Goal: Task Accomplishment & Management: Use online tool/utility

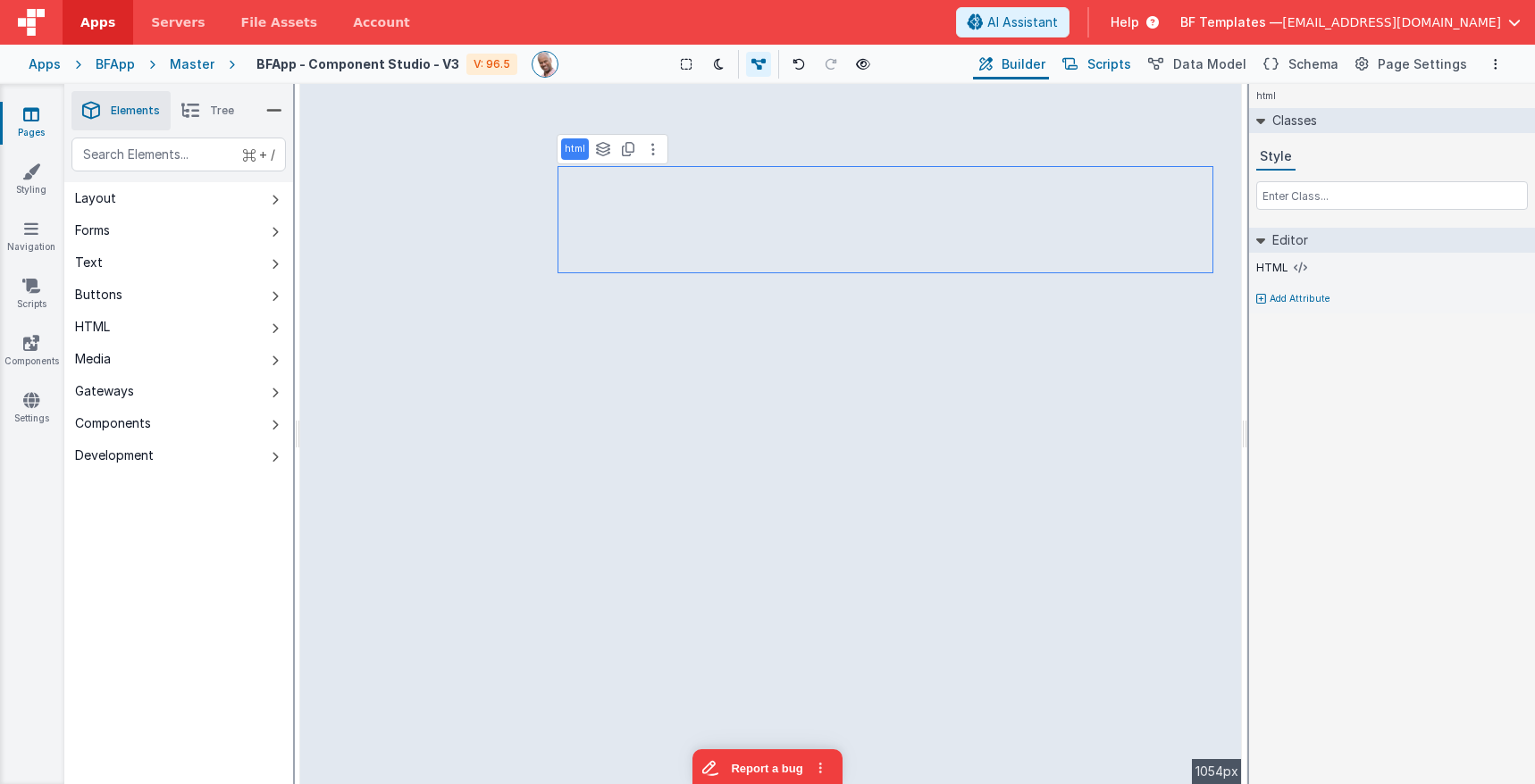
click at [1126, 64] on span "Scripts" at bounding box center [1109, 65] width 44 height 18
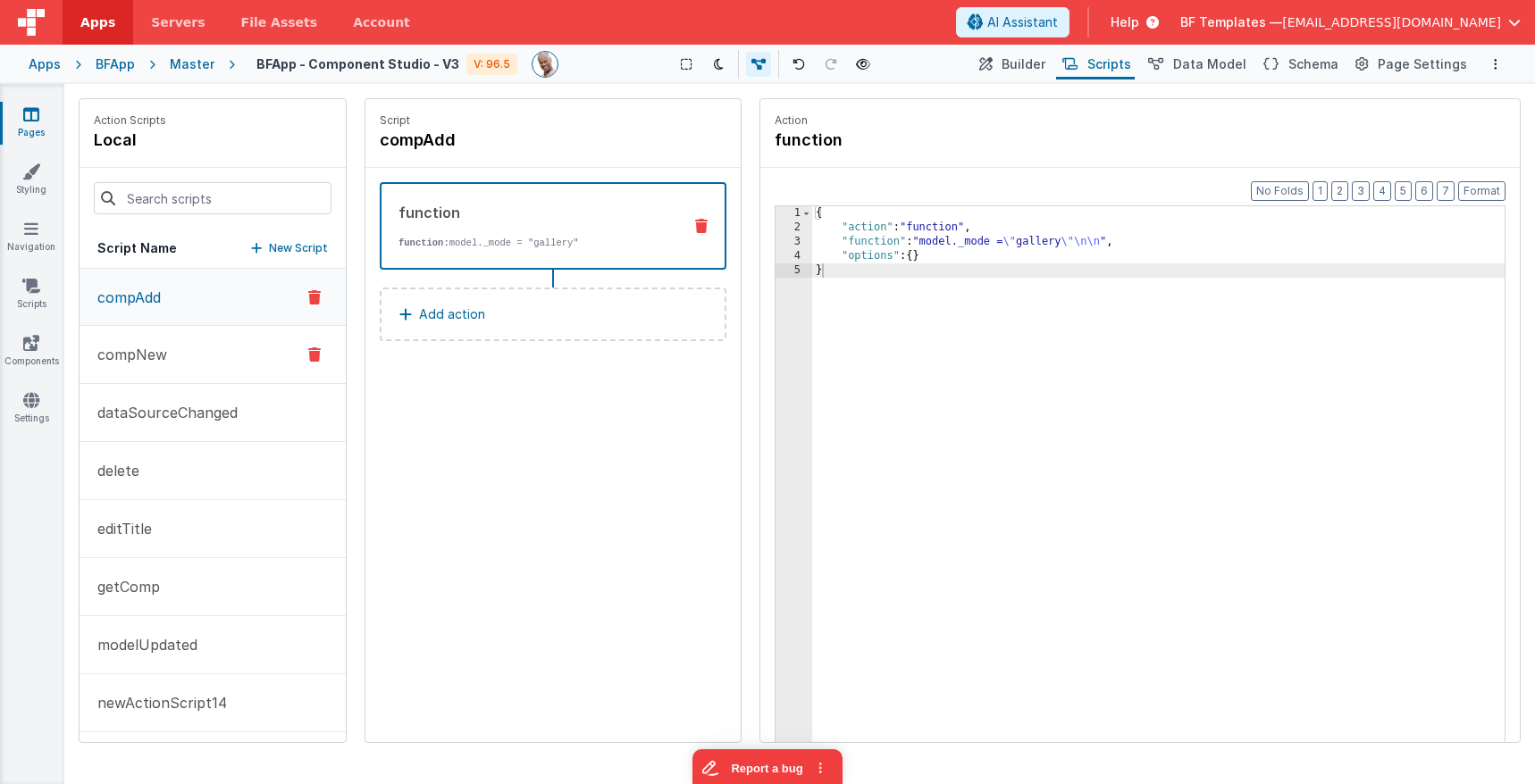
click at [154, 356] on p "compNew" at bounding box center [127, 354] width 80 height 22
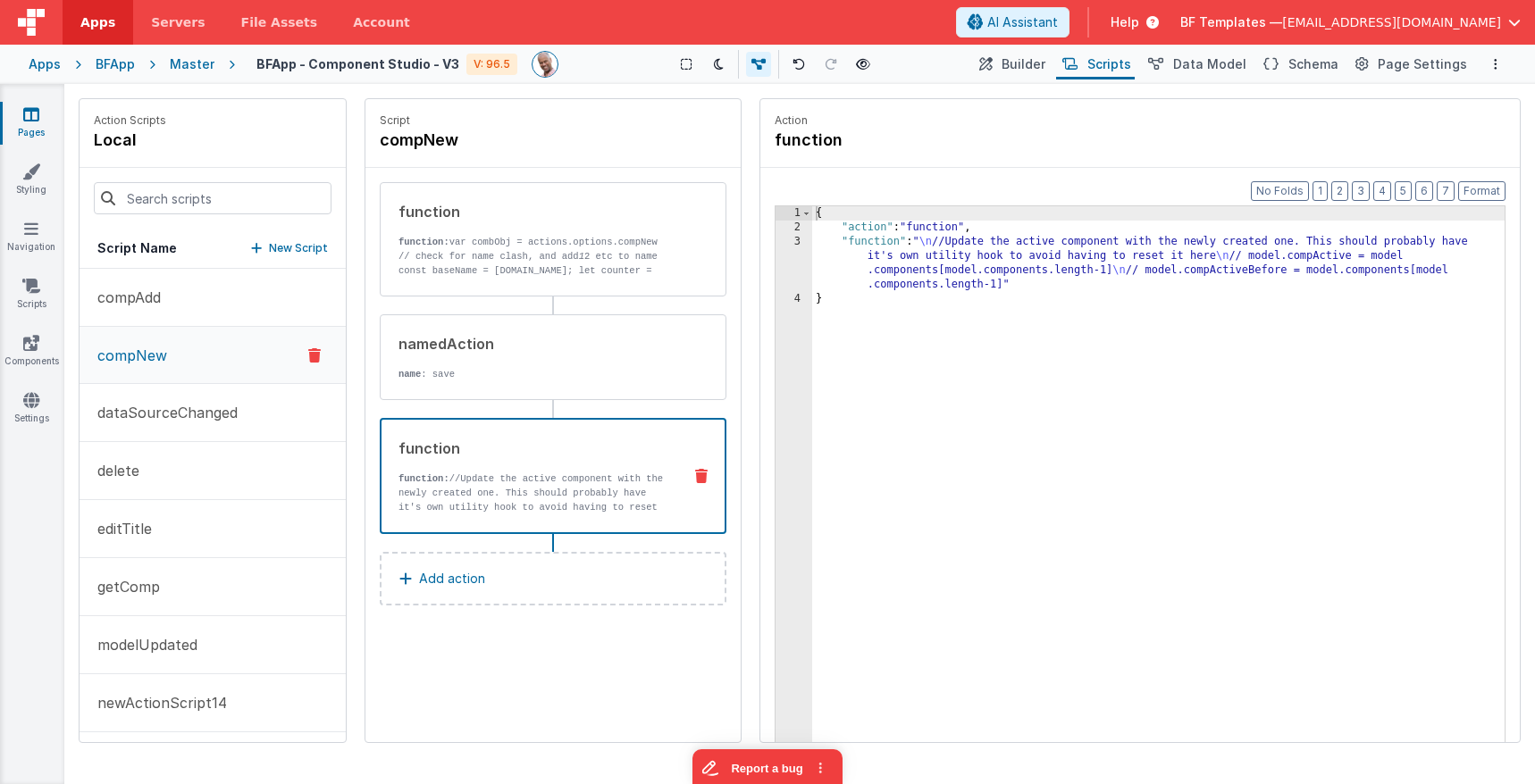
click at [543, 480] on p "function: //Update the active component with the newly created one. This should…" at bounding box center [533, 522] width 269 height 100
drag, startPoint x: 610, startPoint y: 236, endPoint x: 676, endPoint y: 234, distance: 66.0
click at [610, 236] on p "function: var combObj = actions.options.compNew" at bounding box center [534, 242] width 270 height 15
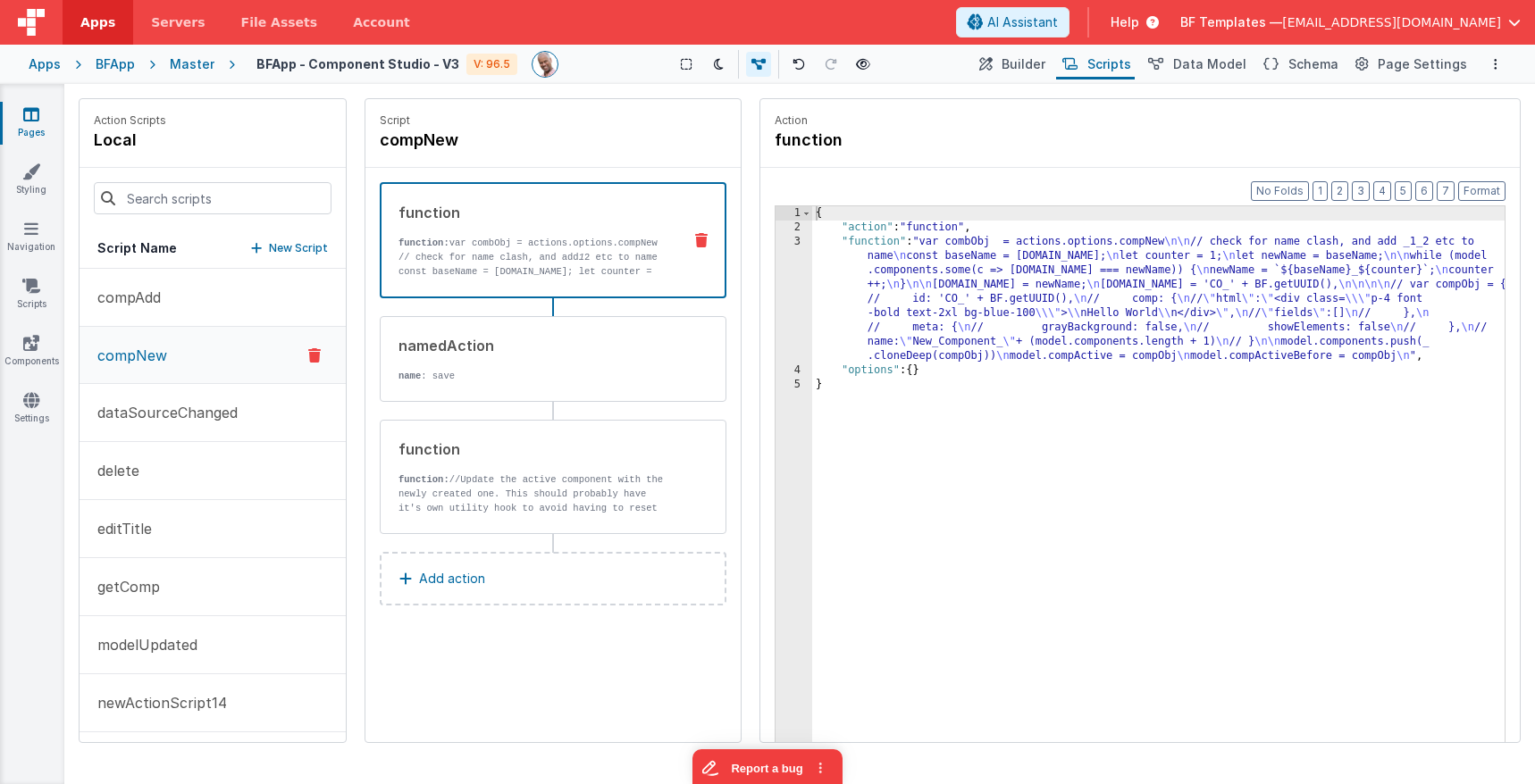
click at [913, 248] on div "{ "action" : "function" , "function" : "var combObj = actions.options.compNew \…" at bounding box center [1158, 516] width 692 height 620
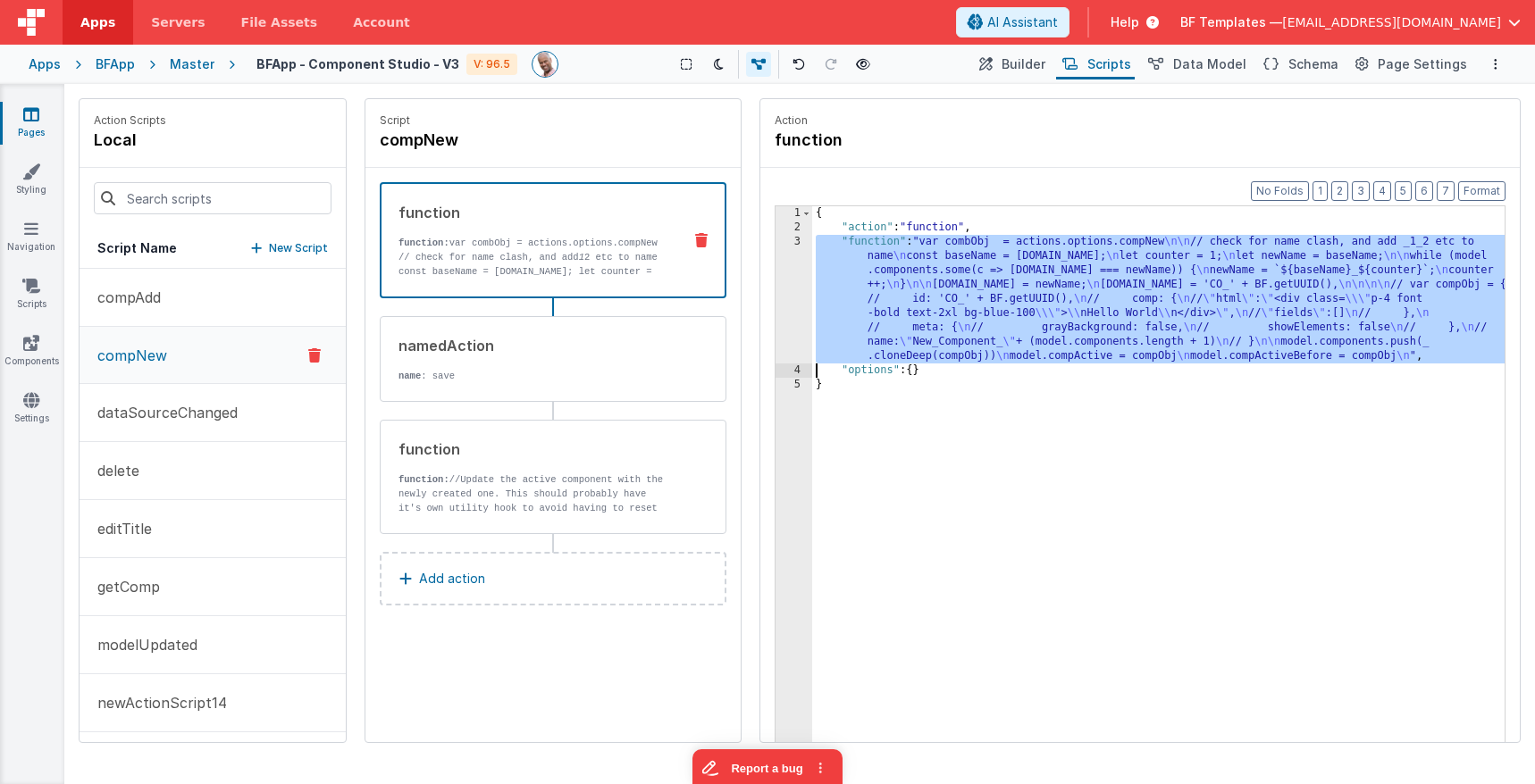
click at [785, 257] on div "3" at bounding box center [793, 299] width 36 height 128
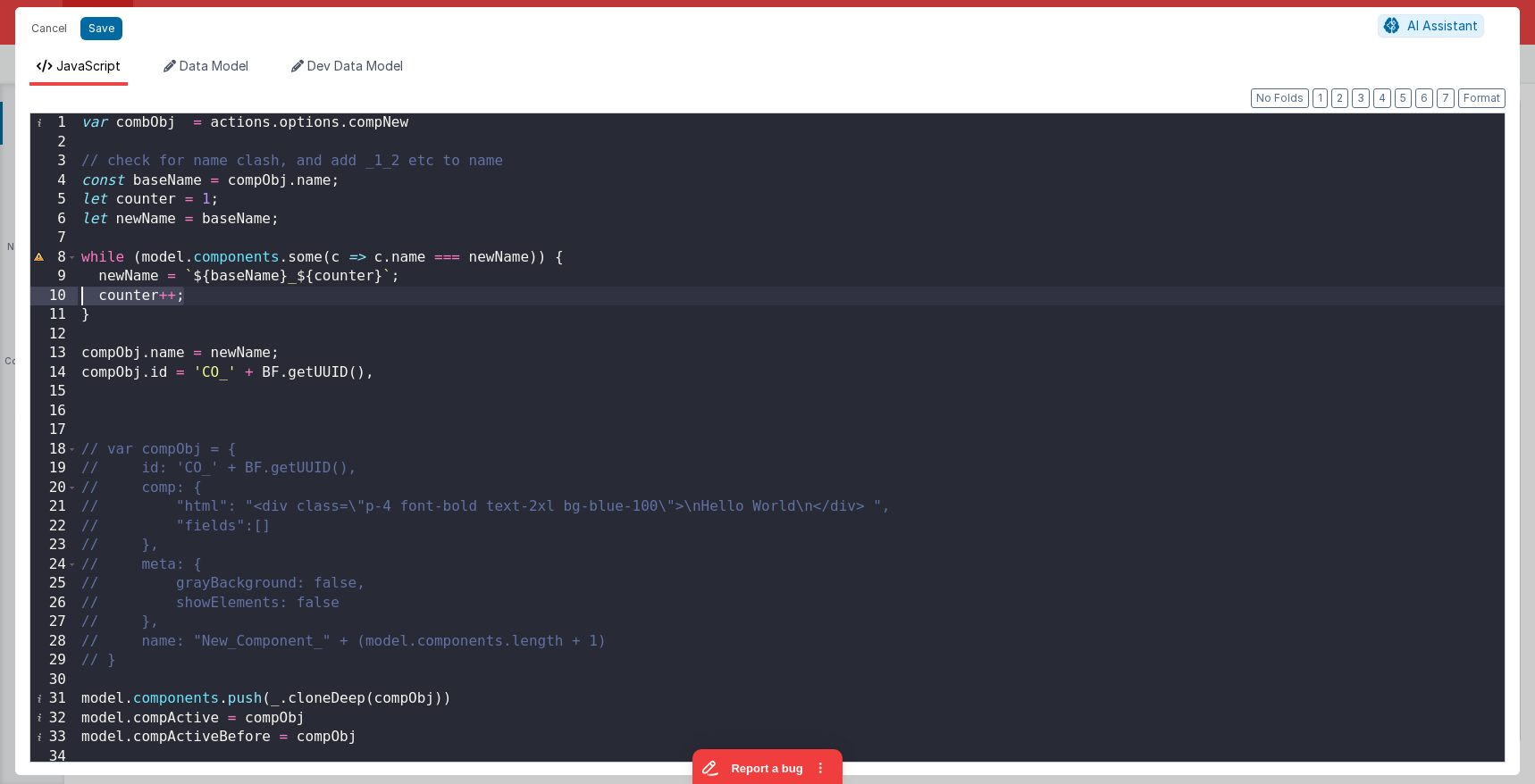
drag, startPoint x: 209, startPoint y: 301, endPoint x: 40, endPoint y: 298, distance: 169.0
click at [40, 298] on div "1 2 3 4 5 6 7 8 9 10 11 12 13 14 15 16 17 18 19 20 21 22 23 24 25 26 27 28 29 3…" at bounding box center [768, 438] width 1476 height 650
click at [111, 295] on div "var combObj = actions . options . compNew // check for name clash, and add _1_2…" at bounding box center [790, 461] width 1426 height 696
click at [304, 688] on div "var combObj = actions . options . compNew // check for name clash, and add _1_2…" at bounding box center [790, 461] width 1426 height 696
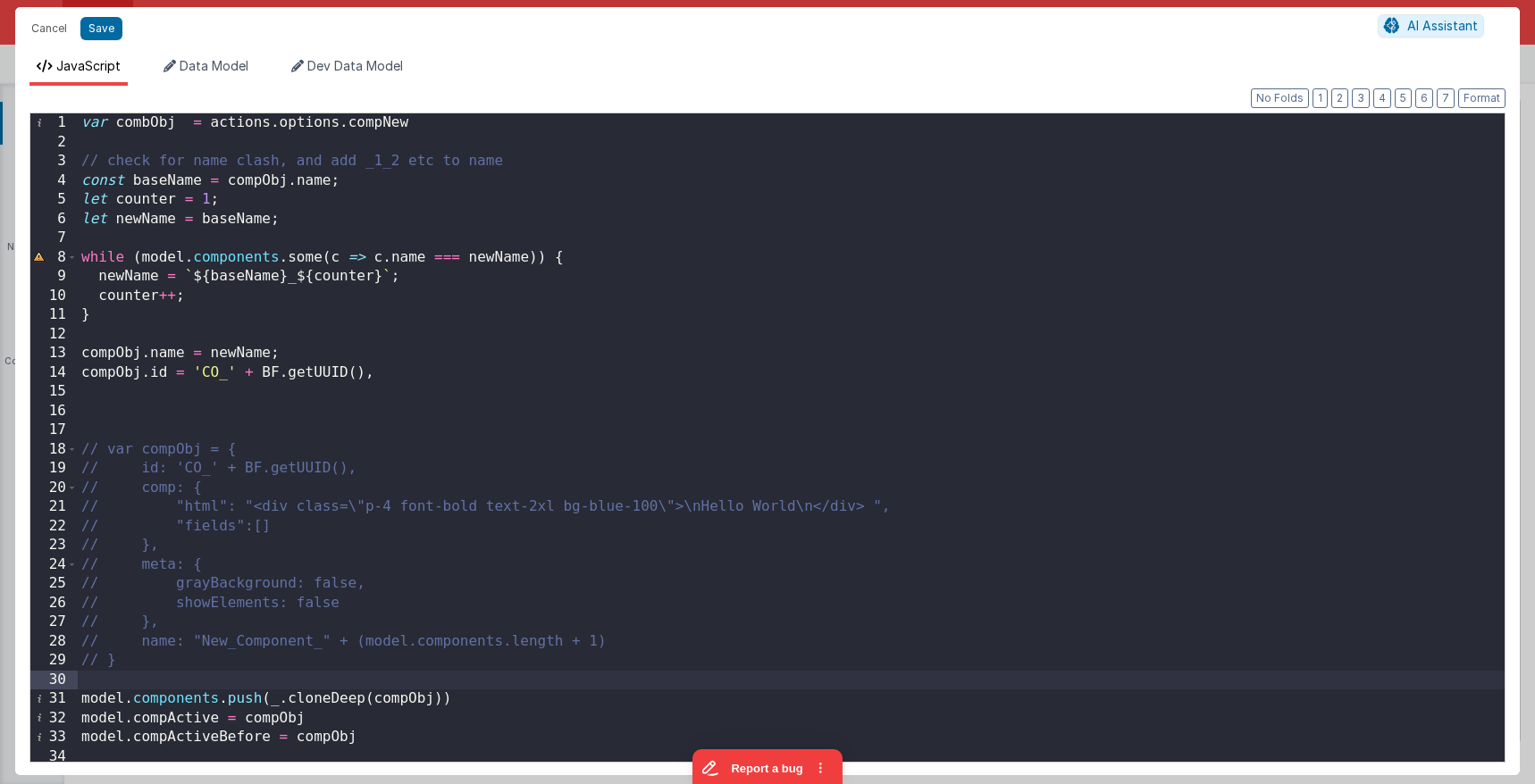
click at [407, 719] on div "var combObj = actions . options . compNew // check for name clash, and add _1_2…" at bounding box center [790, 461] width 1426 height 696
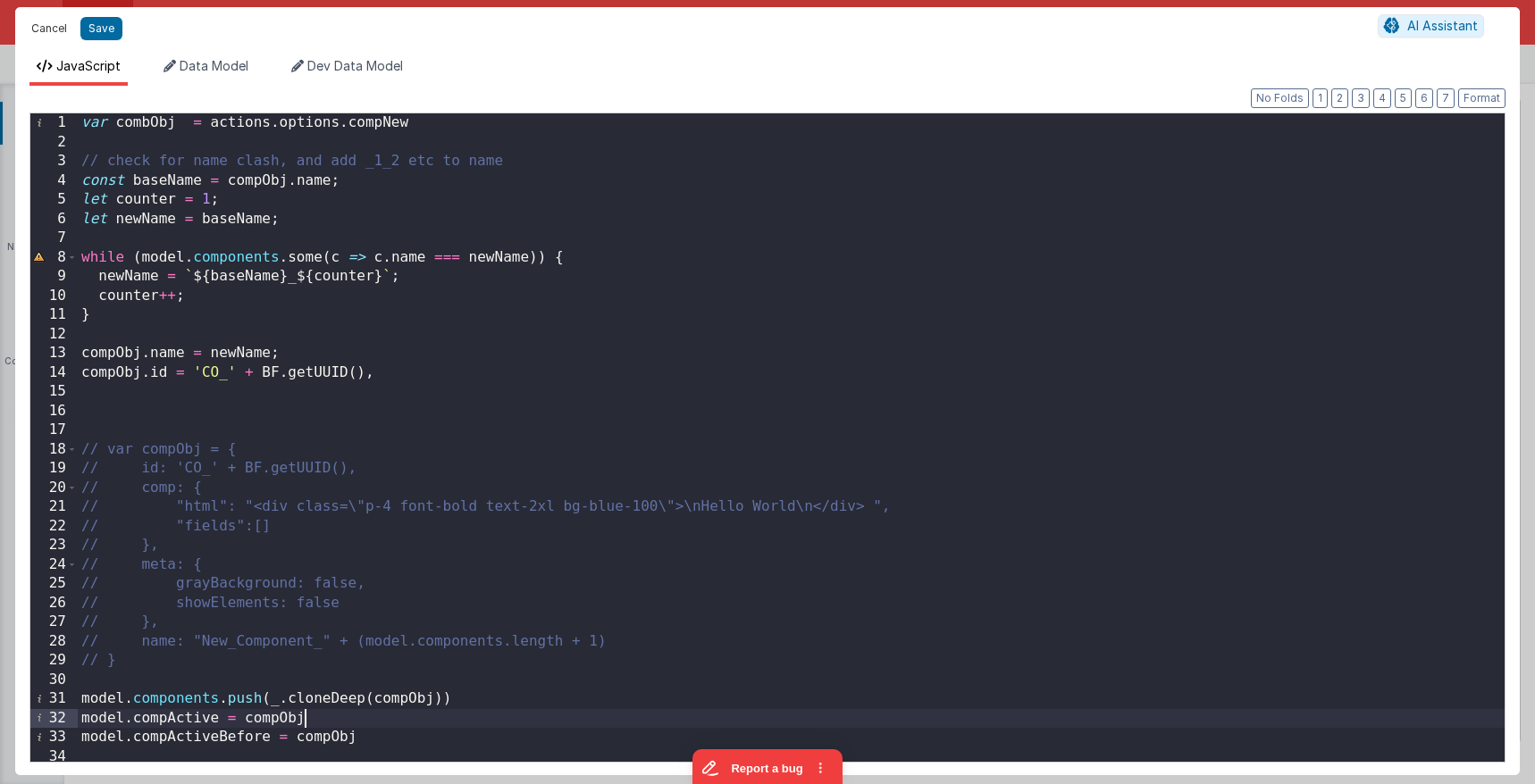
click at [52, 30] on button "Cancel" at bounding box center [49, 28] width 54 height 25
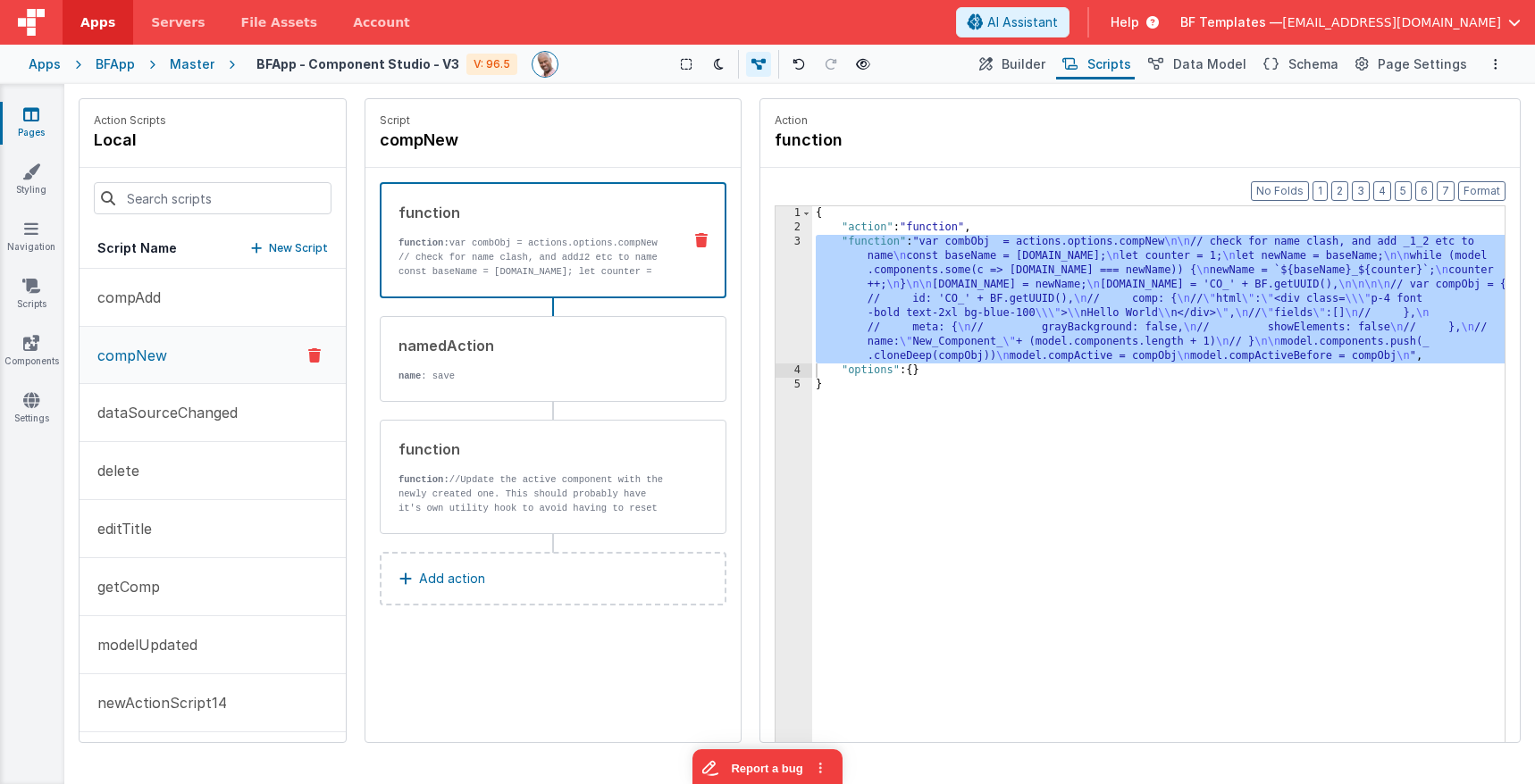
click at [847, 69] on div "Preview Page cmd + b" at bounding box center [859, 65] width 32 height 25
click at [864, 66] on icon at bounding box center [862, 64] width 15 height 13
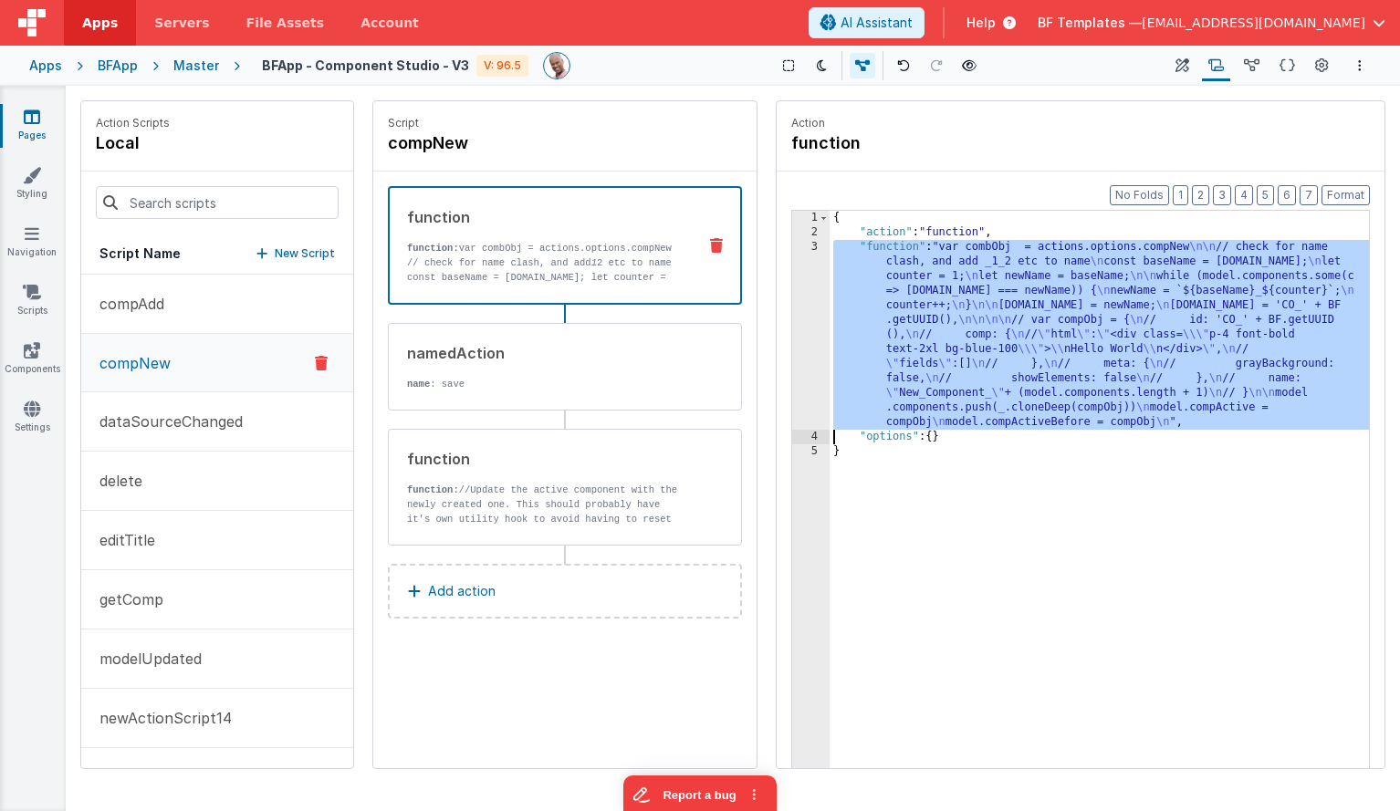
click at [1047, 272] on div "{ "action" : "function" , "function" : "var combObj = actions.options.compNew \…" at bounding box center [1099, 532] width 539 height 643
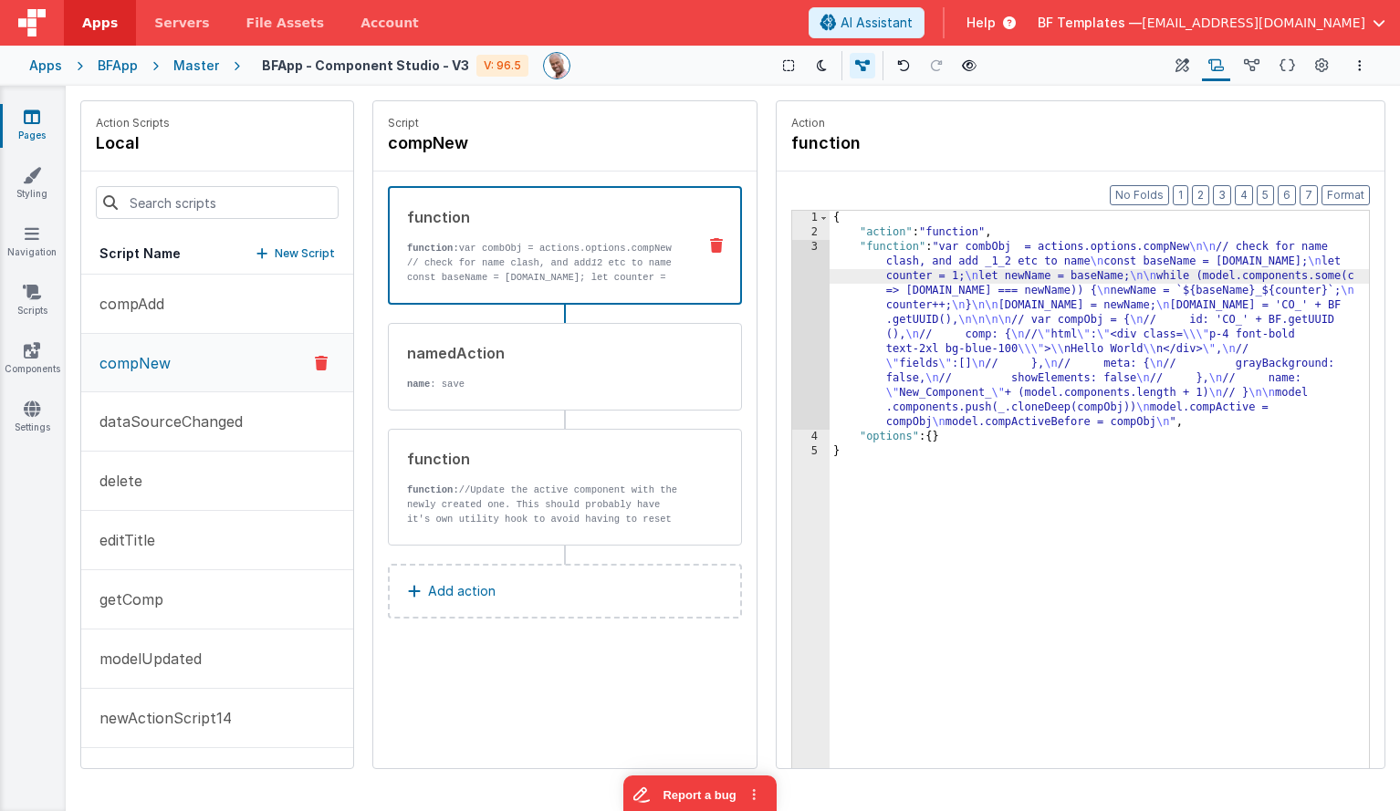
click at [1076, 252] on div "{ "action" : "function" , "function" : "var combObj = actions.options.compNew \…" at bounding box center [1099, 532] width 539 height 643
click at [819, 289] on div "3" at bounding box center [810, 335] width 37 height 190
click at [814, 288] on div "3" at bounding box center [810, 335] width 37 height 190
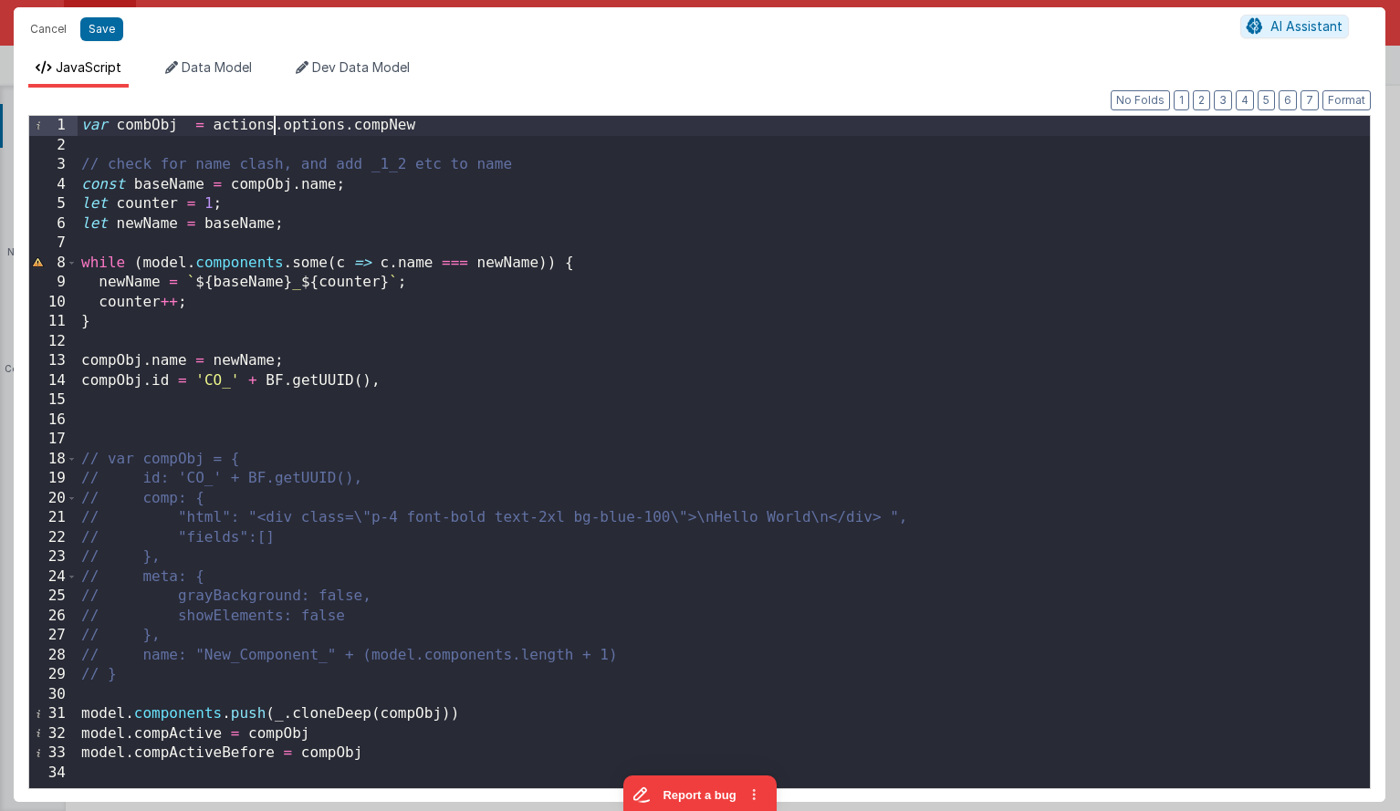
click at [271, 124] on div "var combObj = actions . options . compNew // check for name clash, and add _1_2…" at bounding box center [724, 472] width 1292 height 712
click at [247, 131] on div "var combObj = action . options . compNew // check for name clash, and add _1_2 …" at bounding box center [724, 472] width 1292 height 712
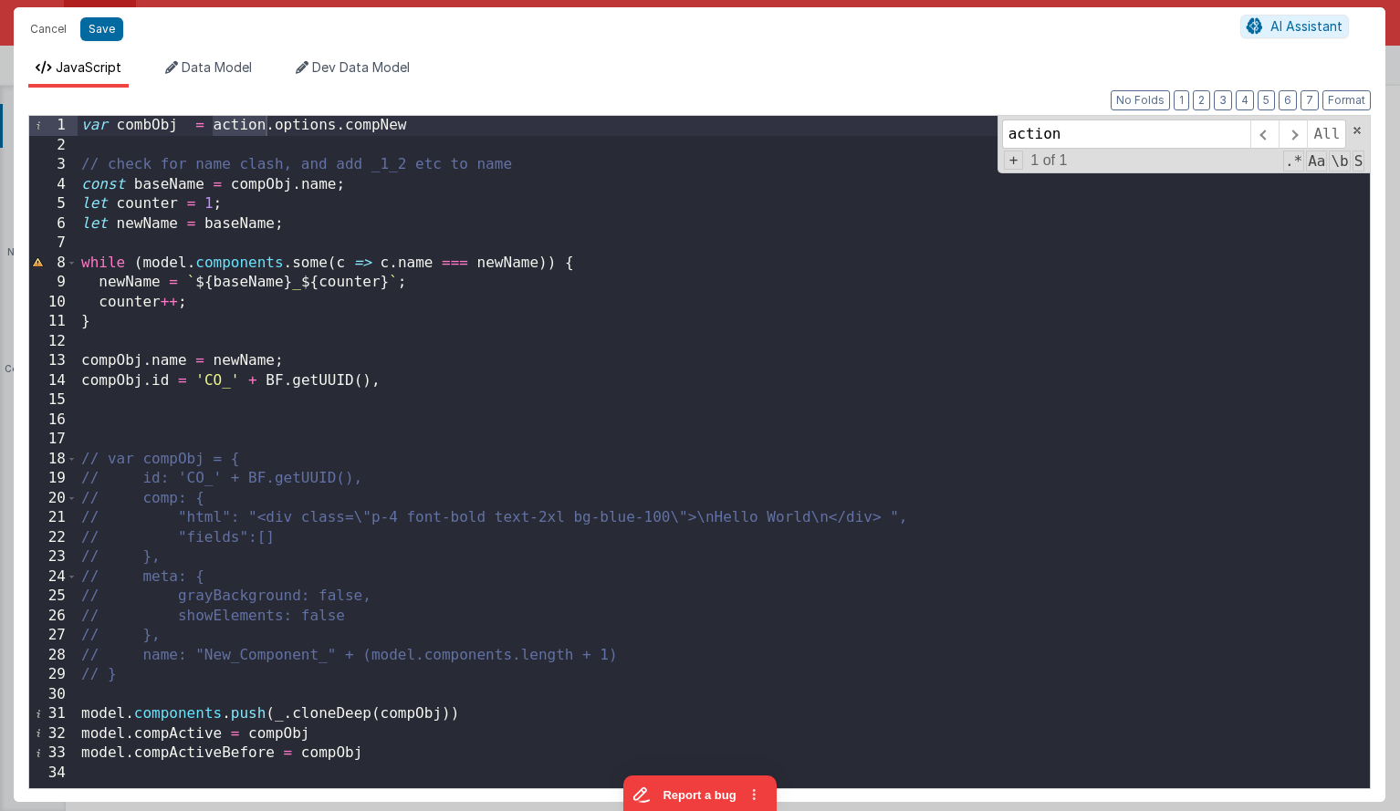
click at [675, 229] on div "var combObj = action . options . compNew // check for name clash, and add _1_2 …" at bounding box center [724, 472] width 1292 height 712
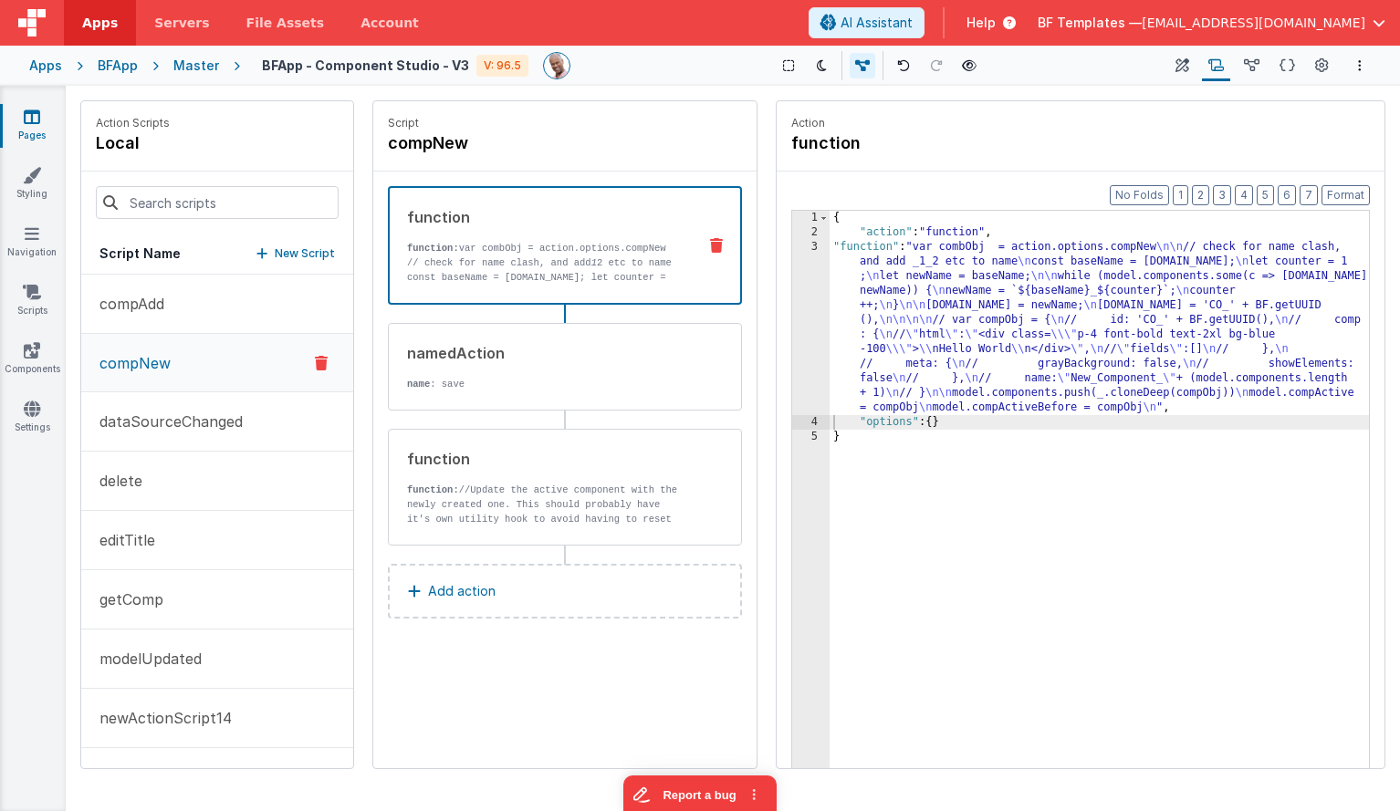
click at [954, 265] on div "{ "action" : "function" , "function" : "var combObj = action.options.compNew \n…" at bounding box center [1099, 532] width 539 height 643
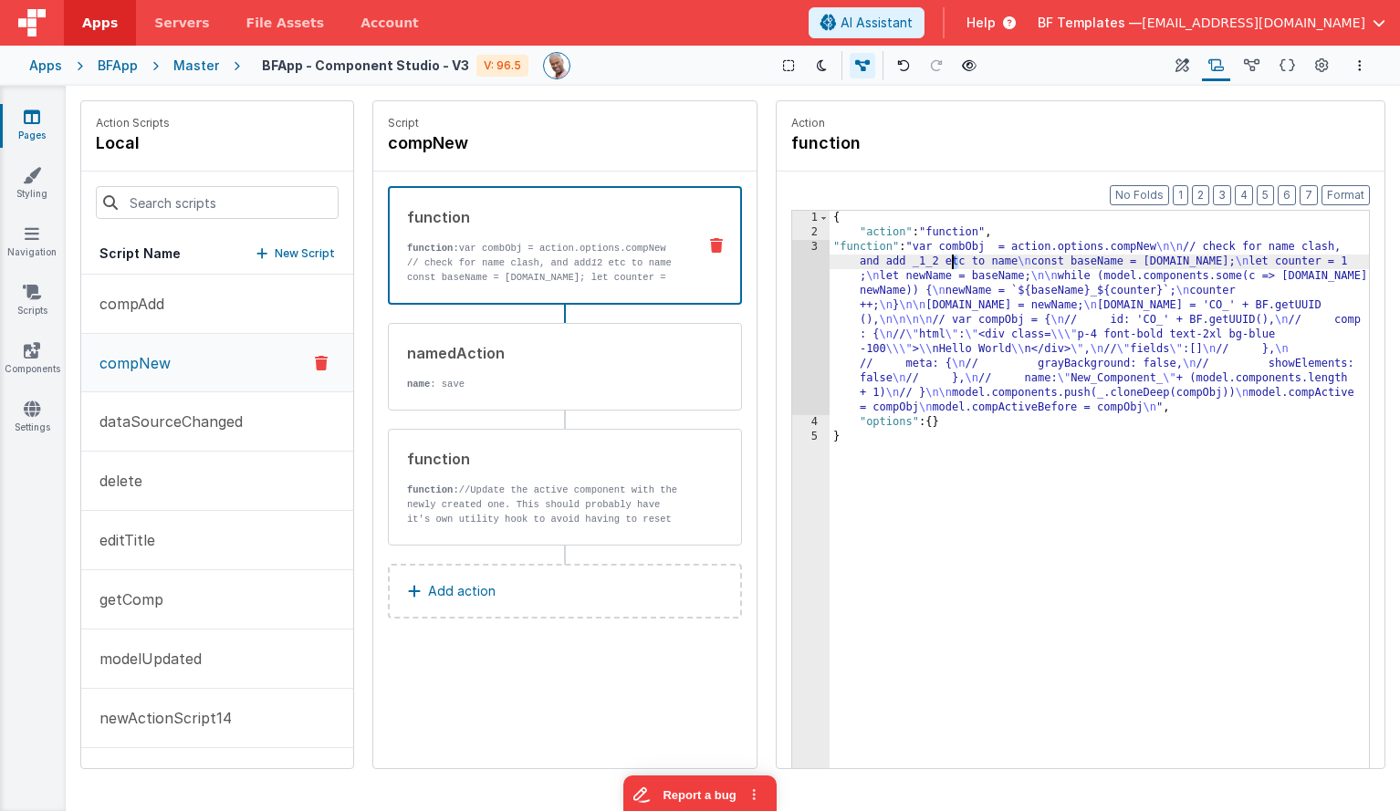
click at [809, 268] on div "3" at bounding box center [810, 327] width 37 height 175
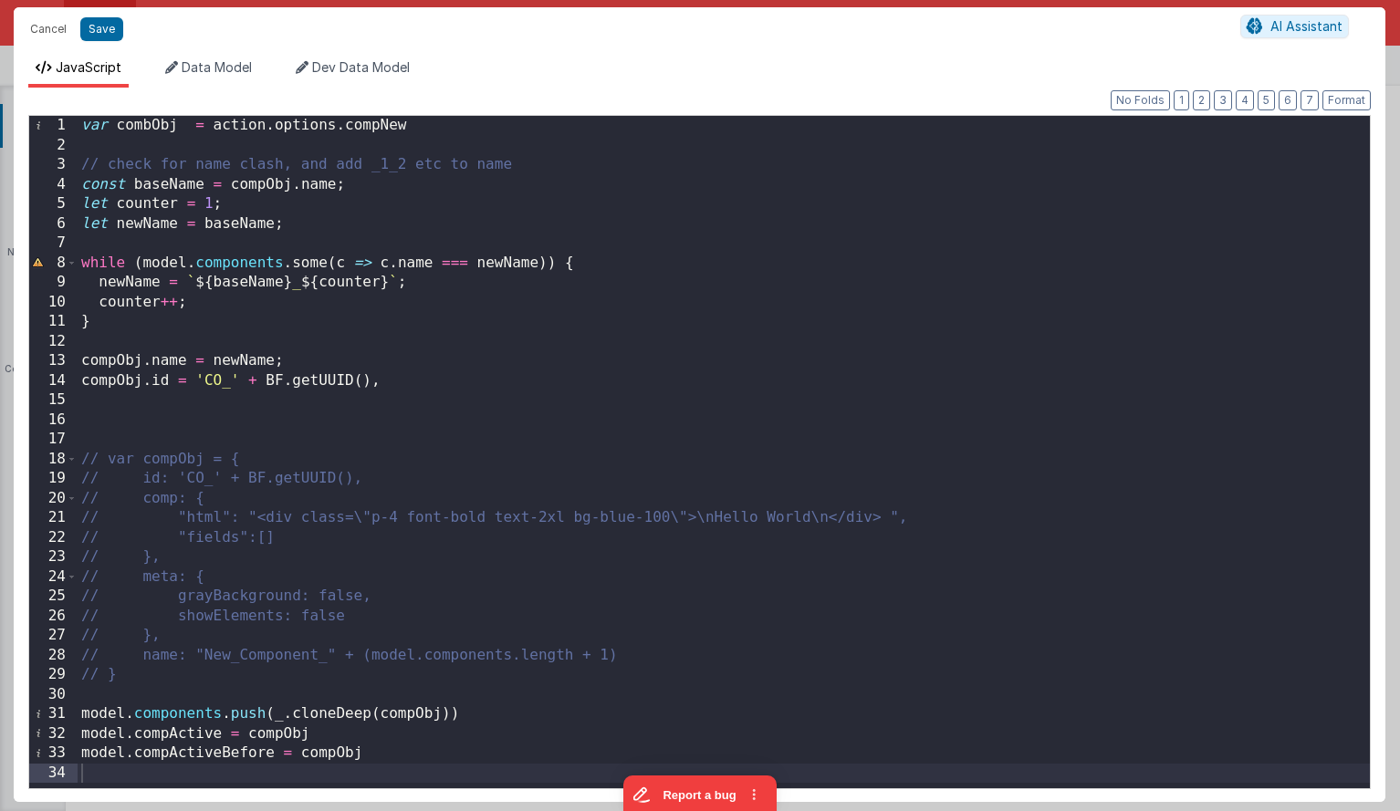
click at [438, 217] on div "var combObj = action . options . compNew // check for name clash, and add _1_2 …" at bounding box center [724, 472] width 1292 height 712
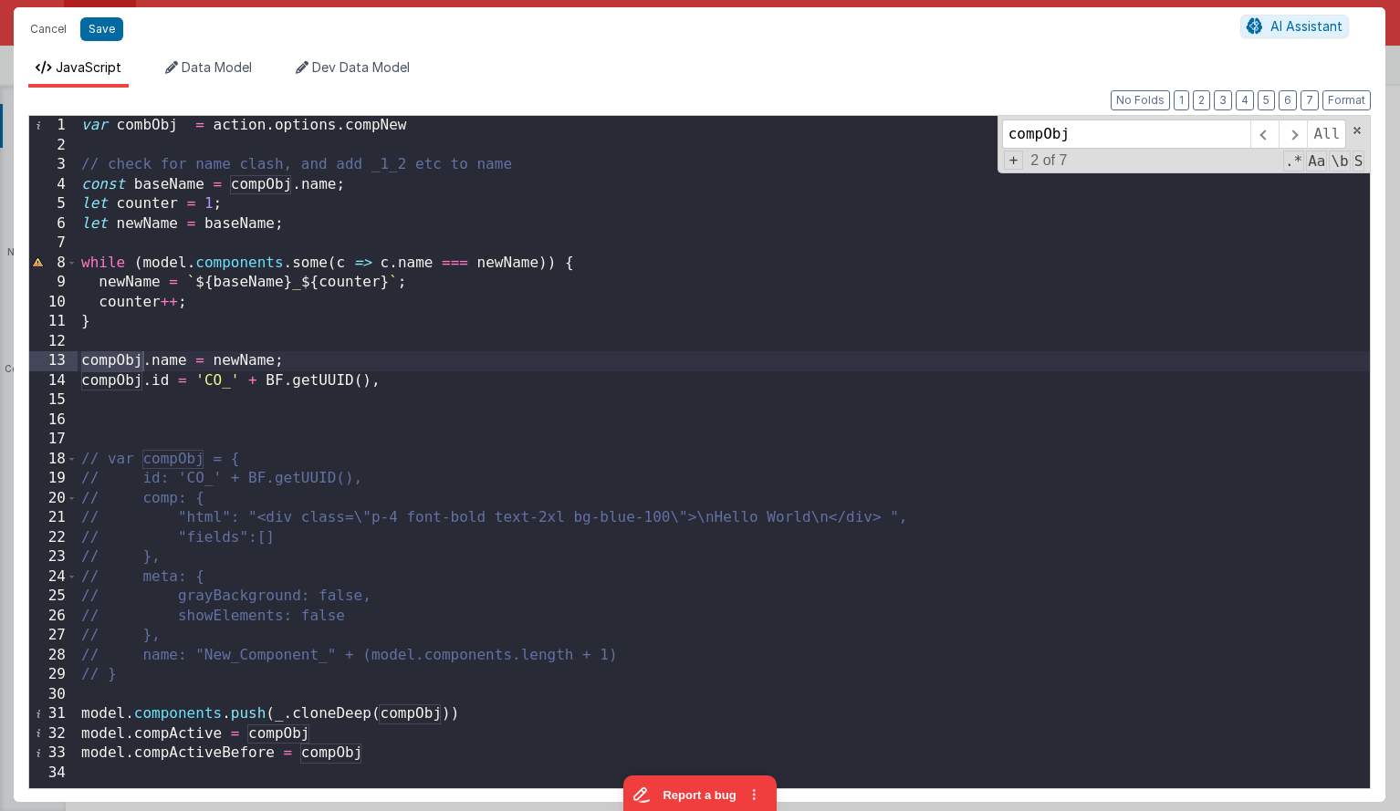
type input "compObj"
drag, startPoint x: 151, startPoint y: 125, endPoint x: 225, endPoint y: 132, distance: 74.3
click at [152, 125] on div "var combObj = action . options . compNew // check for name clash, and add _1_2 …" at bounding box center [724, 472] width 1292 height 712
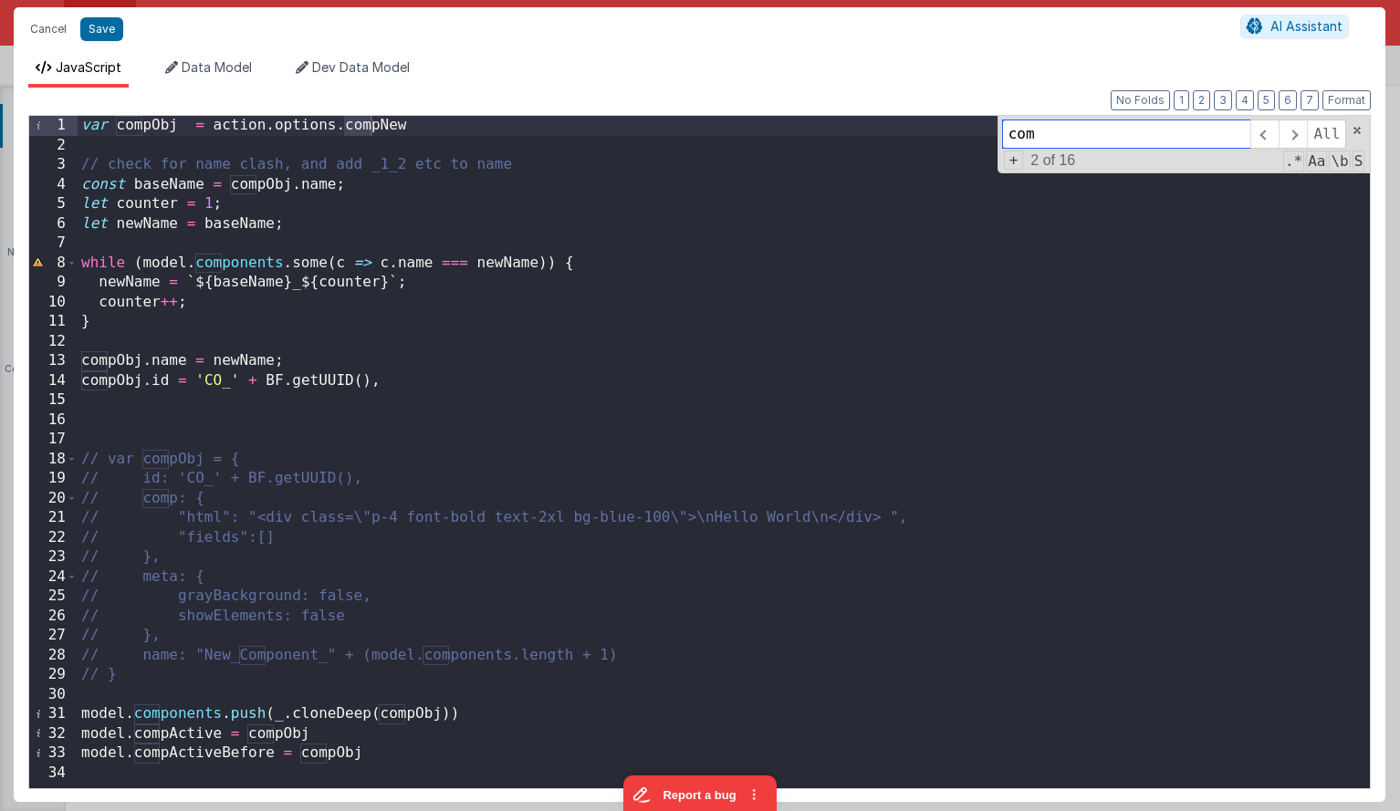
type input "comb"
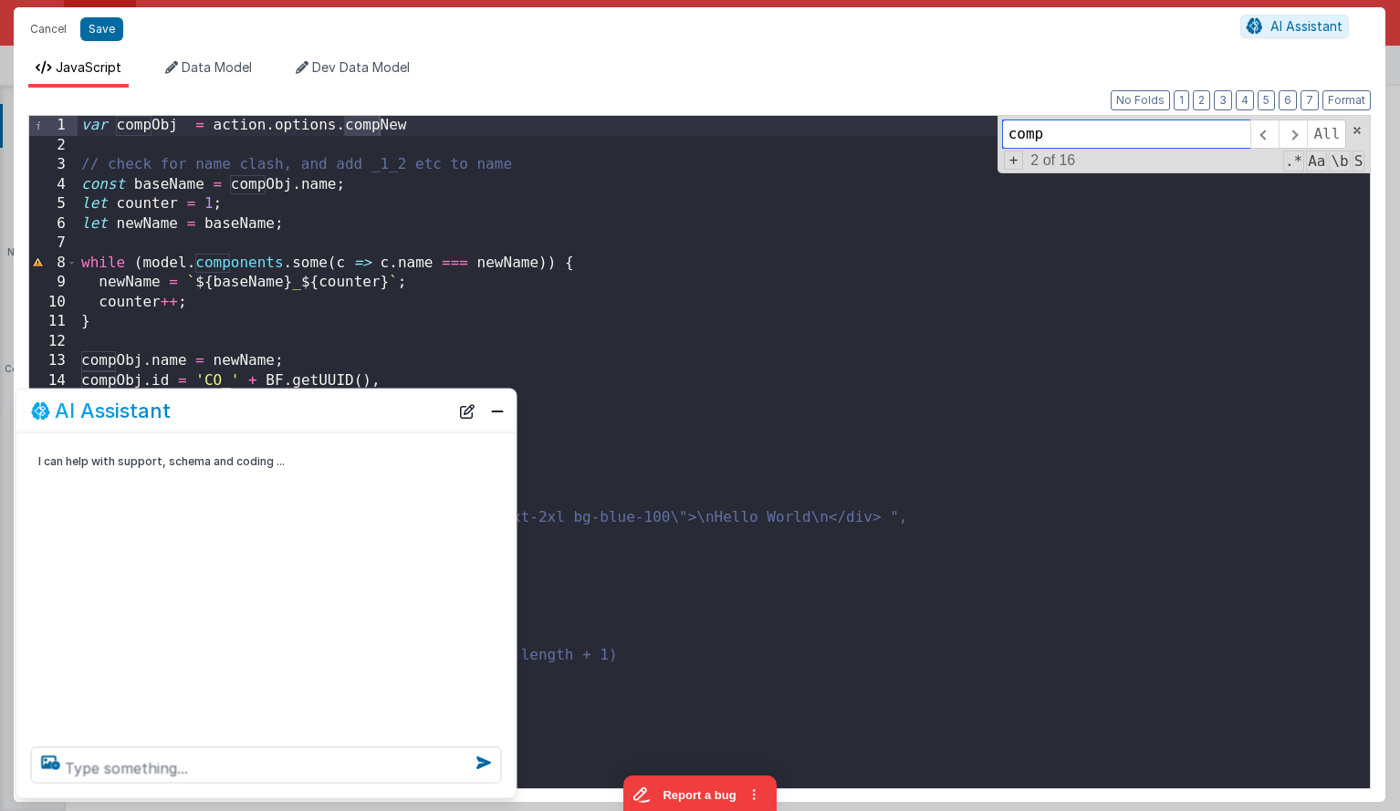
type input "comp"
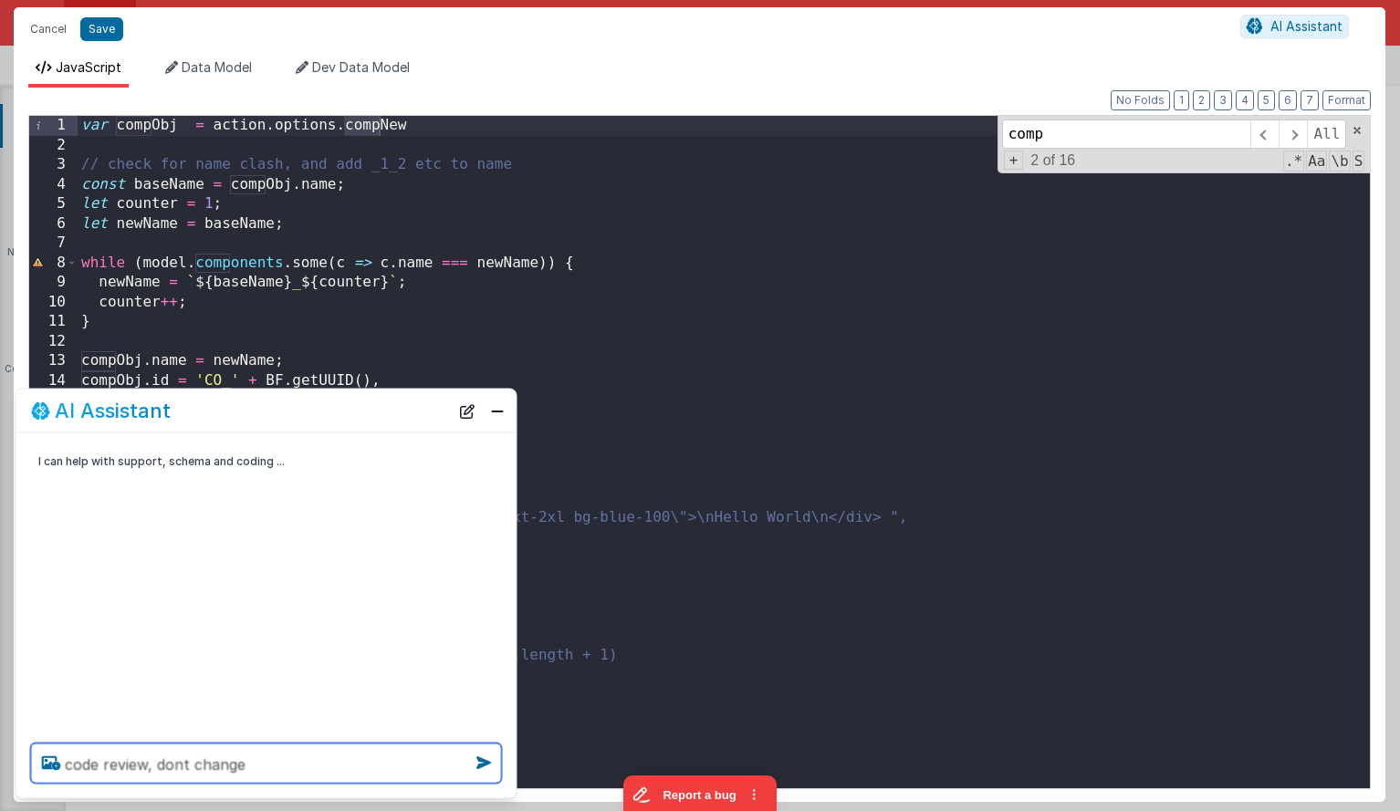
type textarea "code review, dont change"
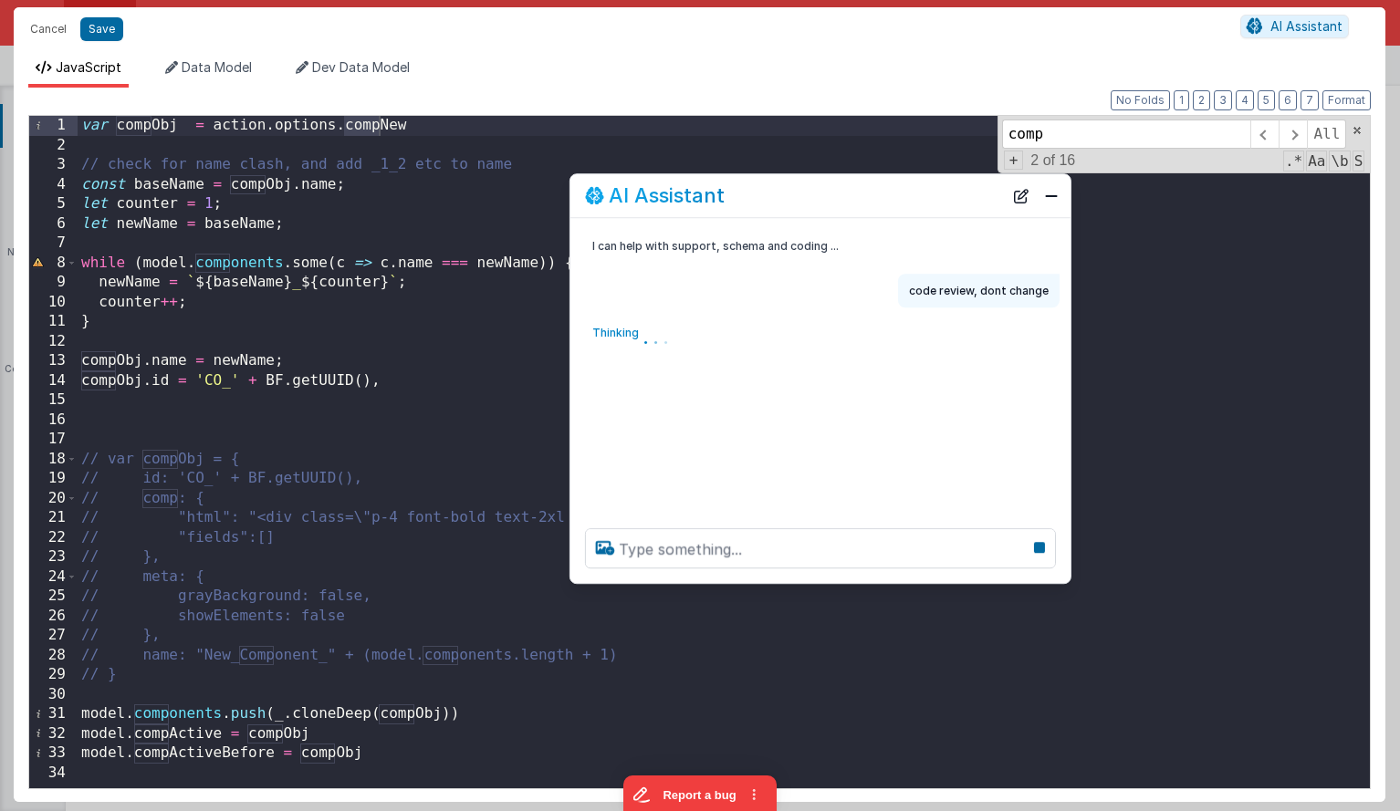
drag, startPoint x: 270, startPoint y: 417, endPoint x: 798, endPoint y: 203, distance: 570.2
click at [798, 203] on div "AI Assistant" at bounding box center [820, 195] width 500 height 43
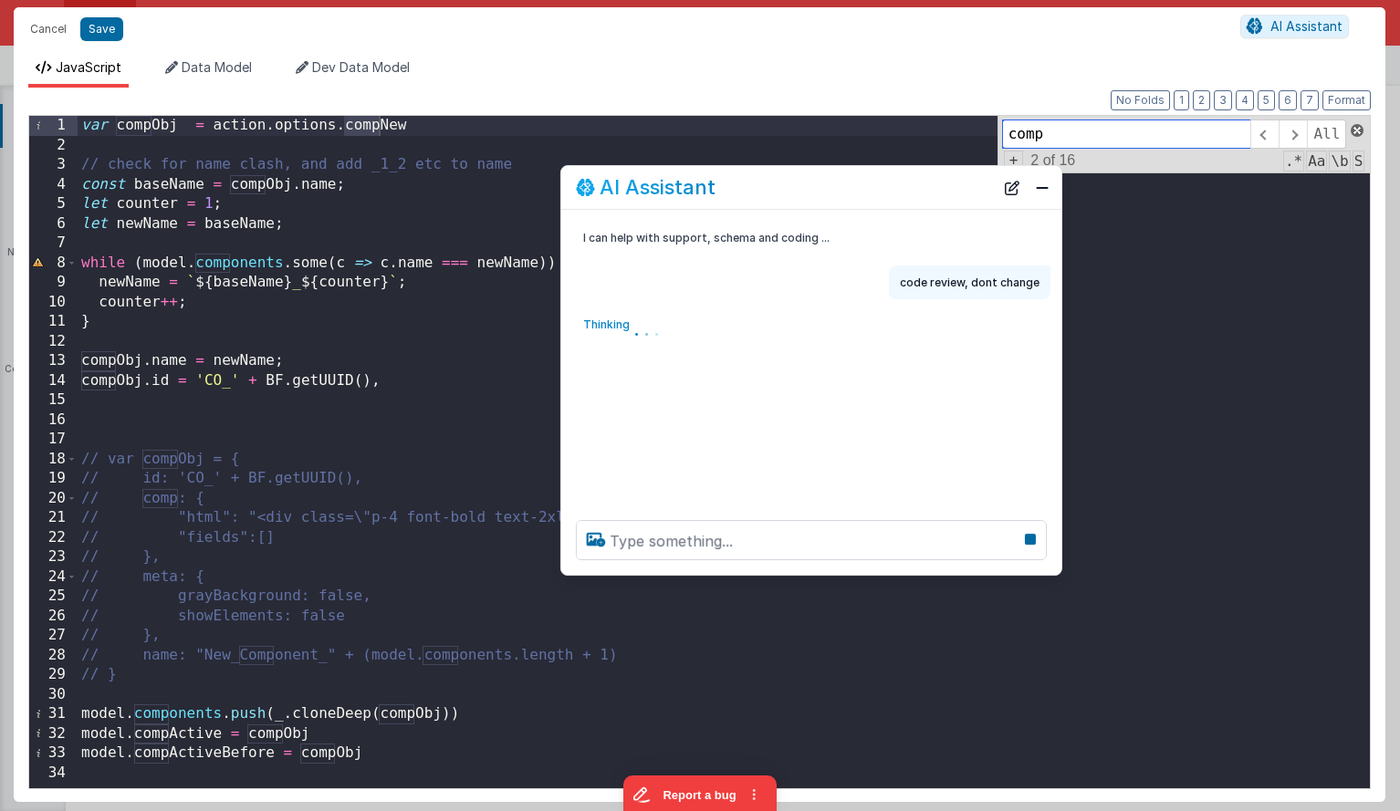
click at [1357, 129] on span at bounding box center [1357, 130] width 13 height 13
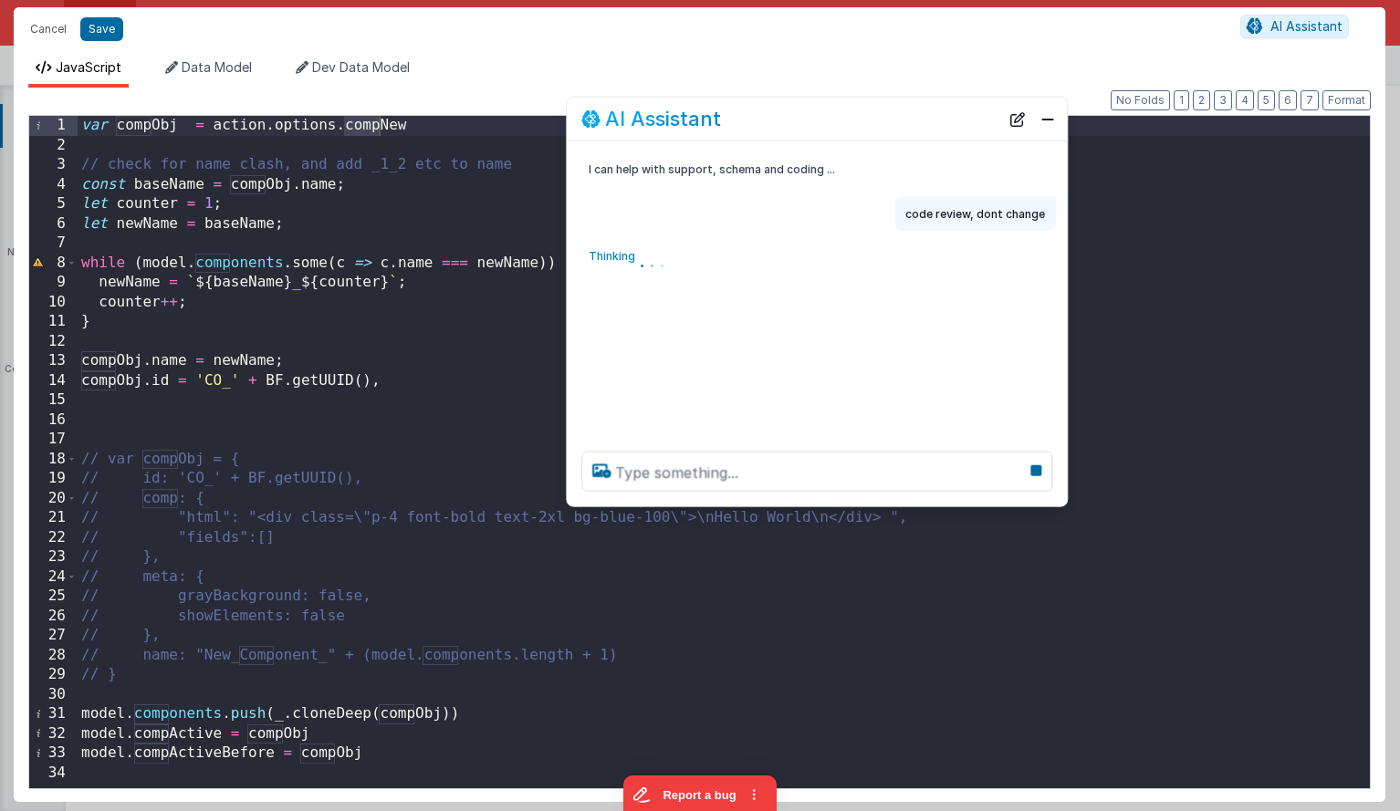
drag, startPoint x: 803, startPoint y: 194, endPoint x: 809, endPoint y: 125, distance: 69.6
click at [809, 125] on div "AI Assistant" at bounding box center [790, 119] width 418 height 22
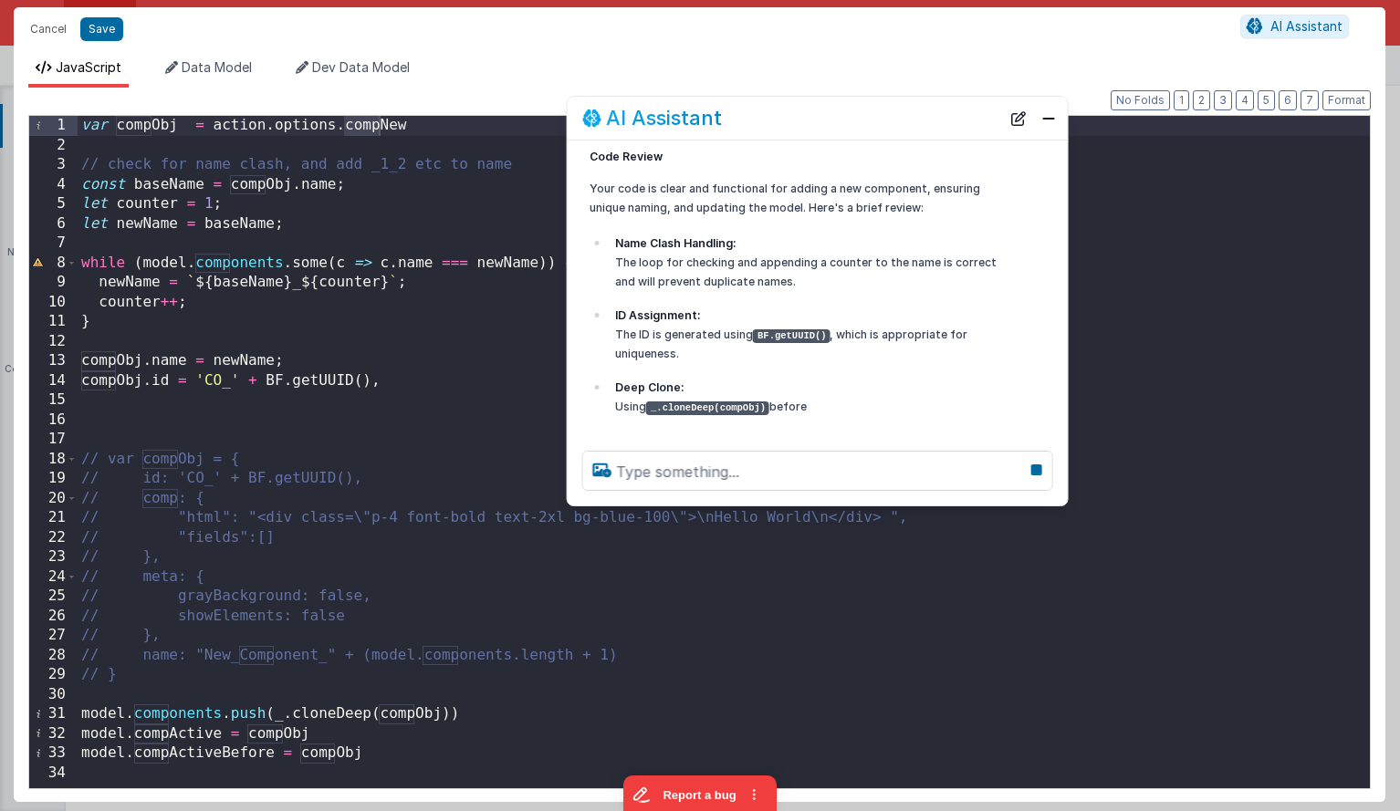
scroll to position [73, 0]
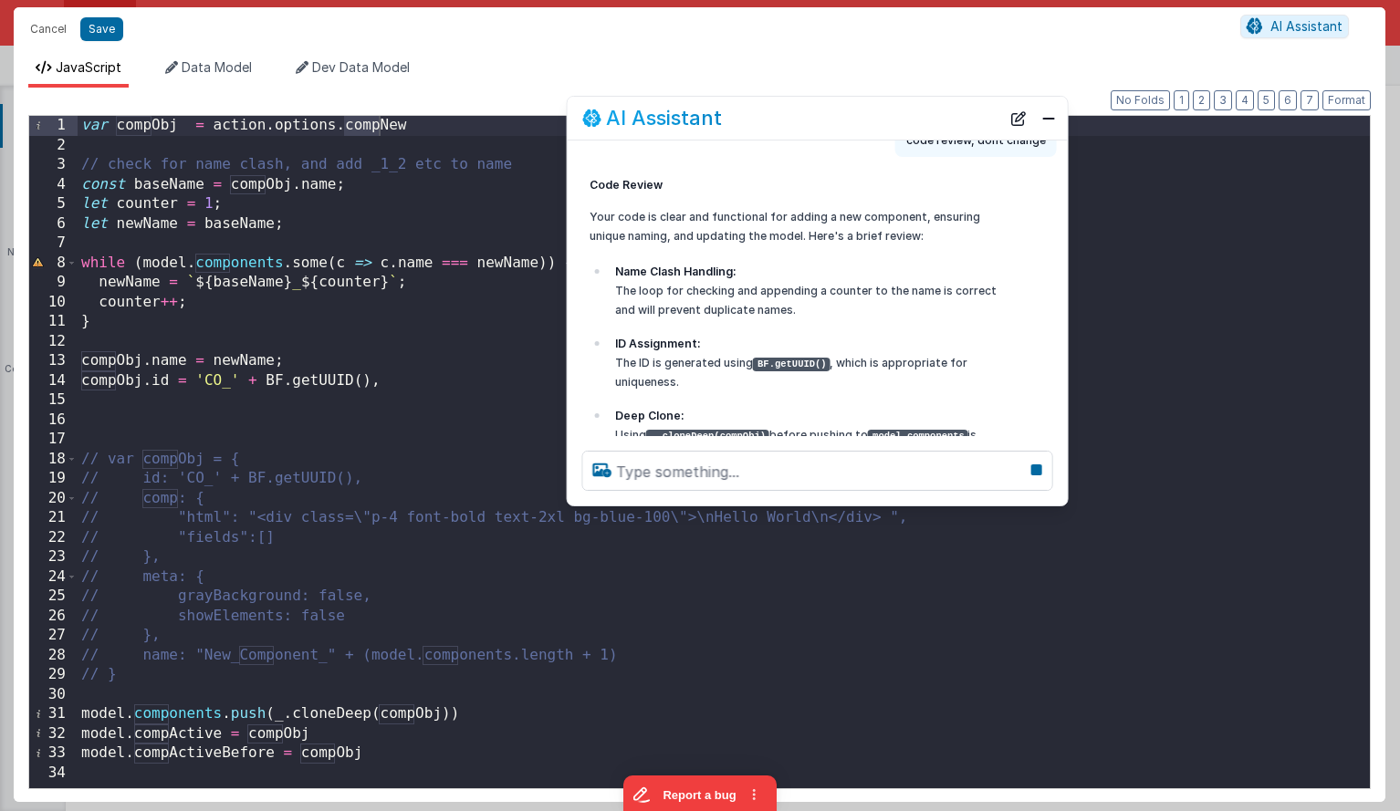
click at [747, 297] on p "Name Clash Handling: The loop for checking and appending a counter to the name …" at bounding box center [806, 290] width 383 height 57
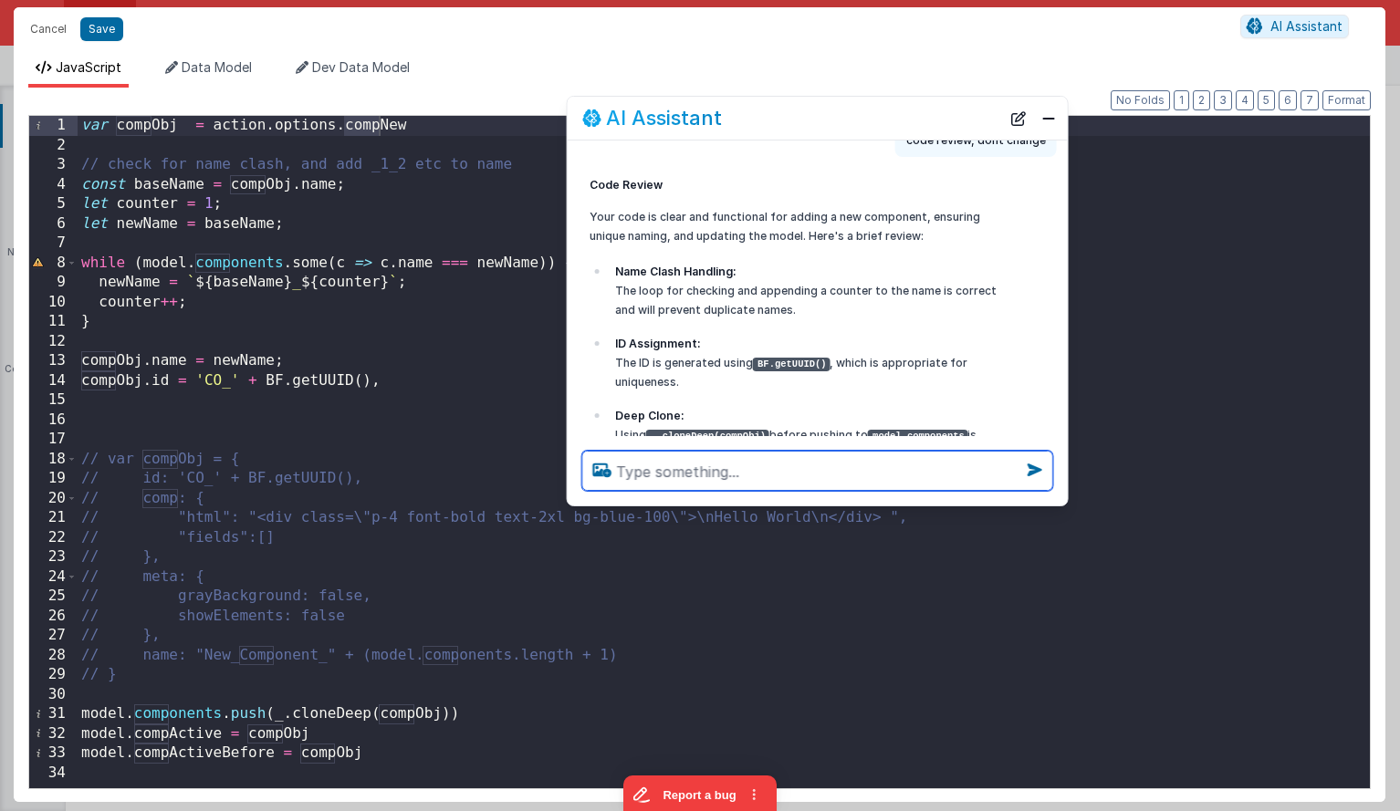
drag, startPoint x: 788, startPoint y: 308, endPoint x: 768, endPoint y: 272, distance: 40.9
click at [768, 272] on p "Name Clash Handling: The loop for checking and appending a counter to the name …" at bounding box center [806, 290] width 383 height 57
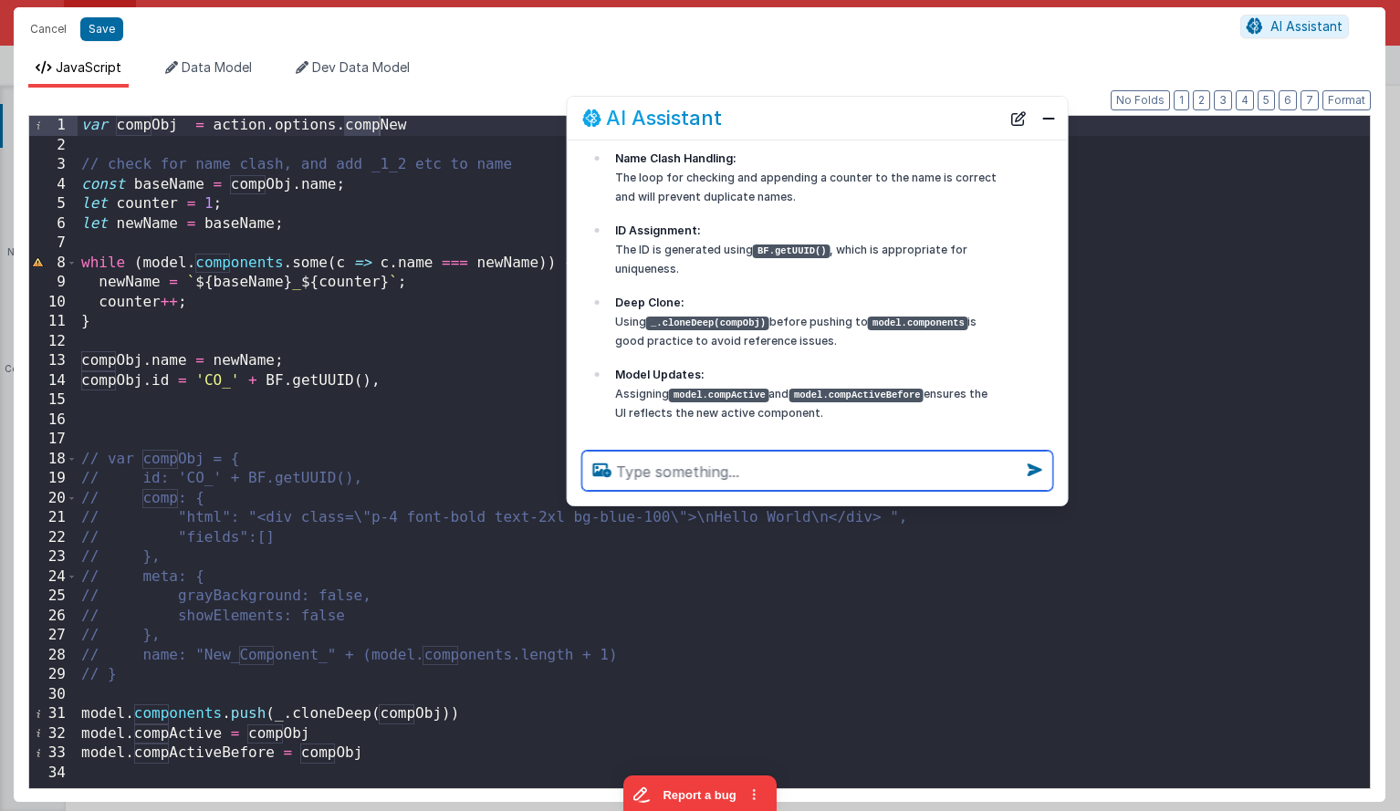
scroll to position [191, 0]
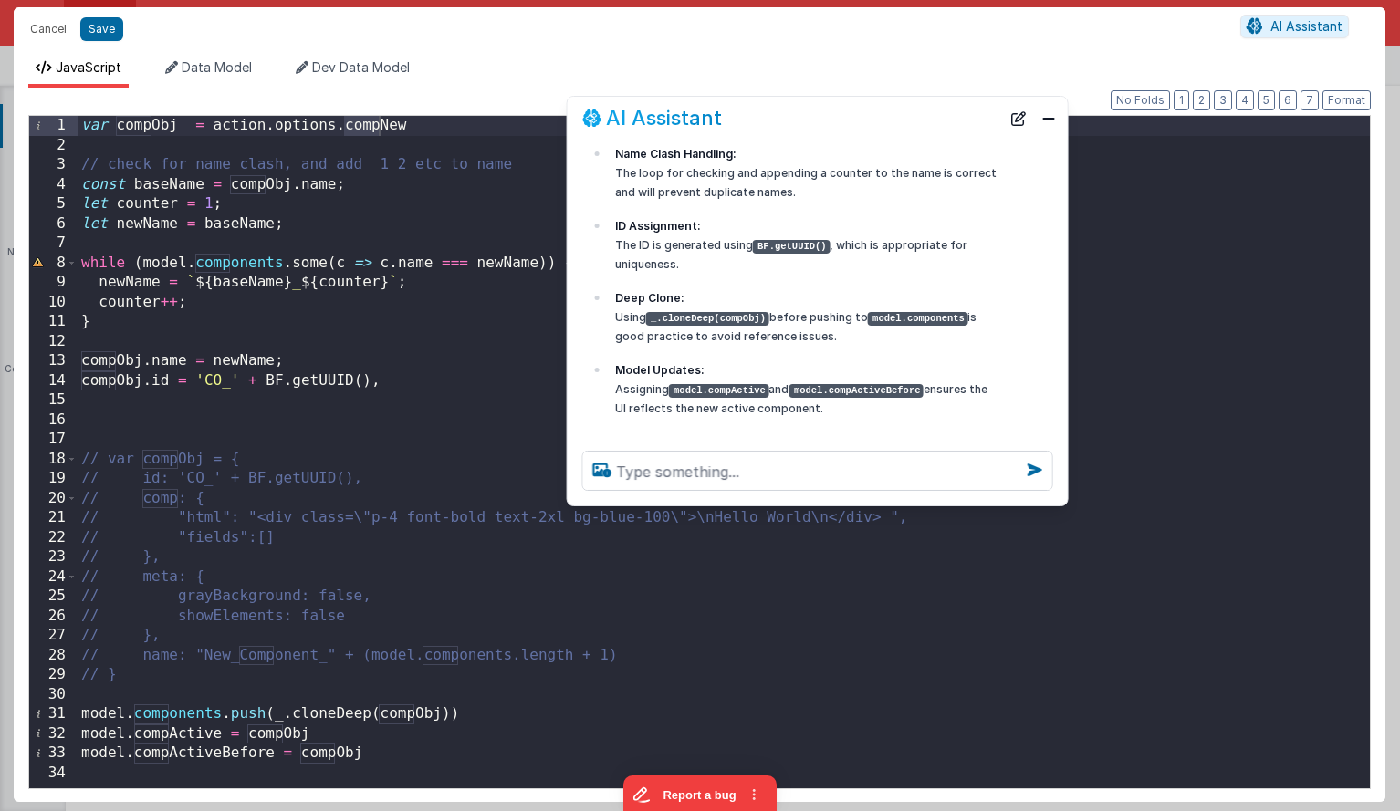
drag, startPoint x: 838, startPoint y: 318, endPoint x: 870, endPoint y: 339, distance: 37.7
click at [870, 339] on p "Deep Clone: Using _.cloneDeep(compObj) before pushing to model.components is go…" at bounding box center [806, 316] width 383 height 57
click at [753, 339] on p "Deep Clone: Using _.cloneDeep(compObj) before pushing to model.components is go…" at bounding box center [806, 316] width 383 height 57
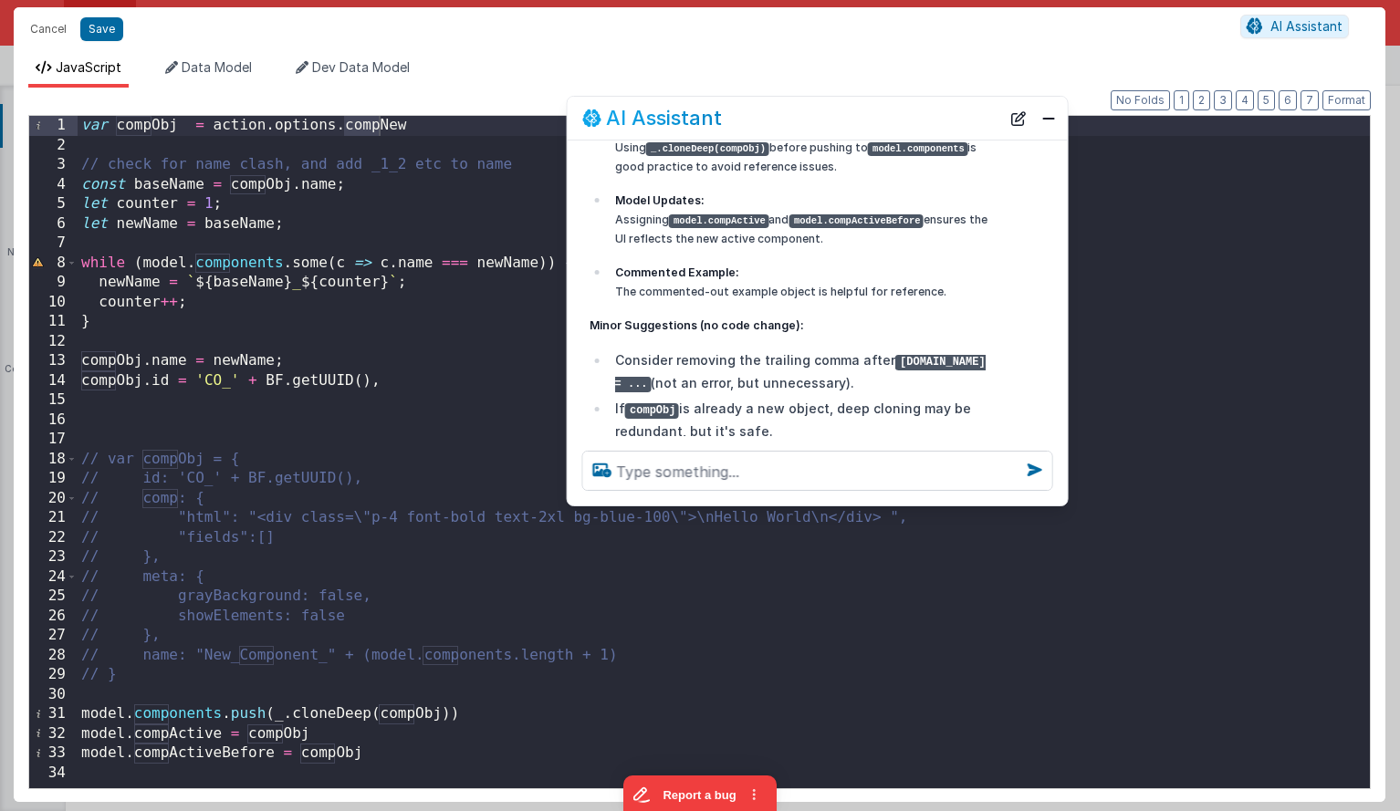
scroll to position [362, 0]
drag, startPoint x: 637, startPoint y: 350, endPoint x: 819, endPoint y: 374, distance: 184.0
click at [819, 374] on li "Consider removing the trailing comma after [DOMAIN_NAME] = ... (not an error, b…" at bounding box center [804, 370] width 389 height 45
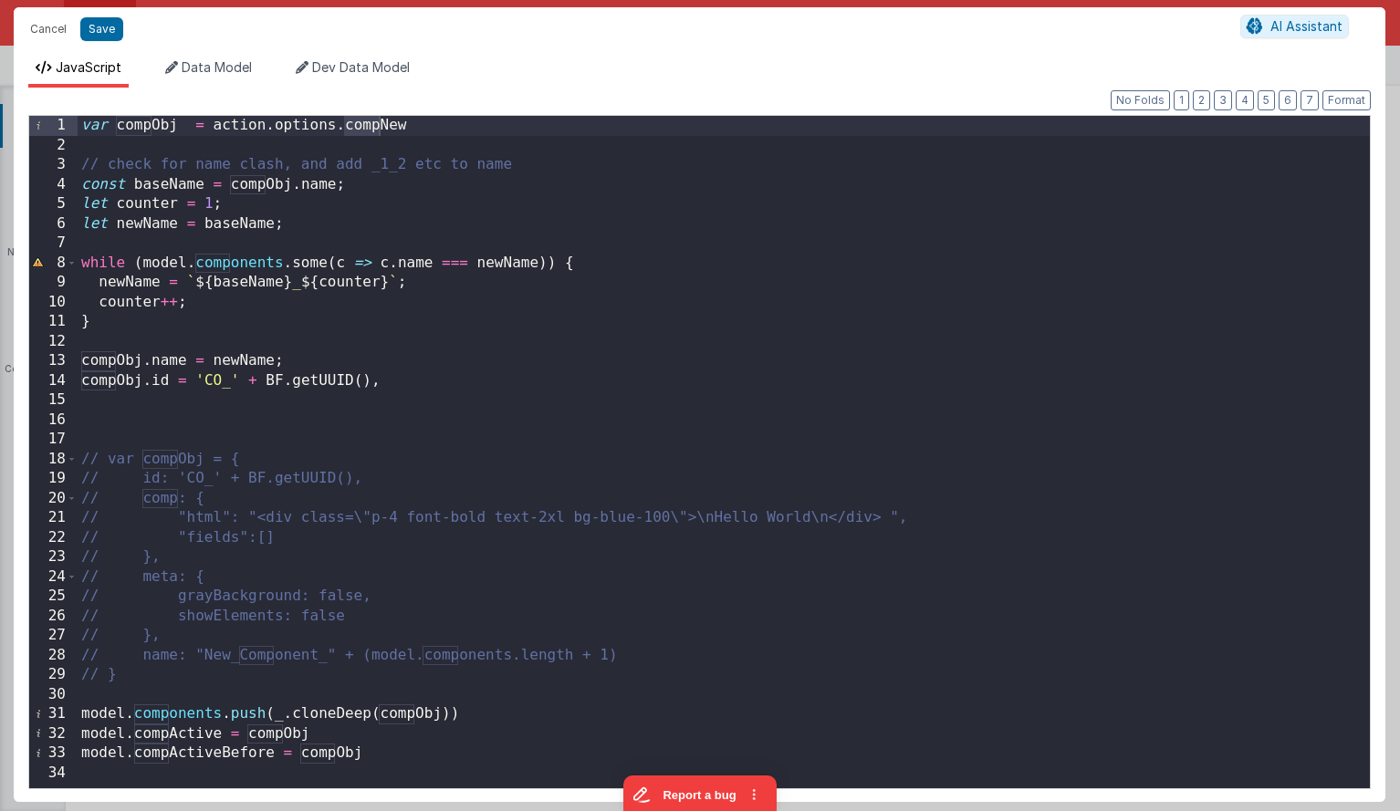
scroll to position [0, 0]
drag, startPoint x: 109, startPoint y: 28, endPoint x: 122, endPoint y: 36, distance: 15.5
click at [109, 28] on button "Save" at bounding box center [101, 29] width 43 height 24
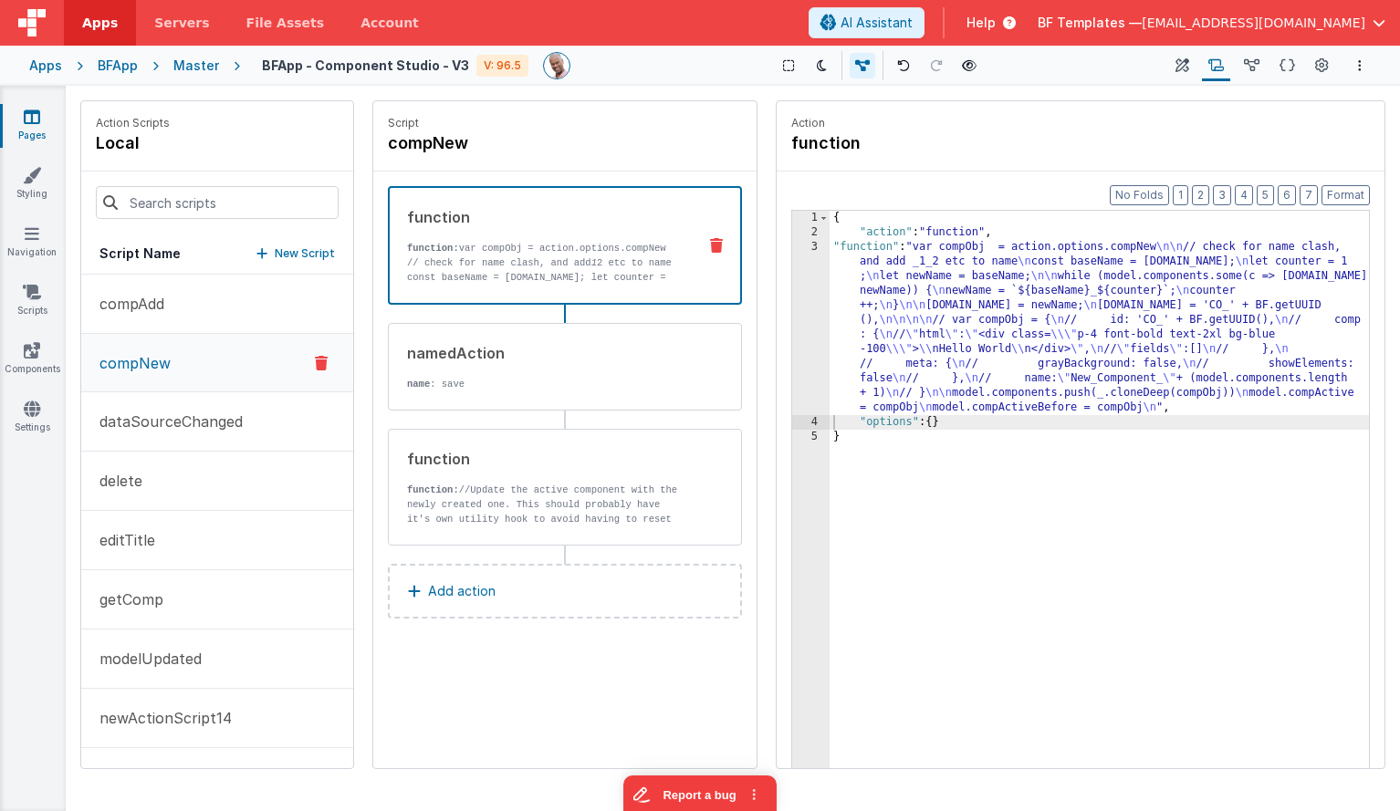
click at [898, 288] on div "{ "action" : "function" , "function" : "var compObj = action.options.compNew \n…" at bounding box center [1099, 532] width 539 height 643
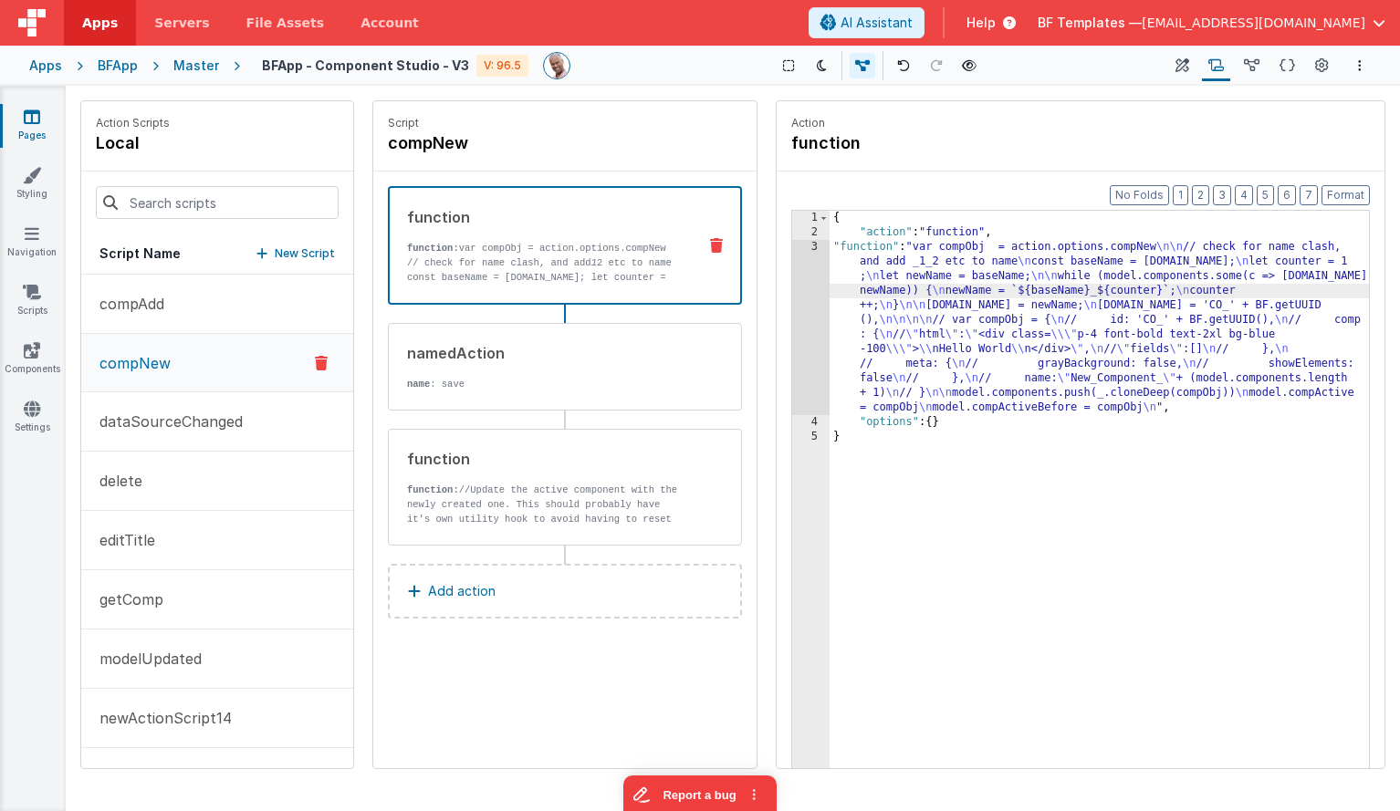
click at [801, 280] on div "3" at bounding box center [810, 327] width 37 height 175
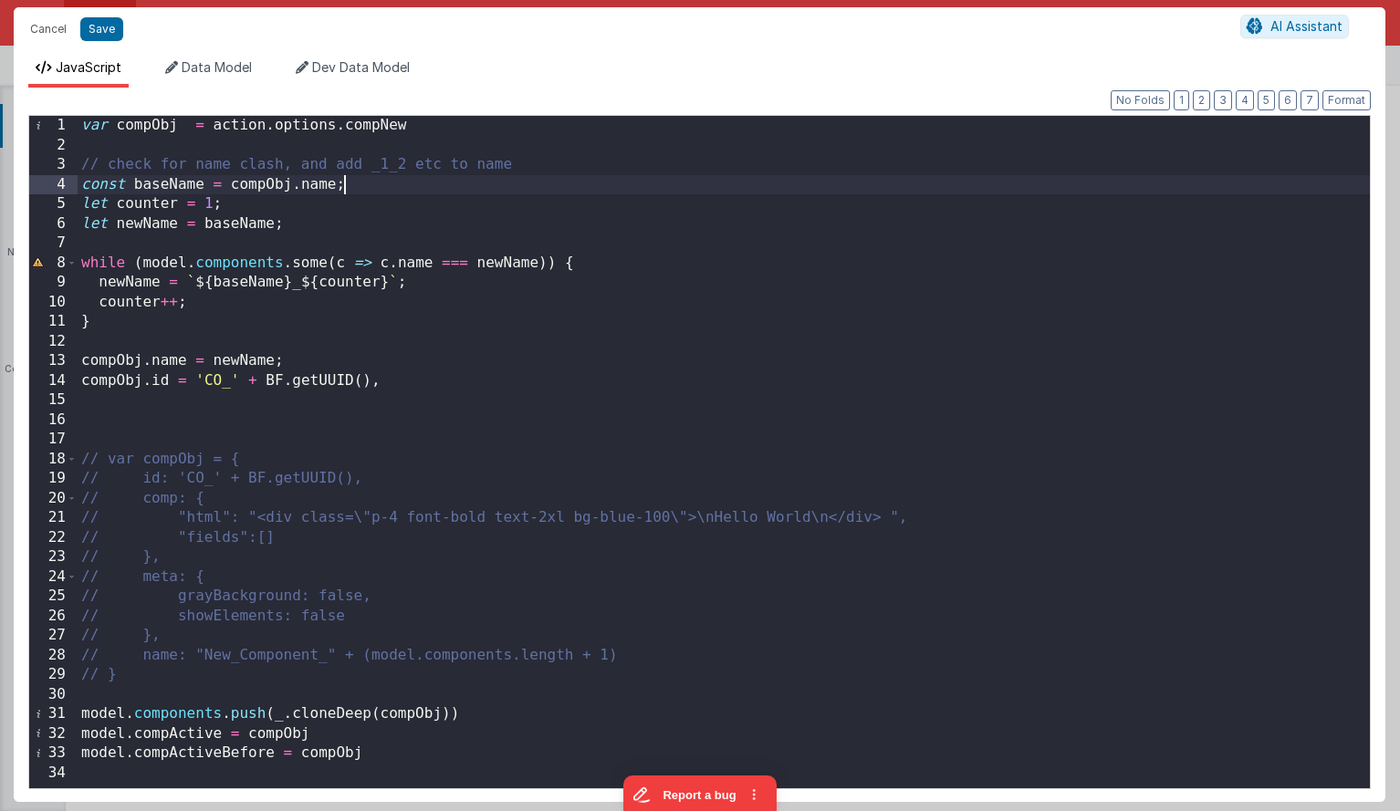
click at [439, 183] on div "var compObj = action . options . compNew // check for name clash, and add _1_2 …" at bounding box center [724, 472] width 1292 height 712
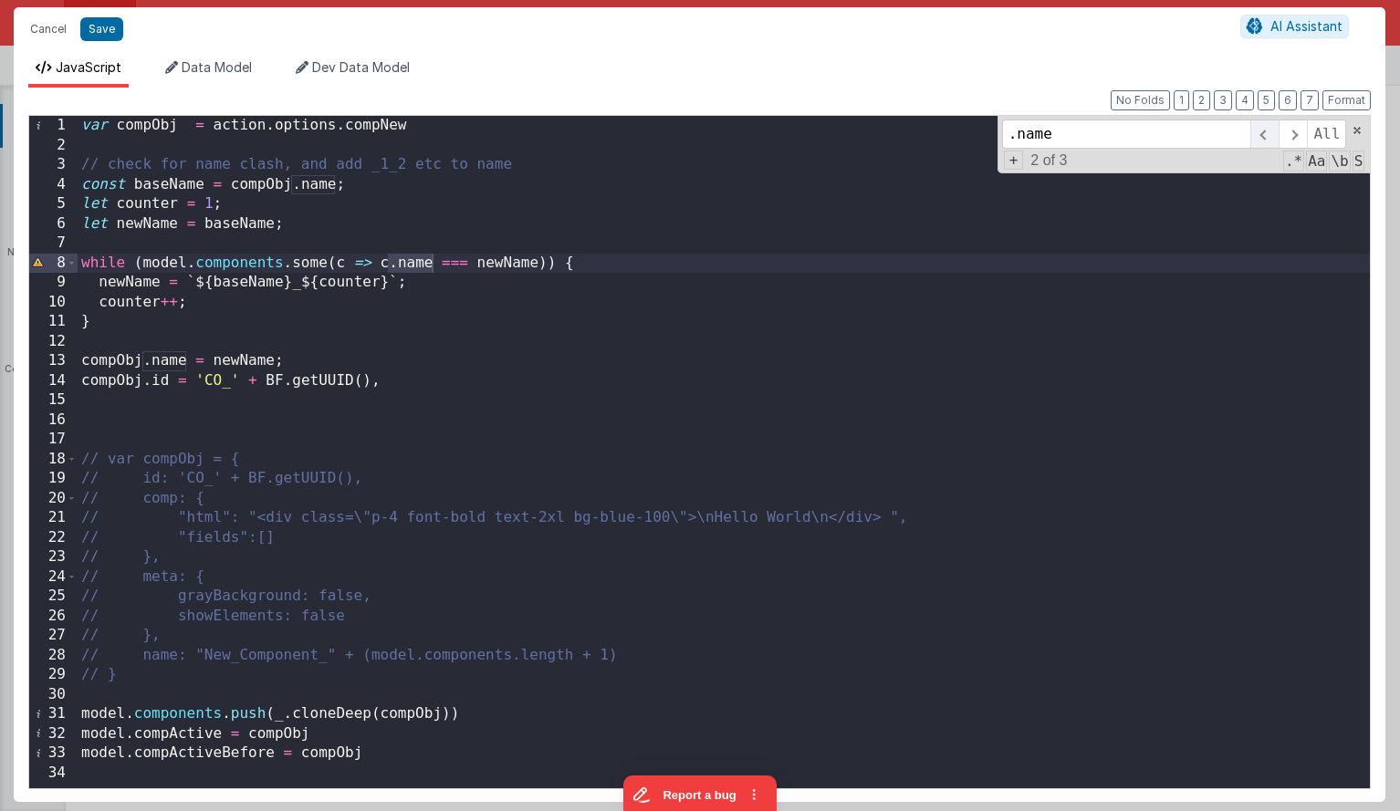
type input ".name"
click at [1262, 132] on span at bounding box center [1264, 134] width 28 height 29
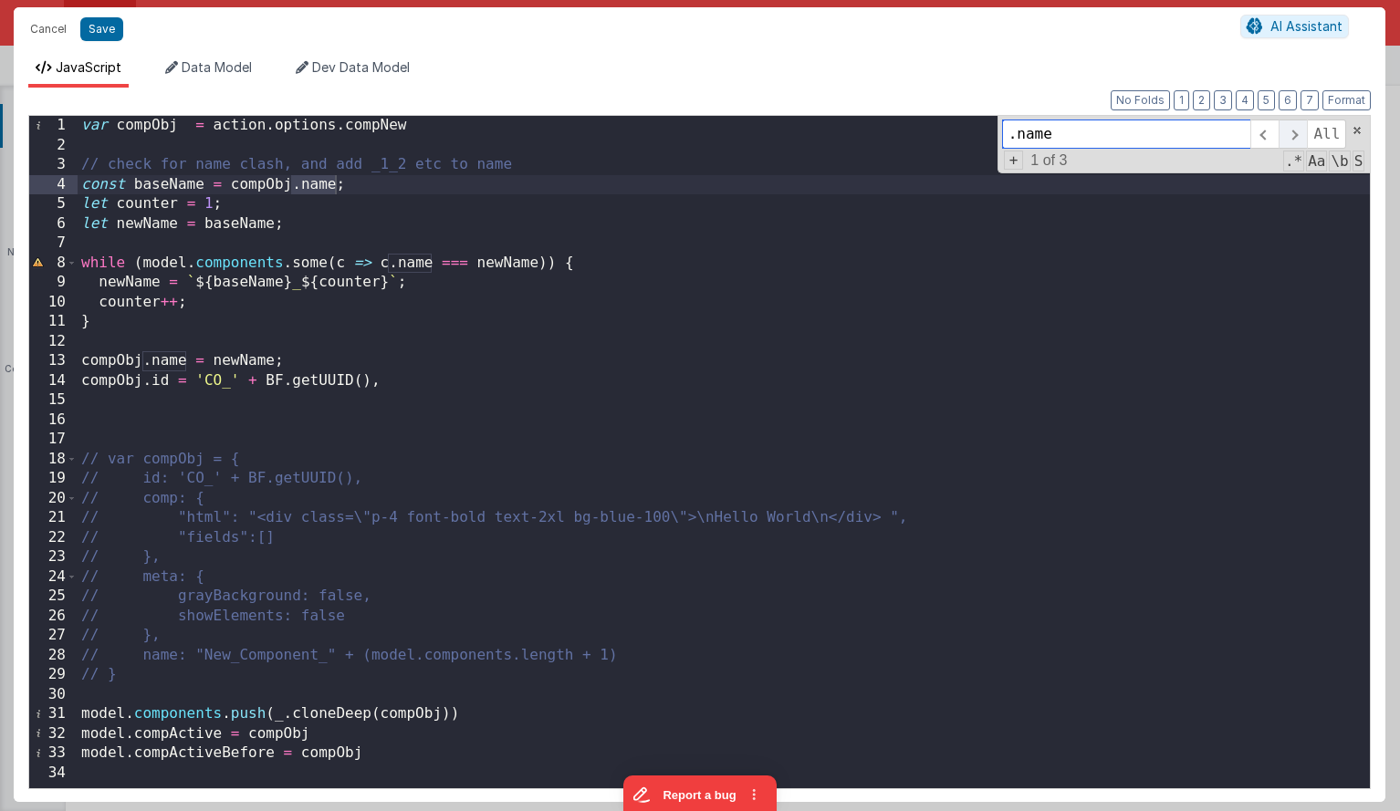
click at [1298, 133] on span at bounding box center [1292, 134] width 28 height 29
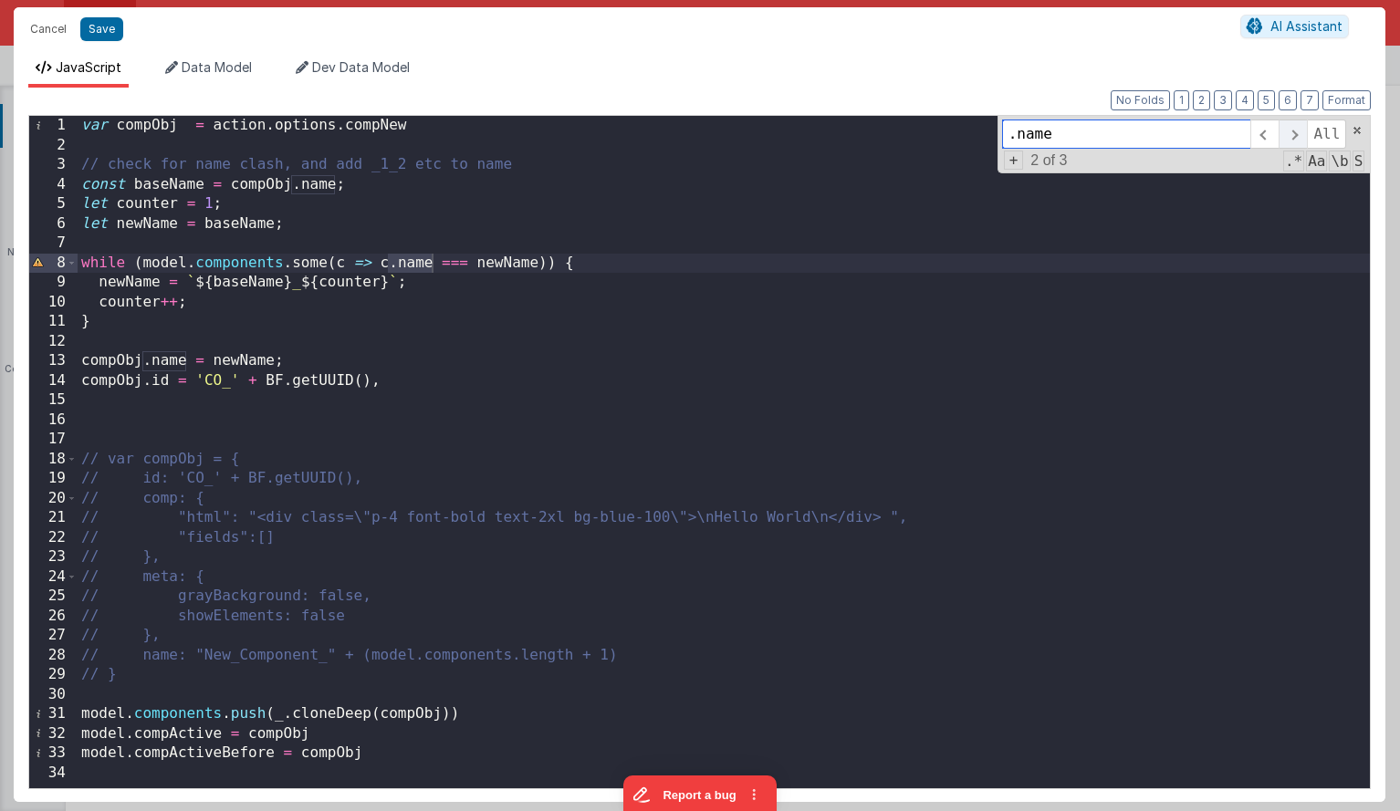
click at [1298, 133] on span at bounding box center [1292, 134] width 28 height 29
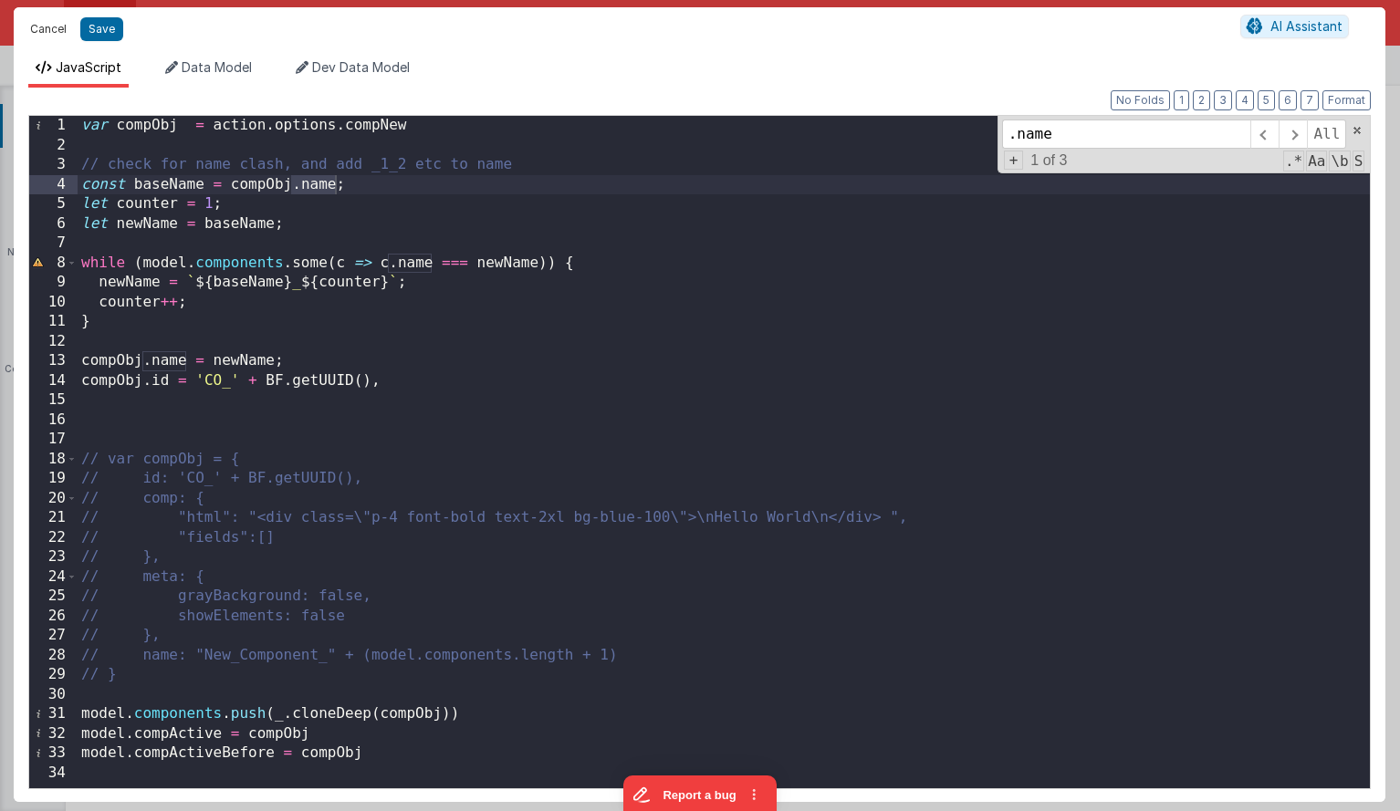
click at [57, 20] on button "Cancel" at bounding box center [48, 29] width 55 height 26
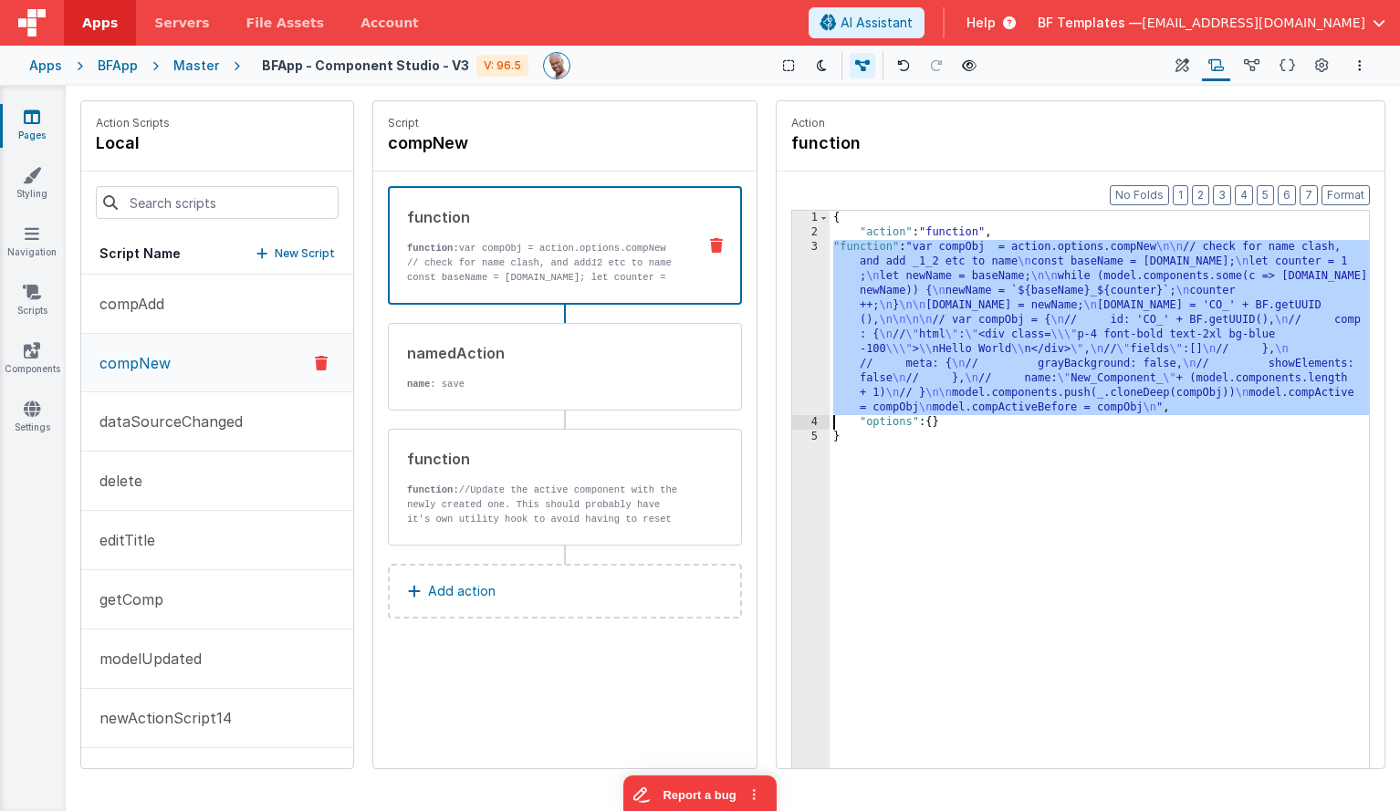
drag, startPoint x: 1017, startPoint y: 312, endPoint x: 948, endPoint y: 306, distance: 69.6
click at [1014, 311] on div "{ "action" : "function" , "function" : "var compObj = action.options.compNew \n…" at bounding box center [1099, 532] width 539 height 643
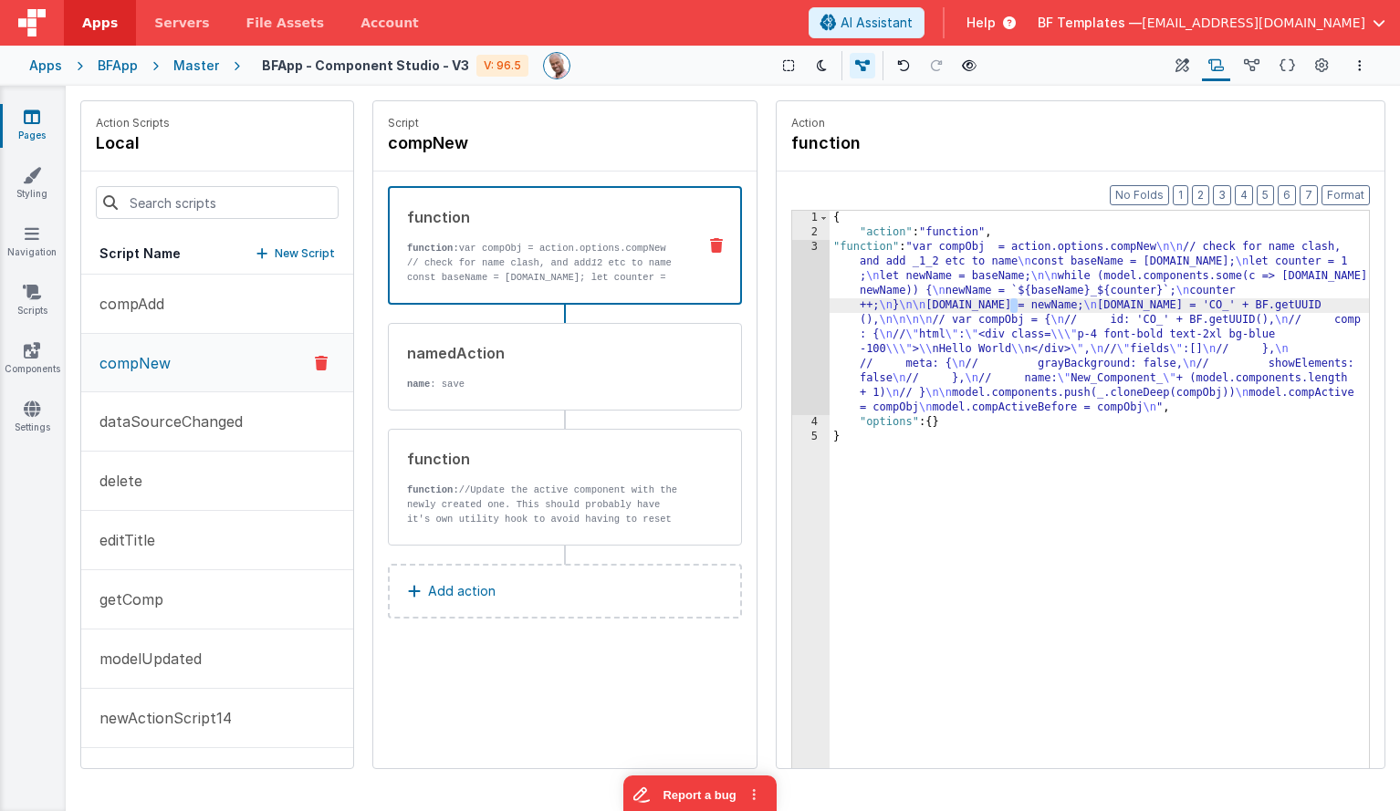
click at [803, 275] on div "3" at bounding box center [810, 327] width 37 height 175
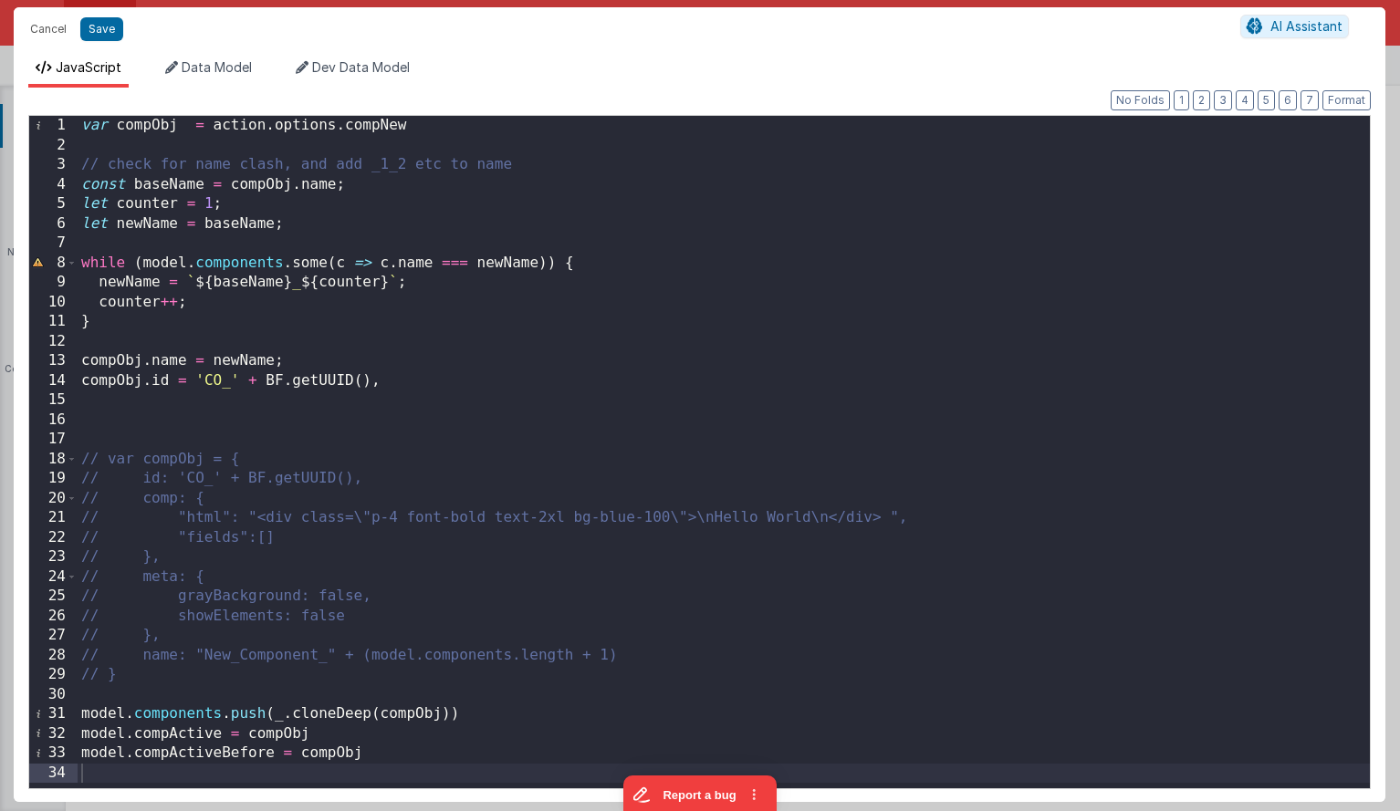
click at [395, 156] on div "var compObj = action . options . compNew // check for name clash, and add _1_2 …" at bounding box center [724, 472] width 1292 height 712
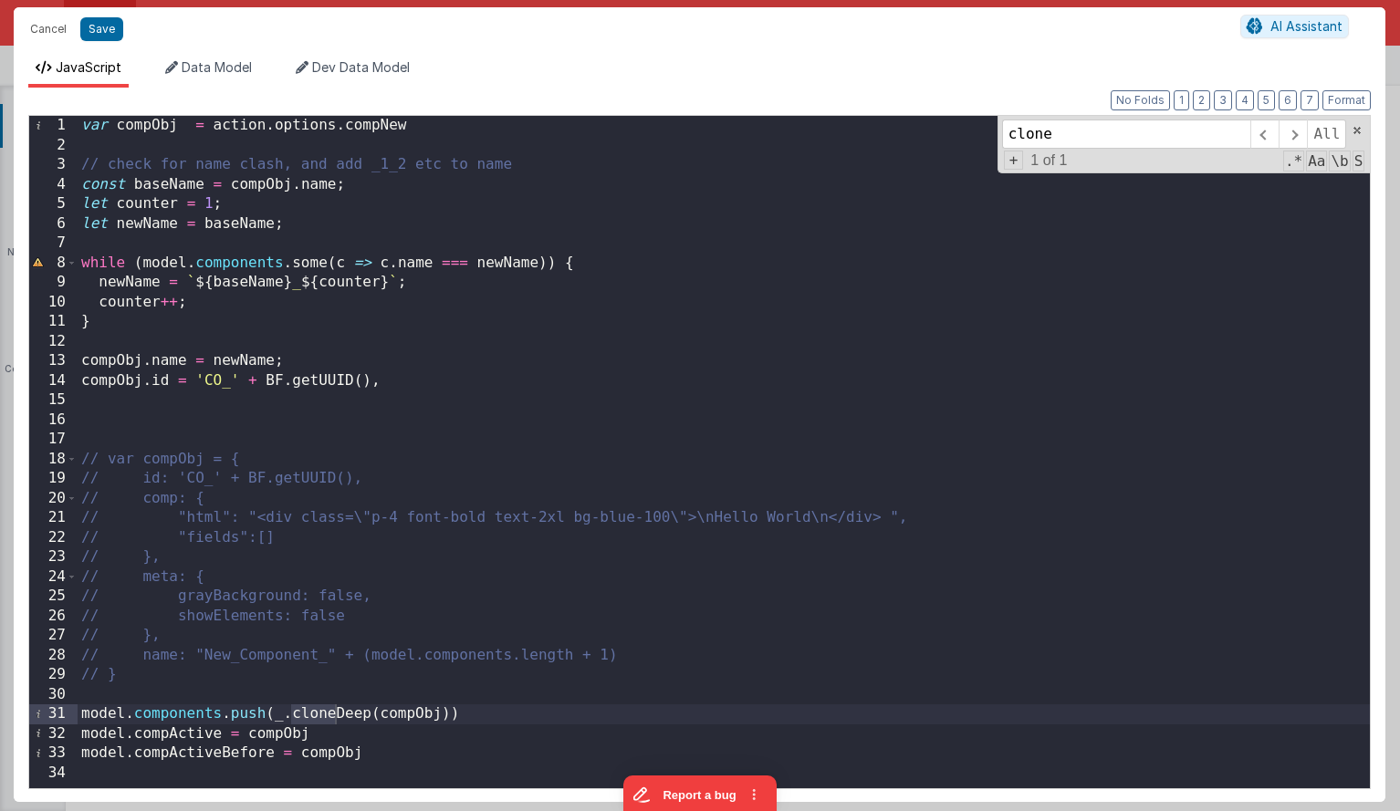
type input "clone"
click at [314, 711] on div "var compObj = action . options . compNew // check for name clash, and add _1_2 …" at bounding box center [724, 472] width 1292 height 712
click at [1270, 129] on span at bounding box center [1264, 134] width 28 height 29
drag, startPoint x: 96, startPoint y: 32, endPoint x: 953, endPoint y: 97, distance: 859.3
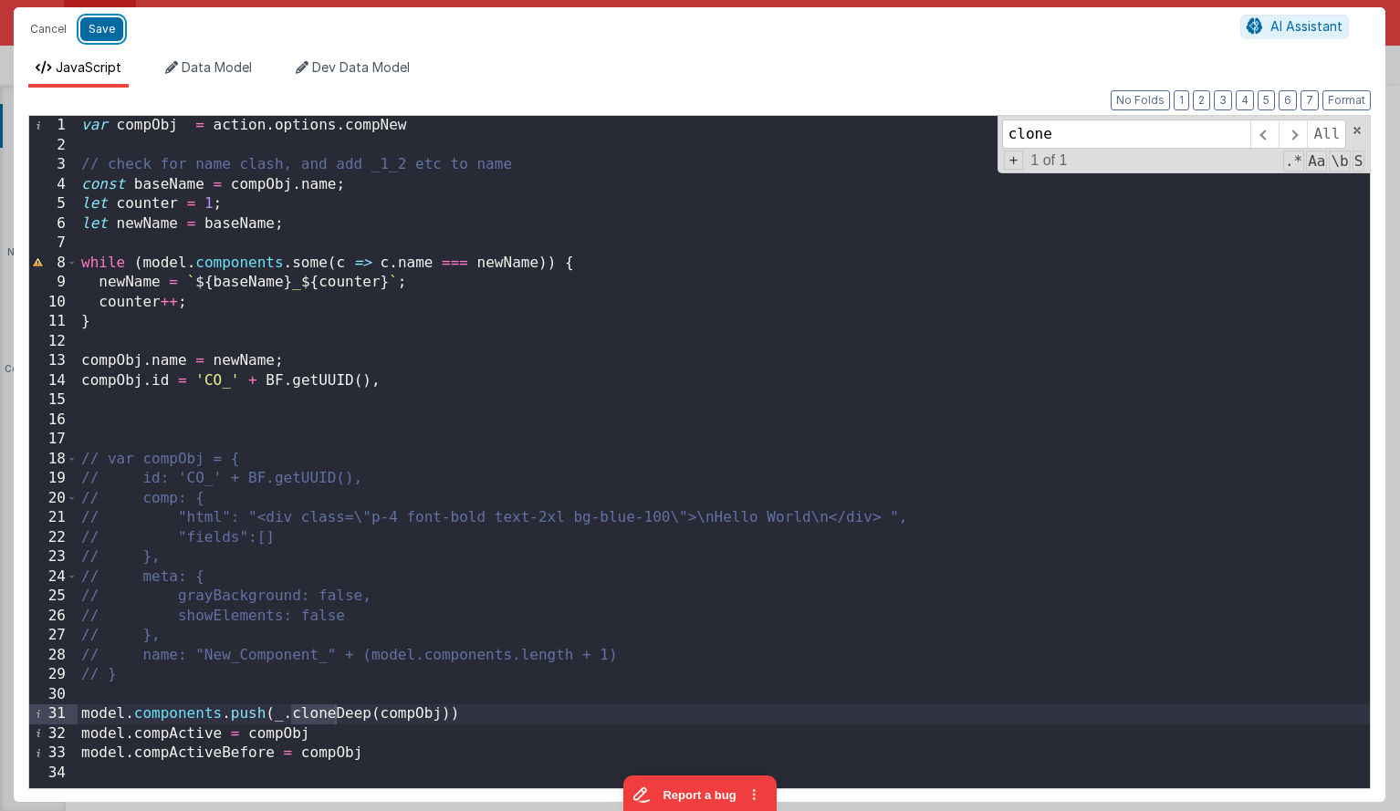
click at [96, 32] on button "Save" at bounding box center [101, 29] width 43 height 24
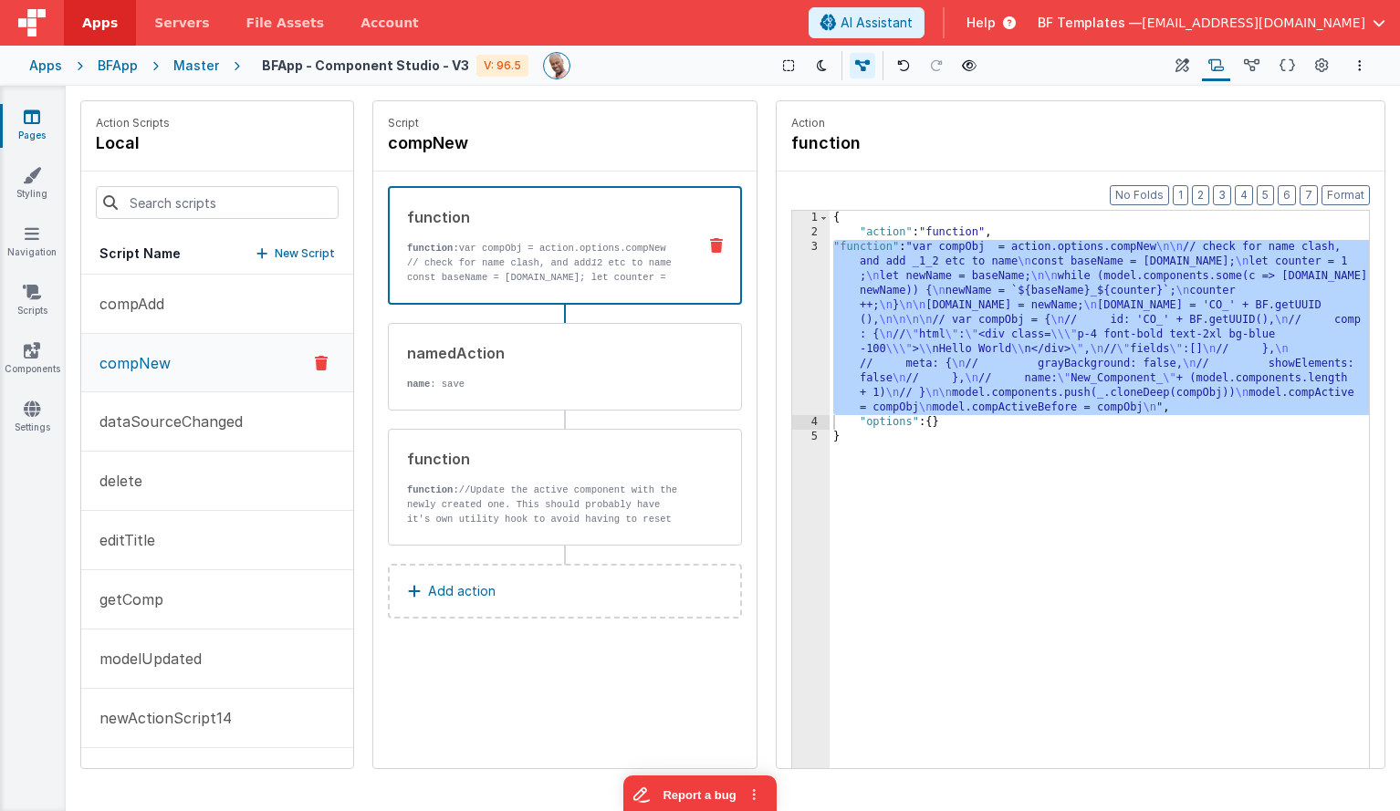
drag, startPoint x: 1289, startPoint y: 64, endPoint x: 1236, endPoint y: 82, distance: 56.0
click at [1289, 64] on icon at bounding box center [1287, 66] width 16 height 19
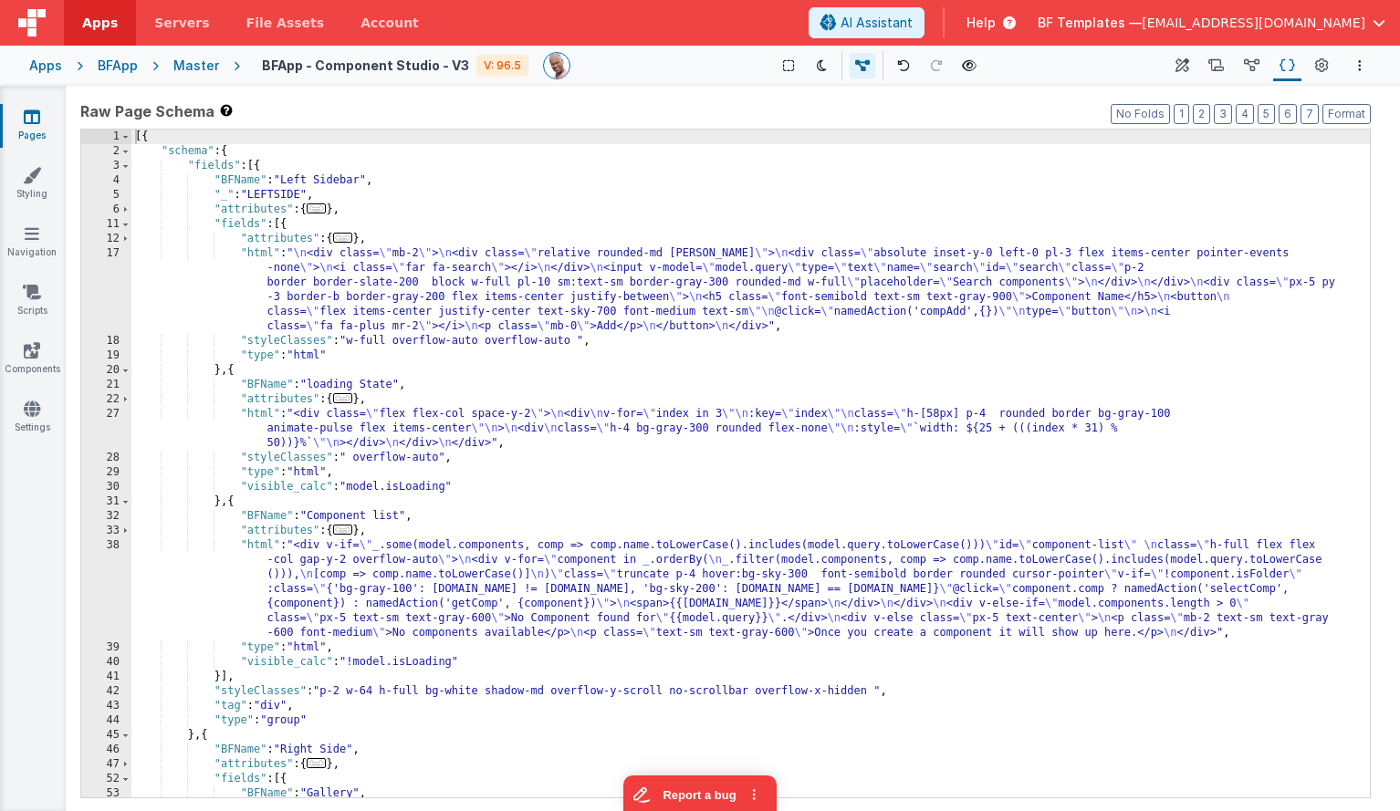
click at [976, 207] on div "[{ "schema" : { "fields" : [{ "BFName" : "Left Sidebar" , "_" : "LEFTSIDE" , "a…" at bounding box center [750, 478] width 1238 height 697
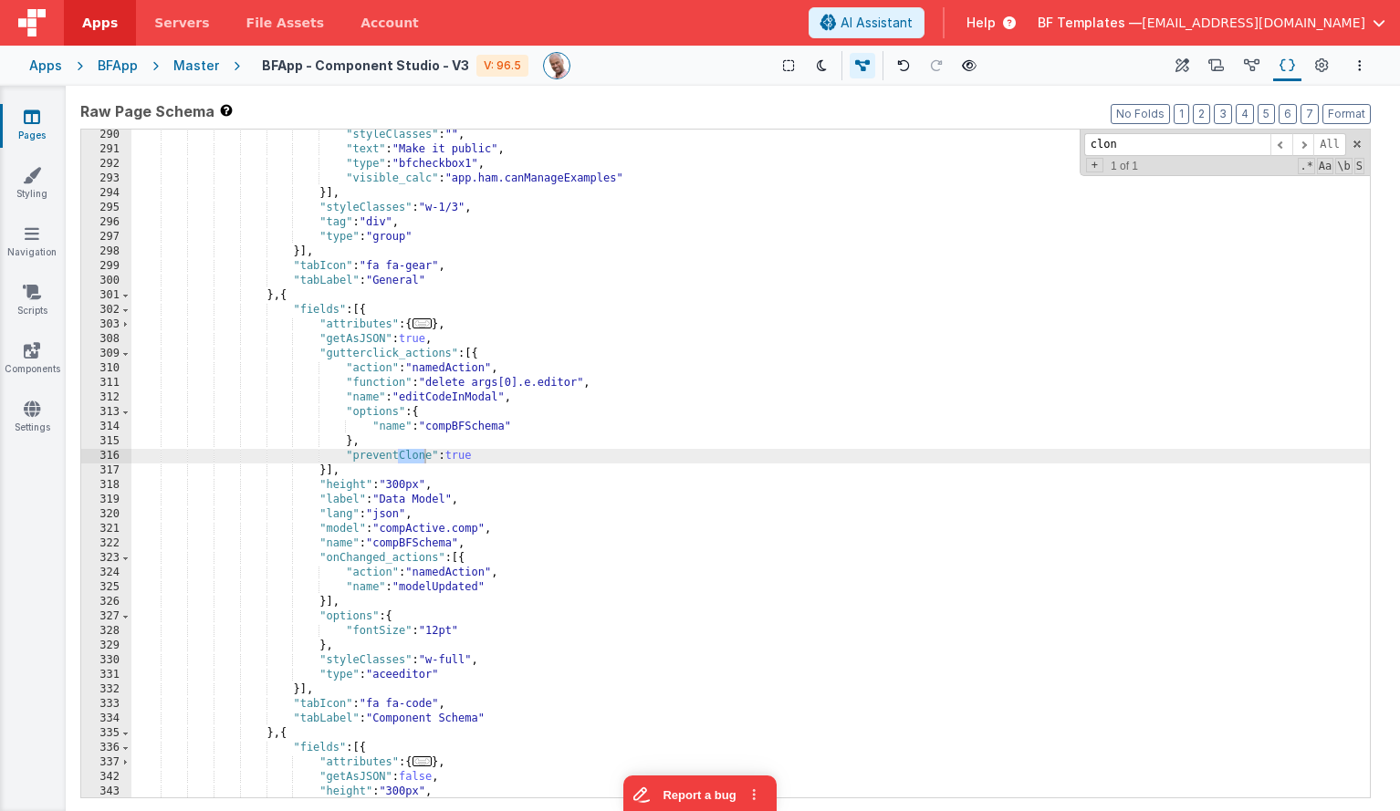
scroll to position [3243, 0]
type input "clone"
click at [1323, 69] on icon at bounding box center [1322, 66] width 14 height 19
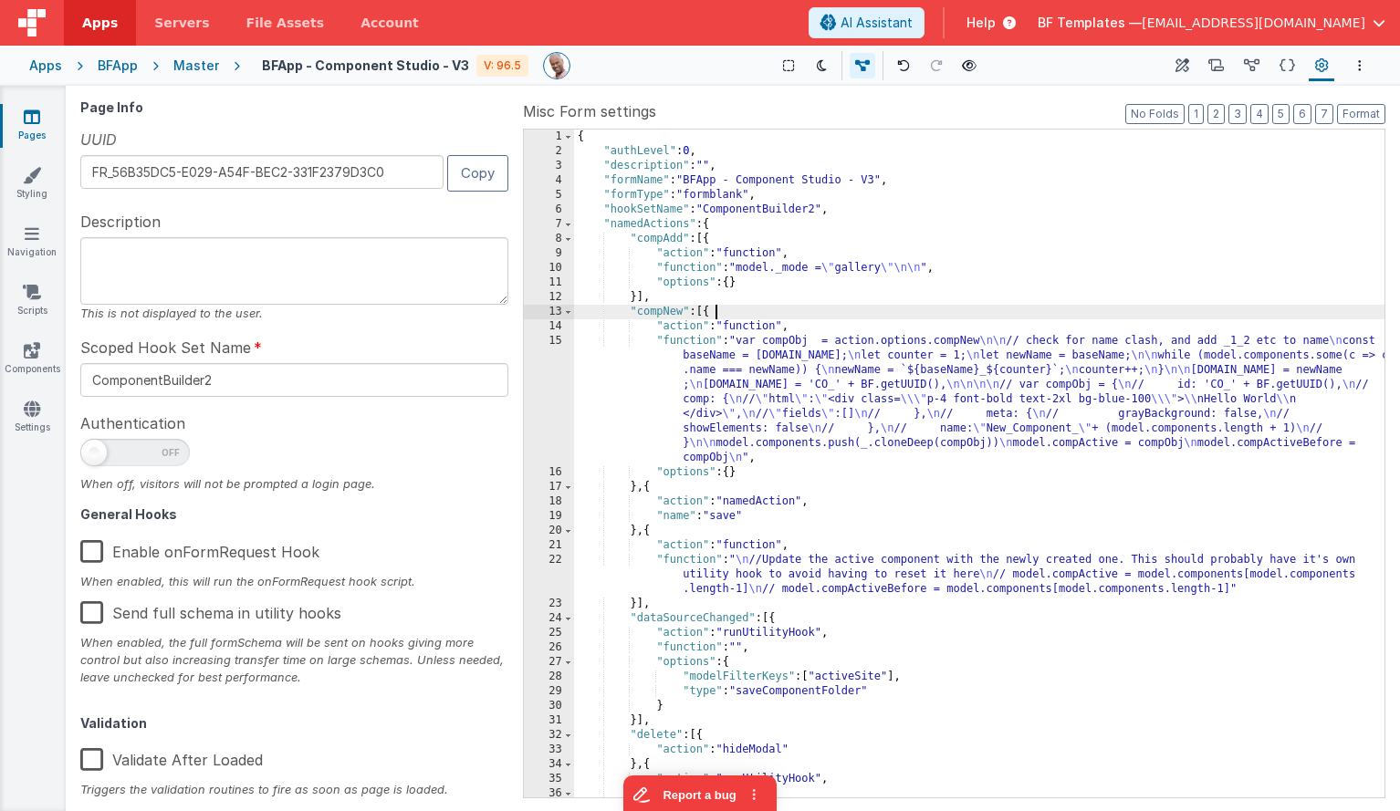
click at [964, 308] on div "{ "authLevel" : 0 , "description" : "" , "formName" : "BFApp - Component Studio…" at bounding box center [979, 478] width 810 height 697
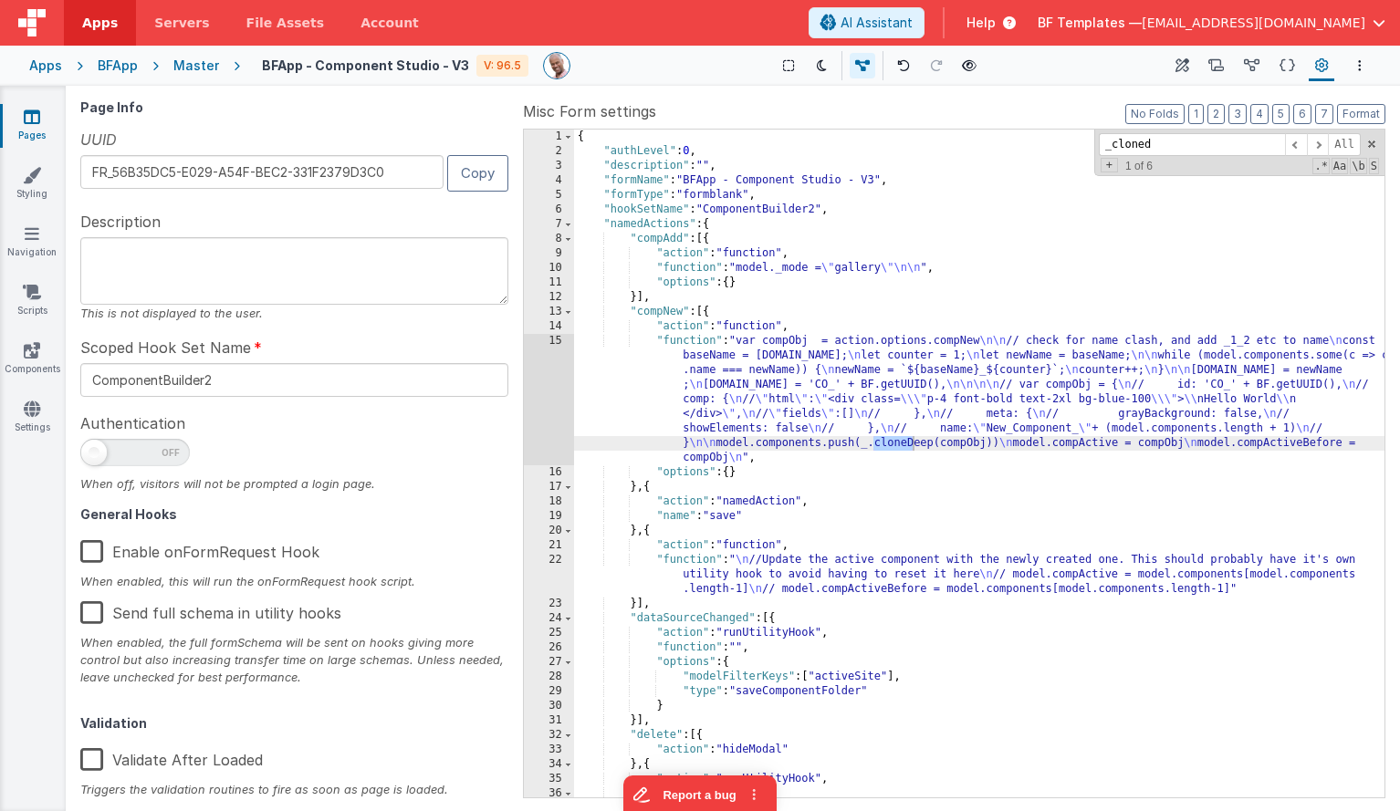
scroll to position [2177, 0]
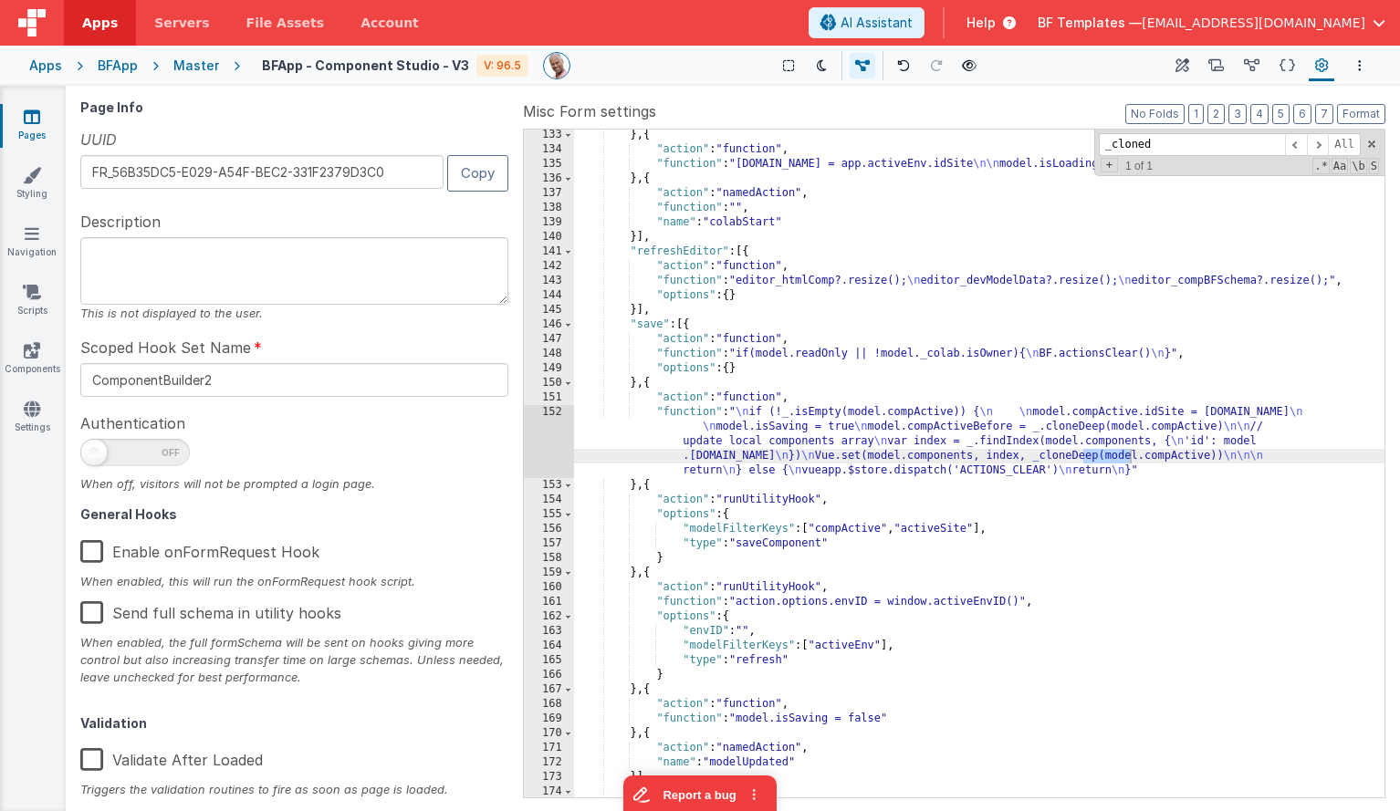
type input "_cloned"
drag, startPoint x: 1098, startPoint y: 450, endPoint x: 1080, endPoint y: 449, distance: 18.3
click at [1097, 450] on div "} , { "action" : "function" , "function" : "[DOMAIN_NAME] = app.activeEnv.idSit…" at bounding box center [979, 476] width 810 height 697
click at [554, 429] on div "152" at bounding box center [549, 441] width 50 height 73
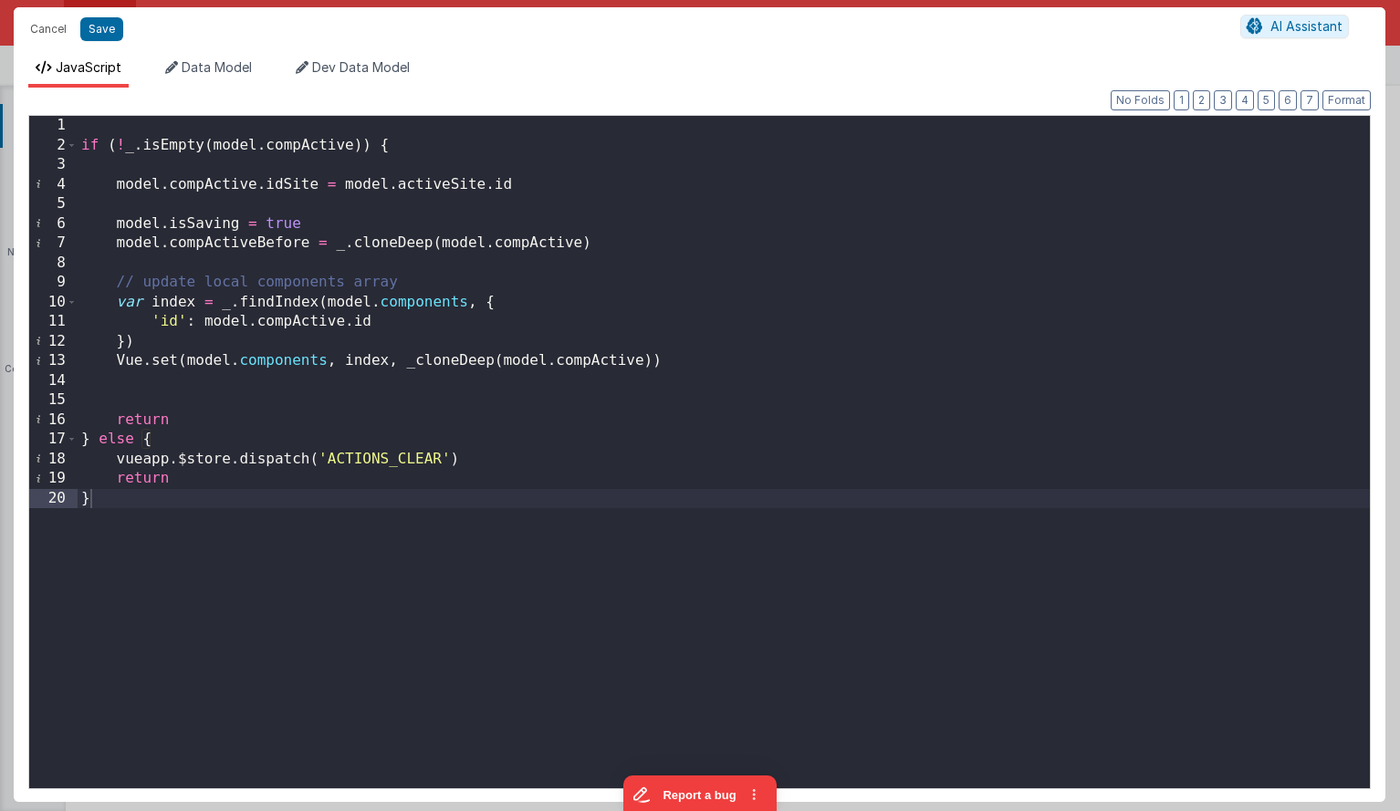
click at [252, 412] on div "if ( ! _ . isEmpty ( model . compActive )) { model . compActive . idSite = mode…" at bounding box center [724, 472] width 1292 height 712
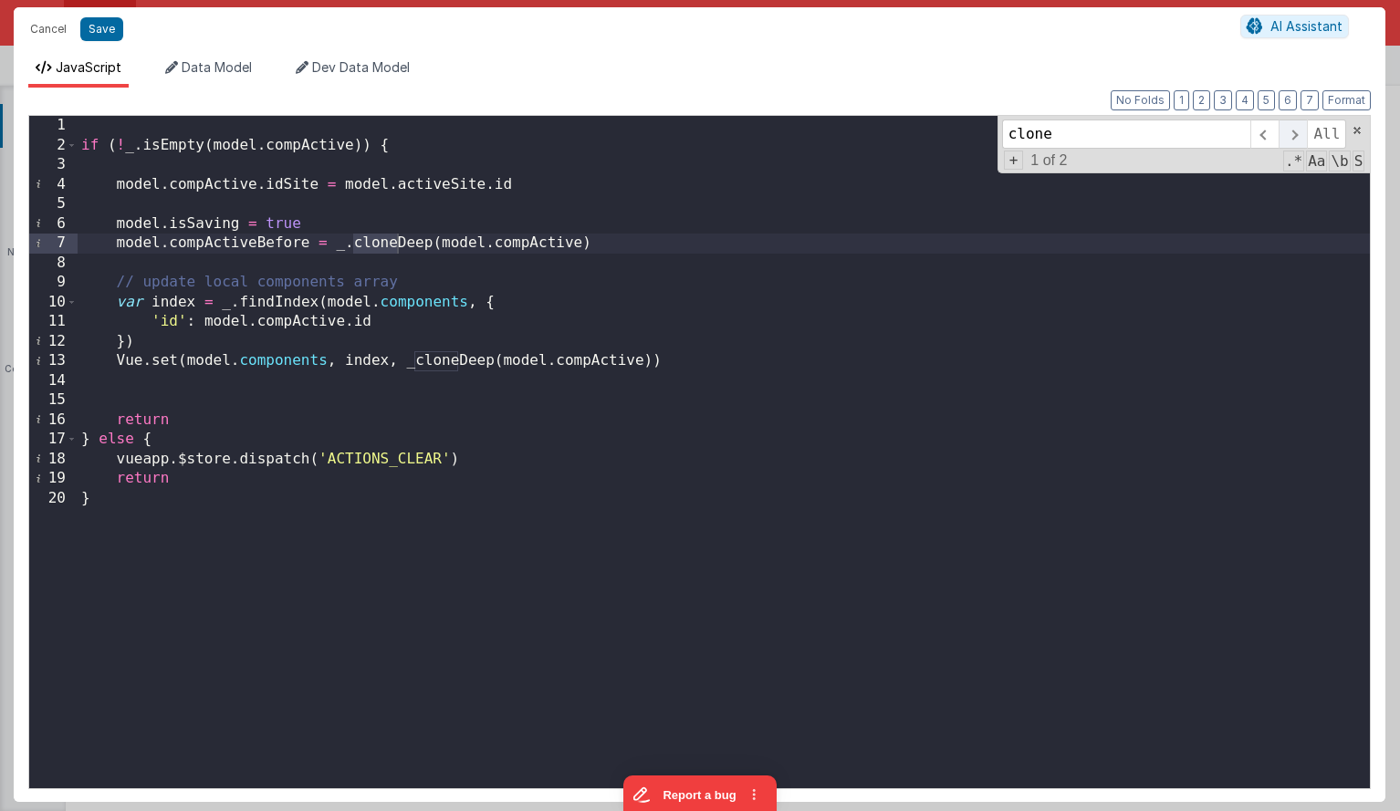
type input "clone"
click at [1293, 130] on span at bounding box center [1292, 134] width 28 height 29
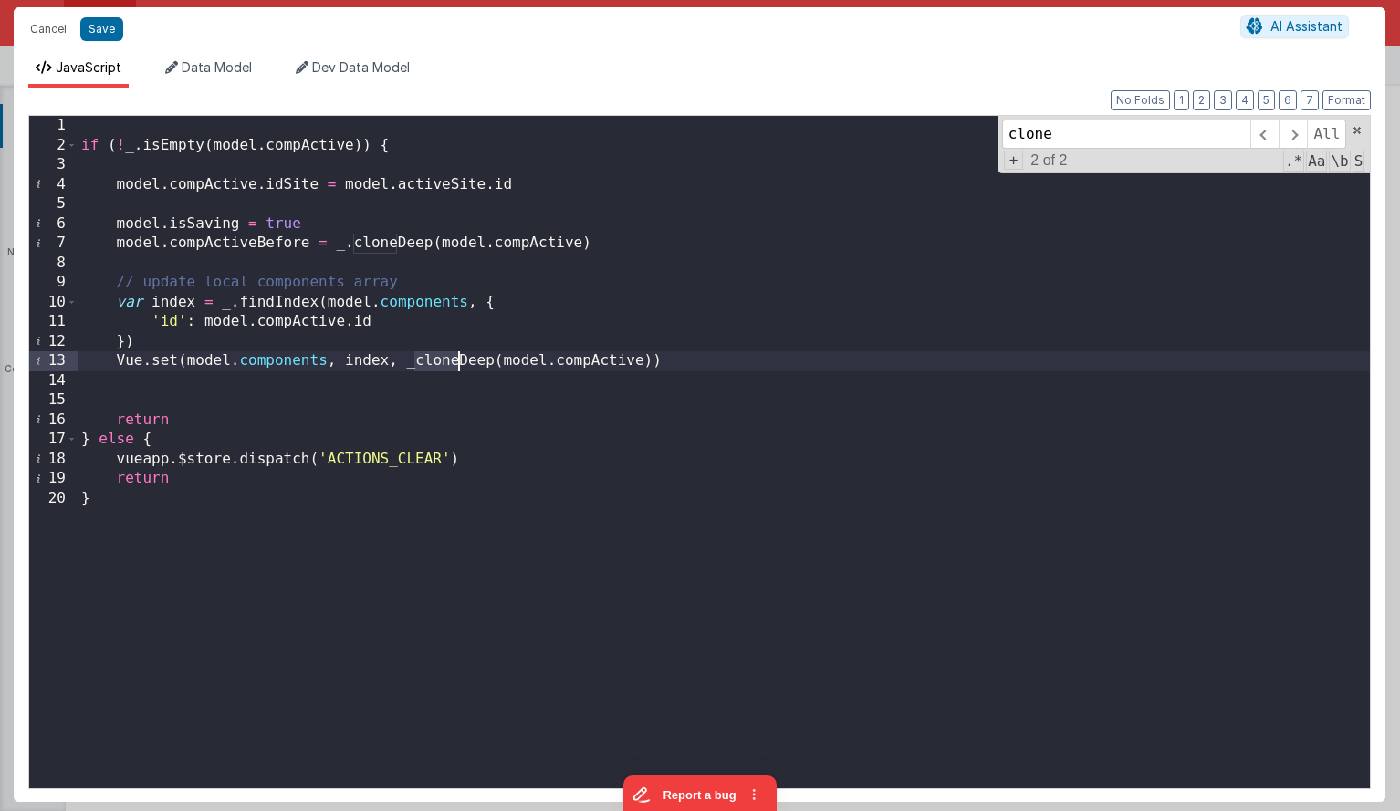
drag, startPoint x: 412, startPoint y: 360, endPoint x: 447, endPoint y: 360, distance: 34.7
click at [412, 360] on div "if ( ! _ . isEmpty ( model . compActive )) { model . compActive . idSite = mode…" at bounding box center [724, 472] width 1292 height 712
click at [99, 28] on button "Save" at bounding box center [101, 29] width 43 height 24
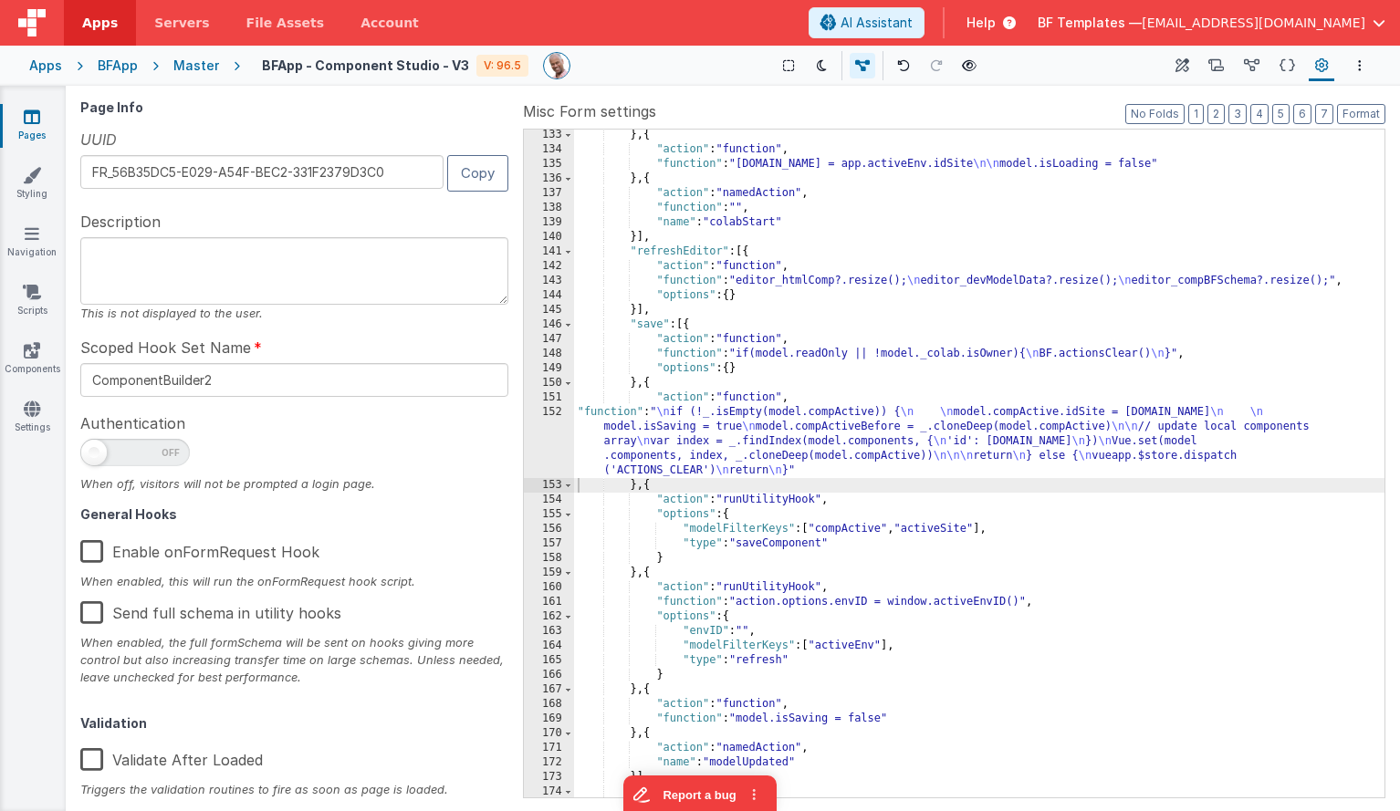
click at [631, 470] on div "} , { "action" : "function" , "function" : "[DOMAIN_NAME] = app.activeEnv.idSit…" at bounding box center [979, 476] width 810 height 697
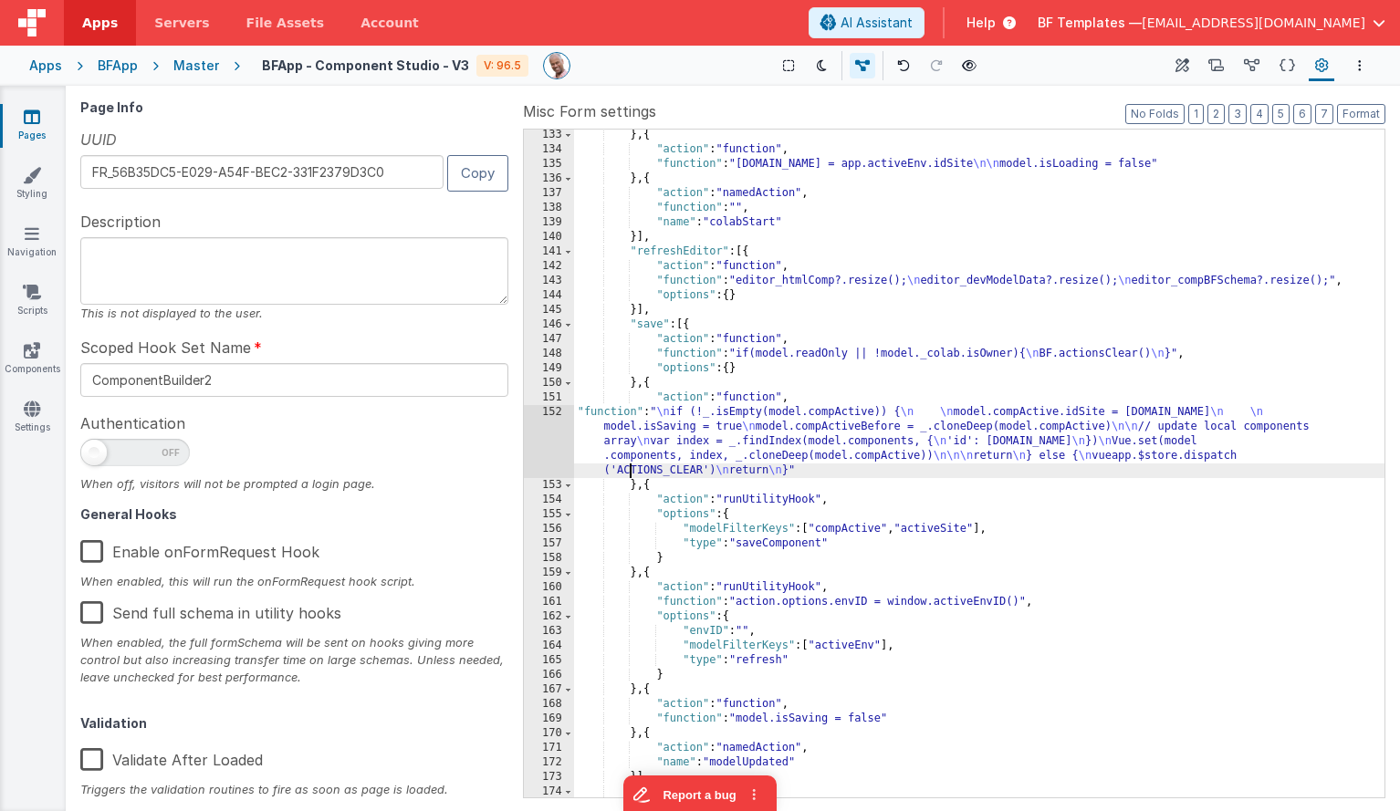
click at [536, 433] on div "152" at bounding box center [549, 441] width 50 height 73
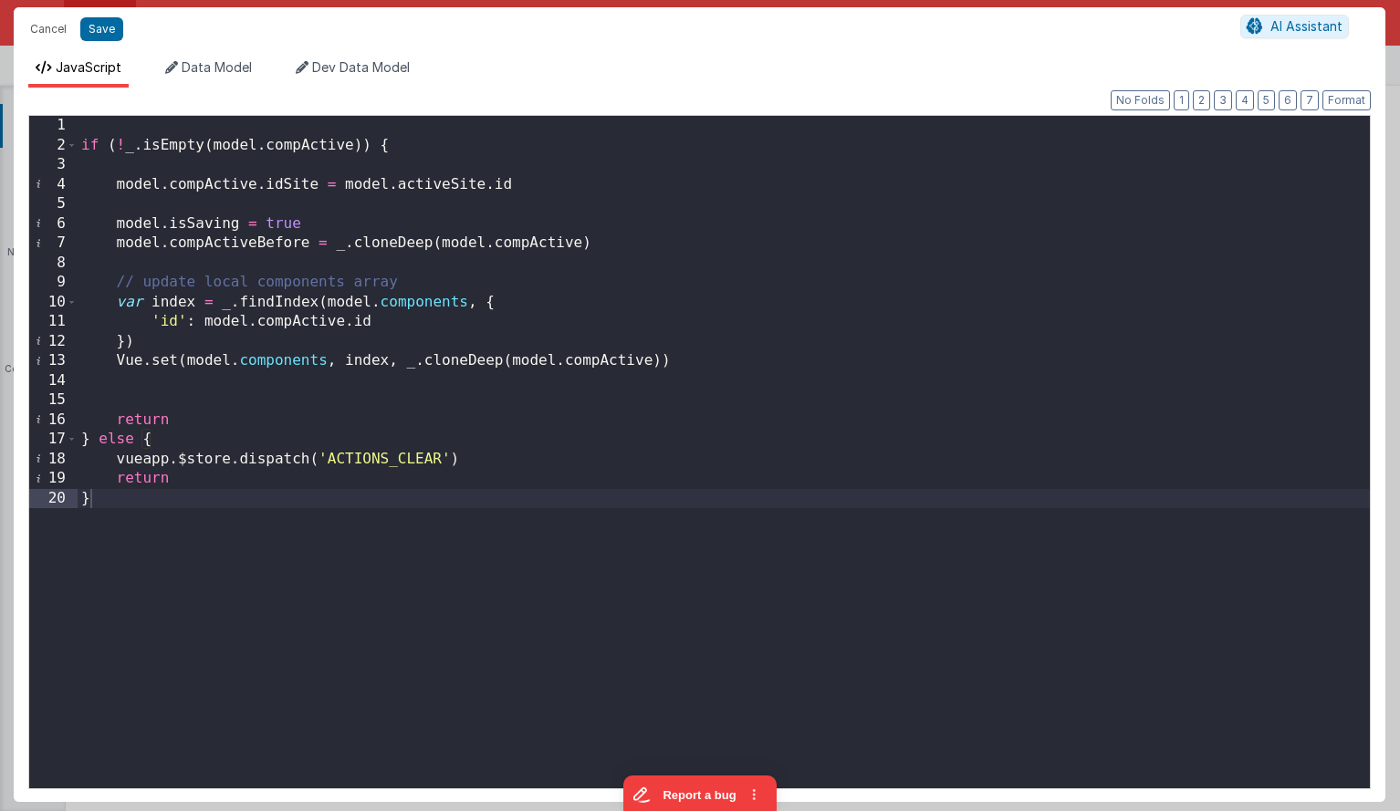
click at [265, 220] on div "if ( ! _ . isEmpty ( model . compActive )) { model . compActive . idSite = mode…" at bounding box center [724, 472] width 1292 height 712
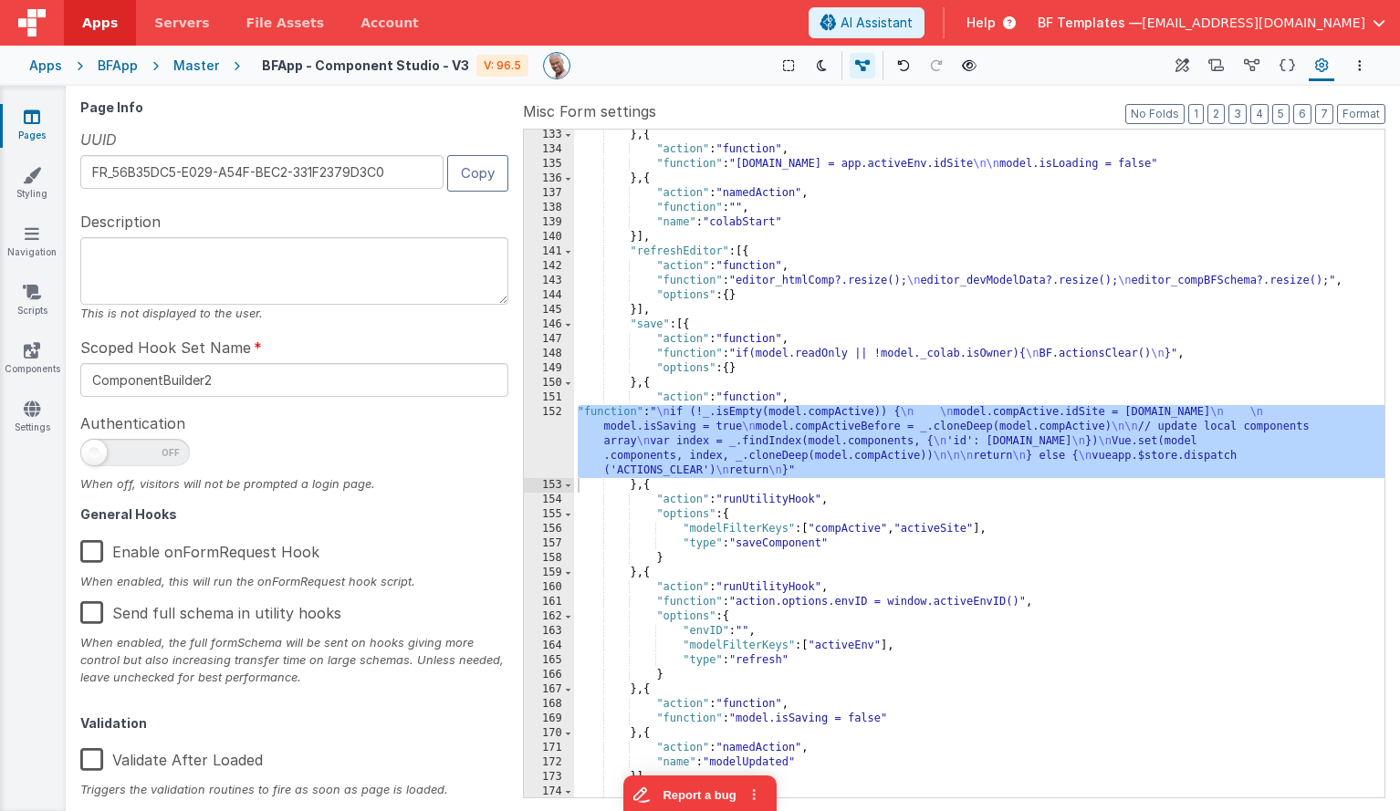
click at [1214, 62] on icon at bounding box center [1216, 66] width 16 height 19
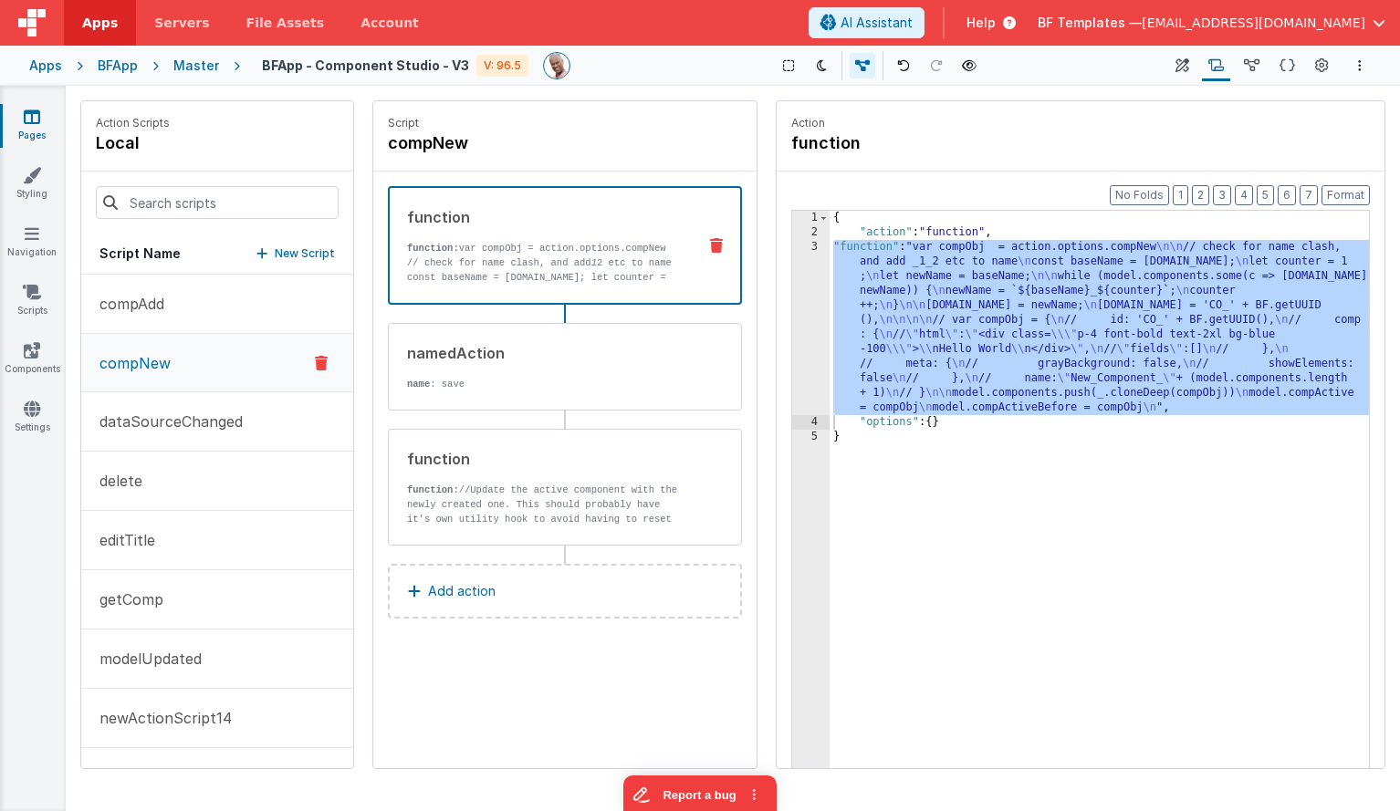
drag, startPoint x: 162, startPoint y: 362, endPoint x: 185, endPoint y: 357, distance: 23.5
click at [162, 362] on p "compNew" at bounding box center [130, 363] width 82 height 22
drag, startPoint x: 992, startPoint y: 264, endPoint x: 914, endPoint y: 283, distance: 79.9
click at [992, 265] on div "{ "action" : "function" , "function" : "var compObj = action.options.compNew \n…" at bounding box center [1099, 532] width 539 height 643
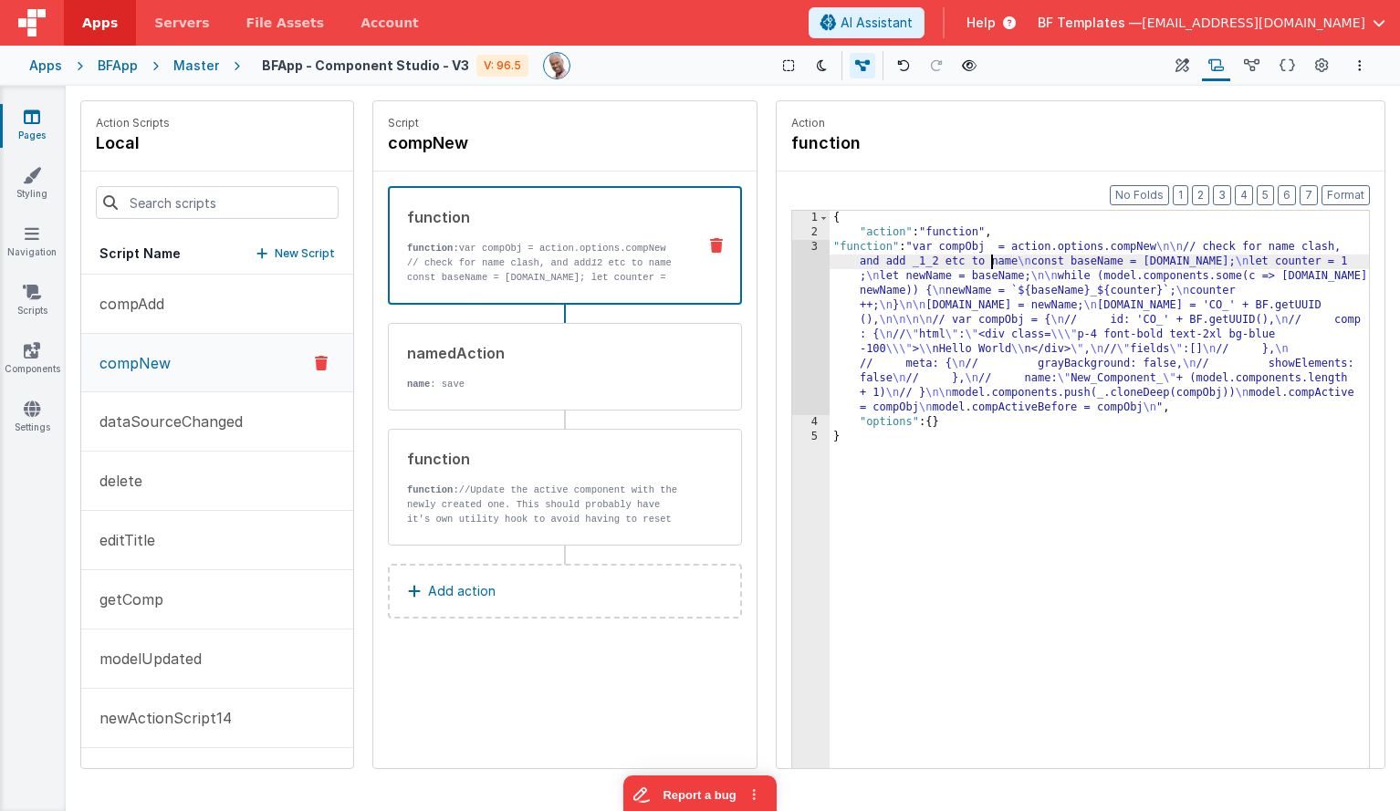
click at [805, 297] on div "3" at bounding box center [810, 327] width 37 height 175
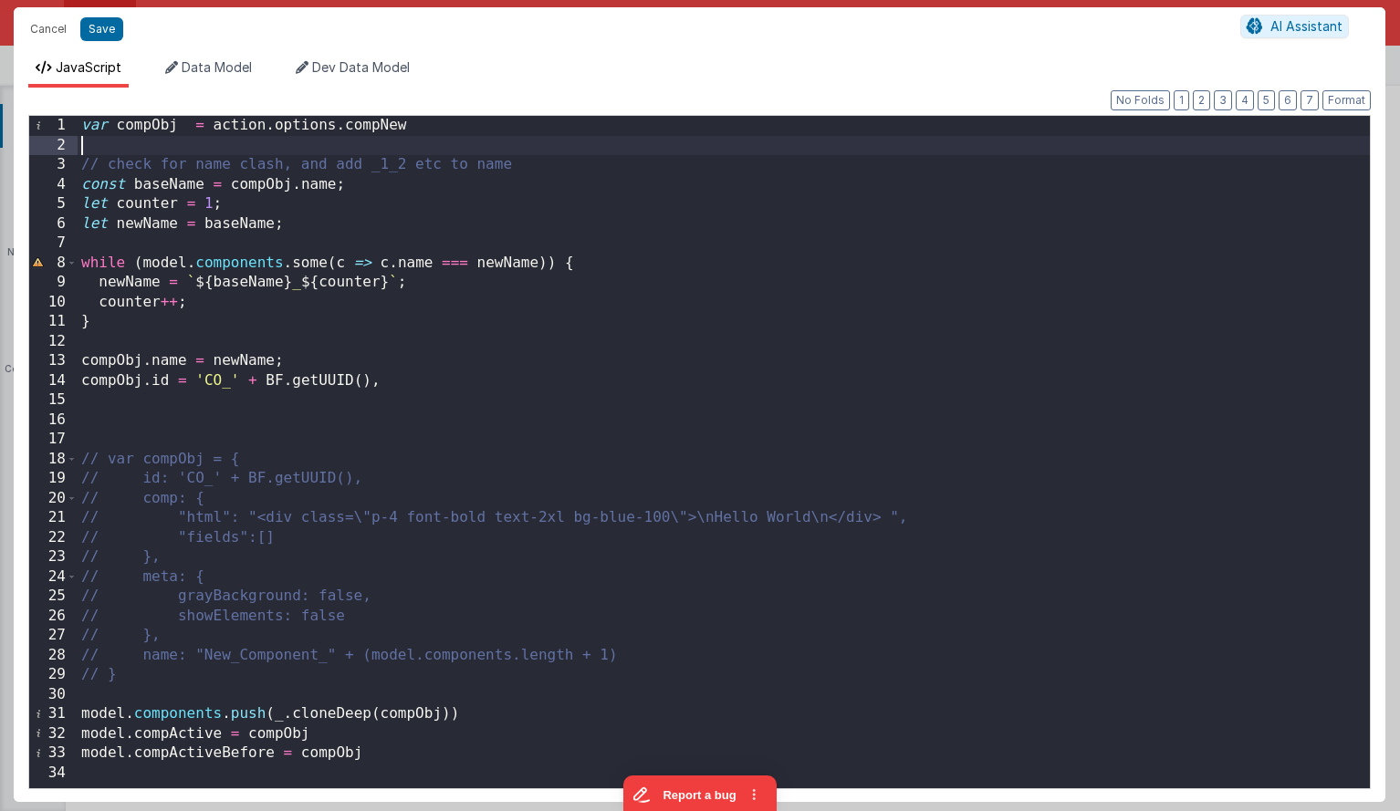
drag, startPoint x: 274, startPoint y: 141, endPoint x: 287, endPoint y: 141, distance: 13.7
click at [274, 141] on div "var compObj = action . options . compNew // check for name clash, and add _1_2 …" at bounding box center [724, 472] width 1292 height 712
click at [256, 188] on div "var compObj = action . options . compNew // check for name clash, and add _1_2 …" at bounding box center [724, 472] width 1292 height 712
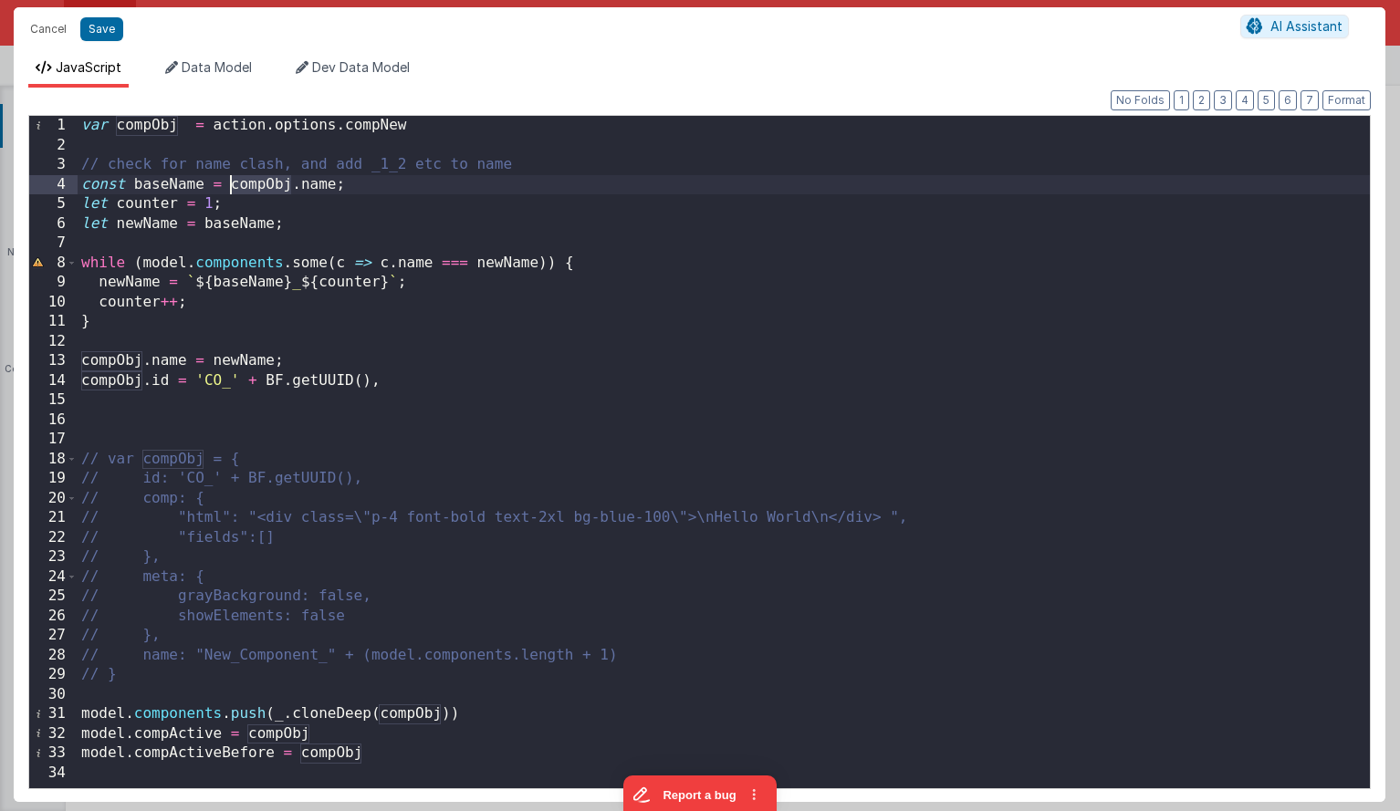
click at [256, 188] on div "var compObj = action . options . compNew // check for name clash, and add _1_2 …" at bounding box center [724, 472] width 1292 height 712
click at [366, 134] on div "var compObj = action . options . compNew // check for name clash, and add _1_2 …" at bounding box center [724, 472] width 1292 height 712
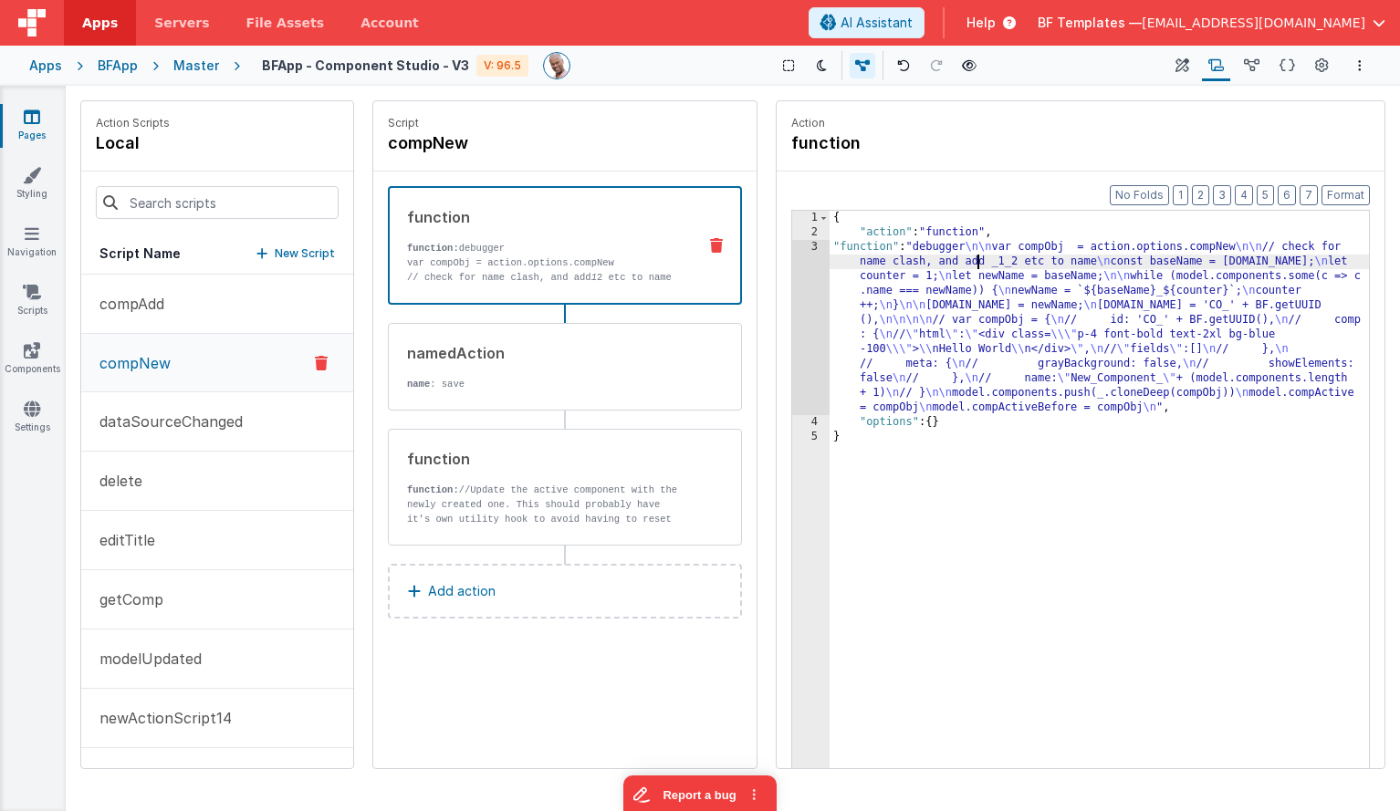
click at [975, 266] on div "{ "action" : "function" , "function" : "debugger \n\n var compObj = action.opti…" at bounding box center [1099, 532] width 539 height 643
click at [827, 273] on div "3" at bounding box center [810, 327] width 37 height 175
click at [810, 273] on div "3" at bounding box center [810, 327] width 37 height 175
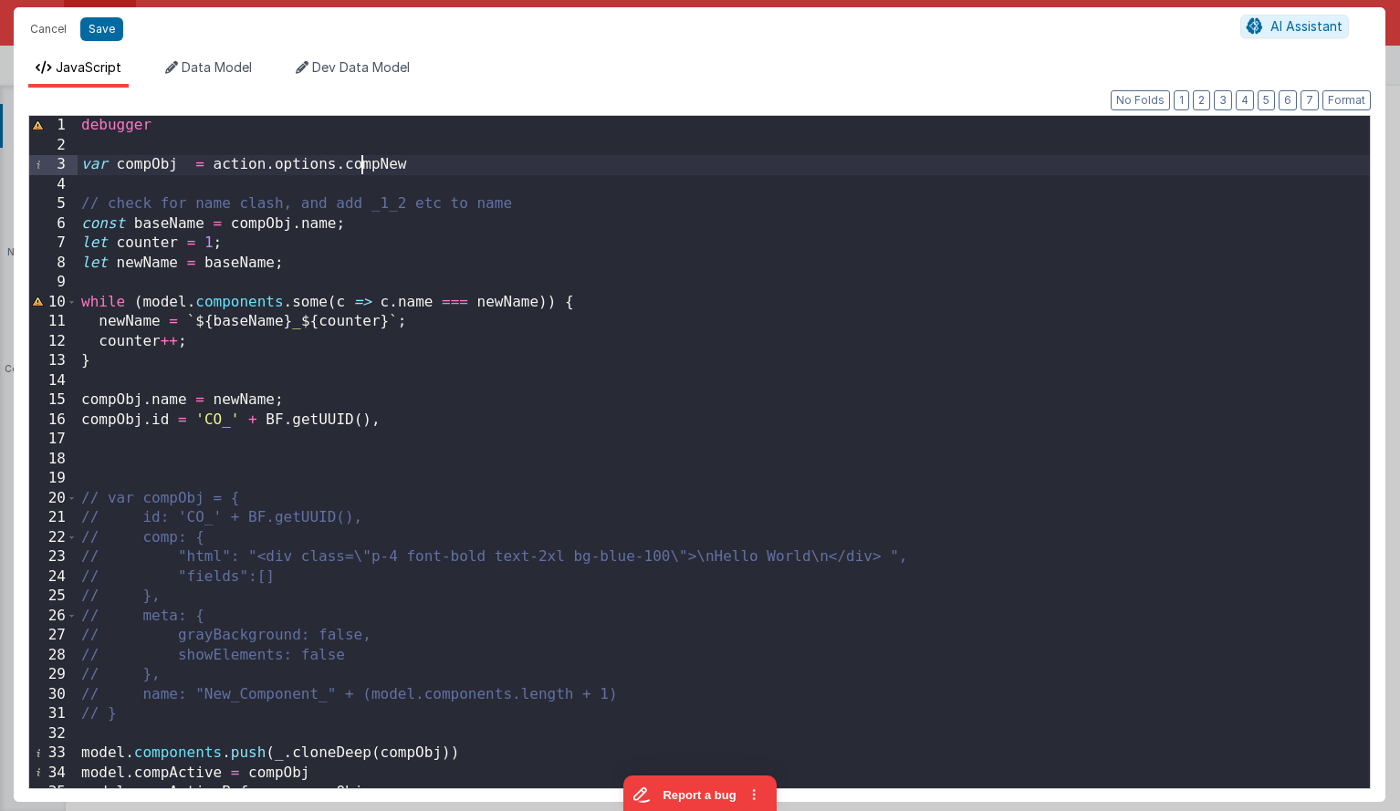
click at [366, 155] on div "debugger var compObj = action . options . compNew // check for name clash, and …" at bounding box center [724, 472] width 1292 height 712
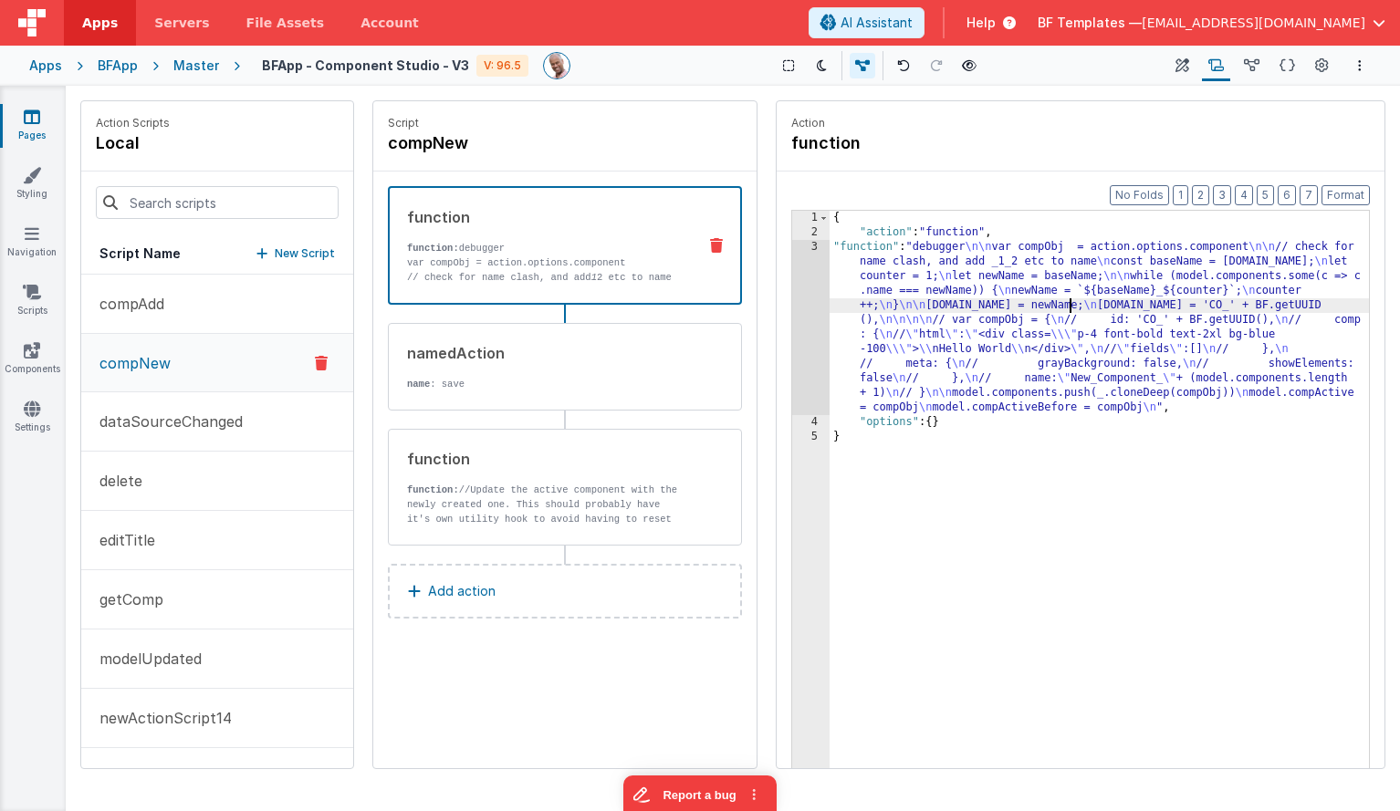
click at [1070, 300] on div "{ "action" : "function" , "function" : "debugger \n\n var compObj = action.opti…" at bounding box center [1099, 532] width 539 height 643
click at [792, 267] on div "3" at bounding box center [810, 327] width 37 height 175
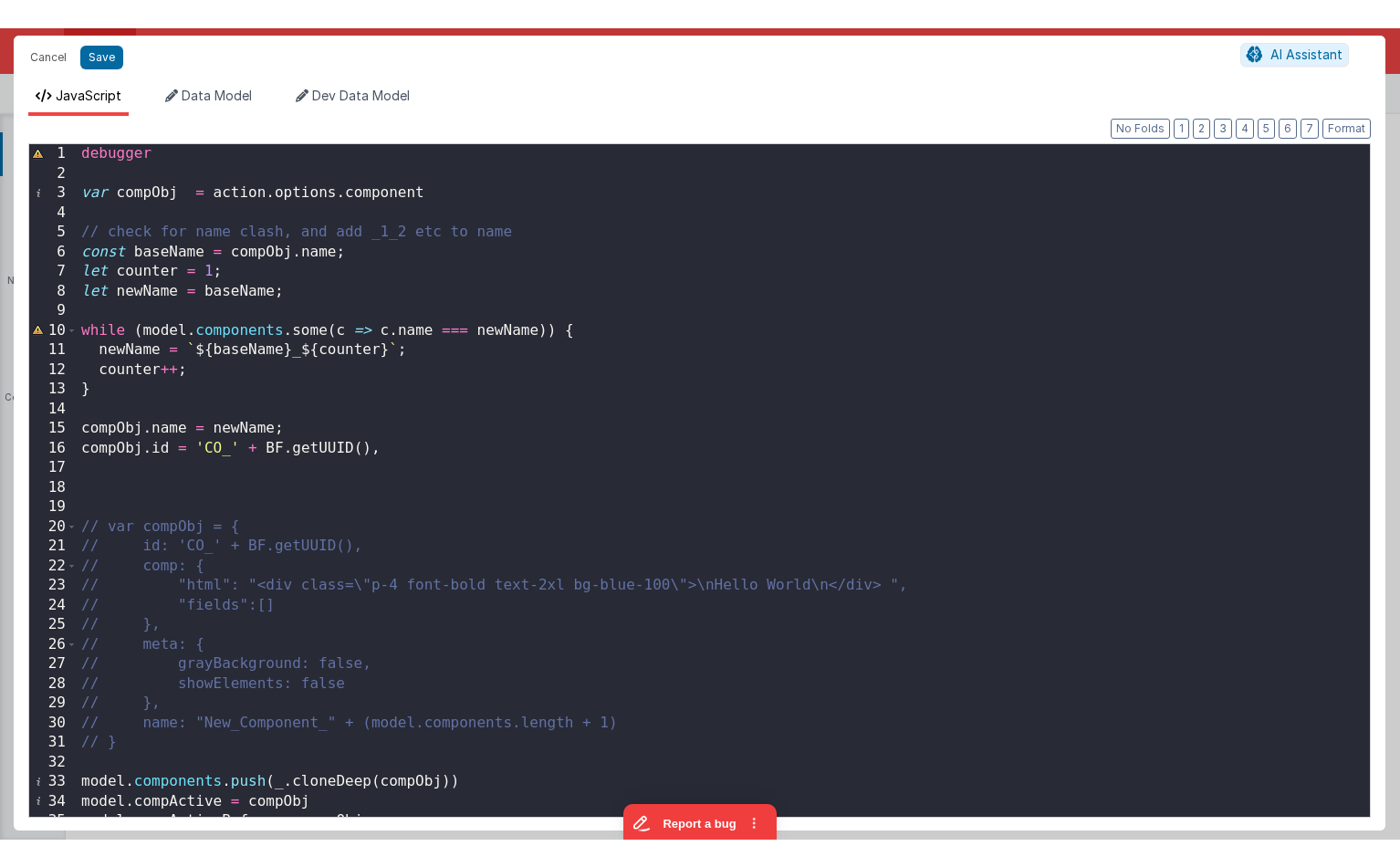
scroll to position [1, 0]
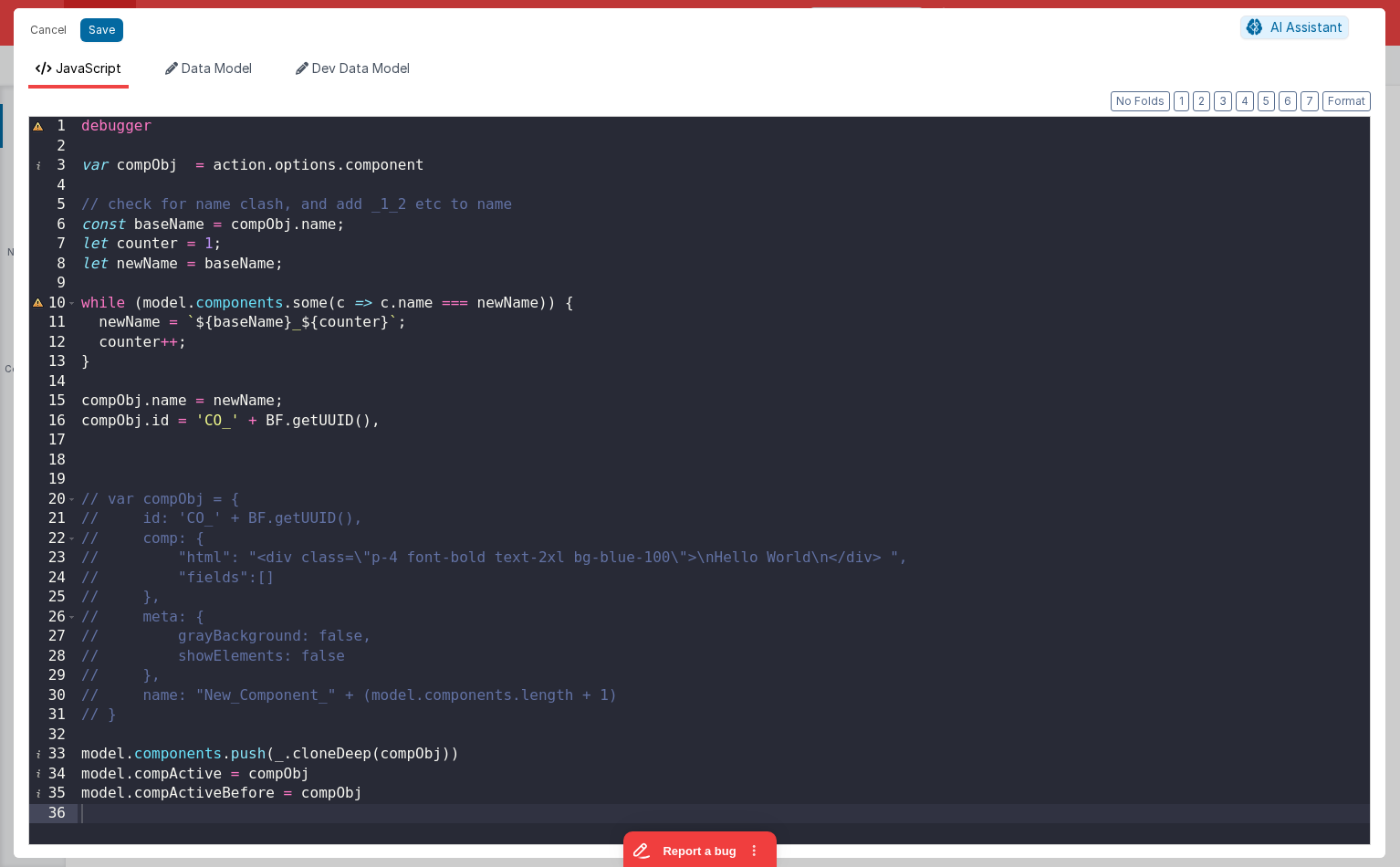
click at [544, 245] on div "debugger var compObj = action . options . component // check for name clash, an…" at bounding box center [724, 500] width 1292 height 767
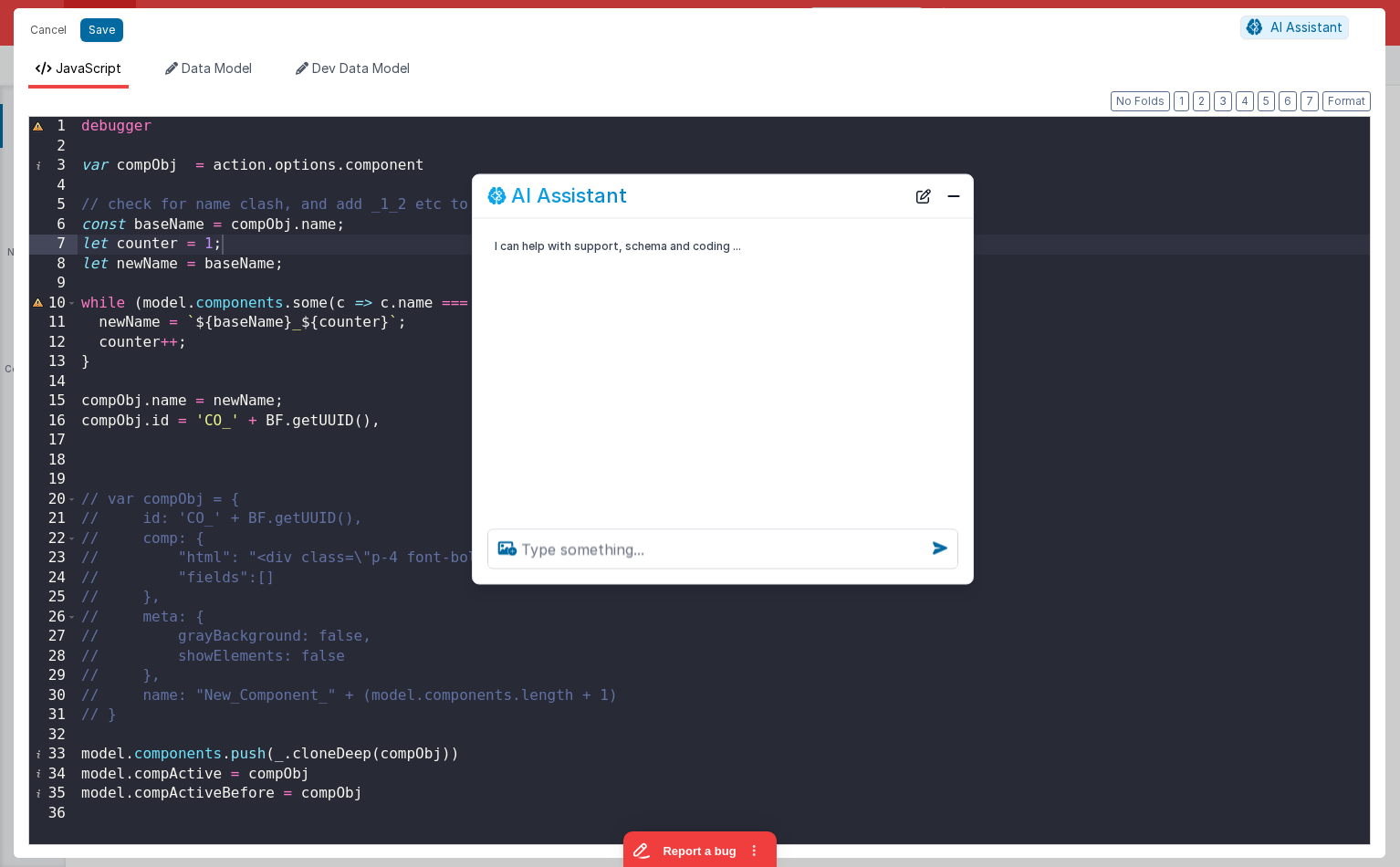
drag, startPoint x: 247, startPoint y: 464, endPoint x: 810, endPoint y: 265, distance: 597.5
click at [708, 193] on div "AI Assistant" at bounding box center [696, 196] width 418 height 22
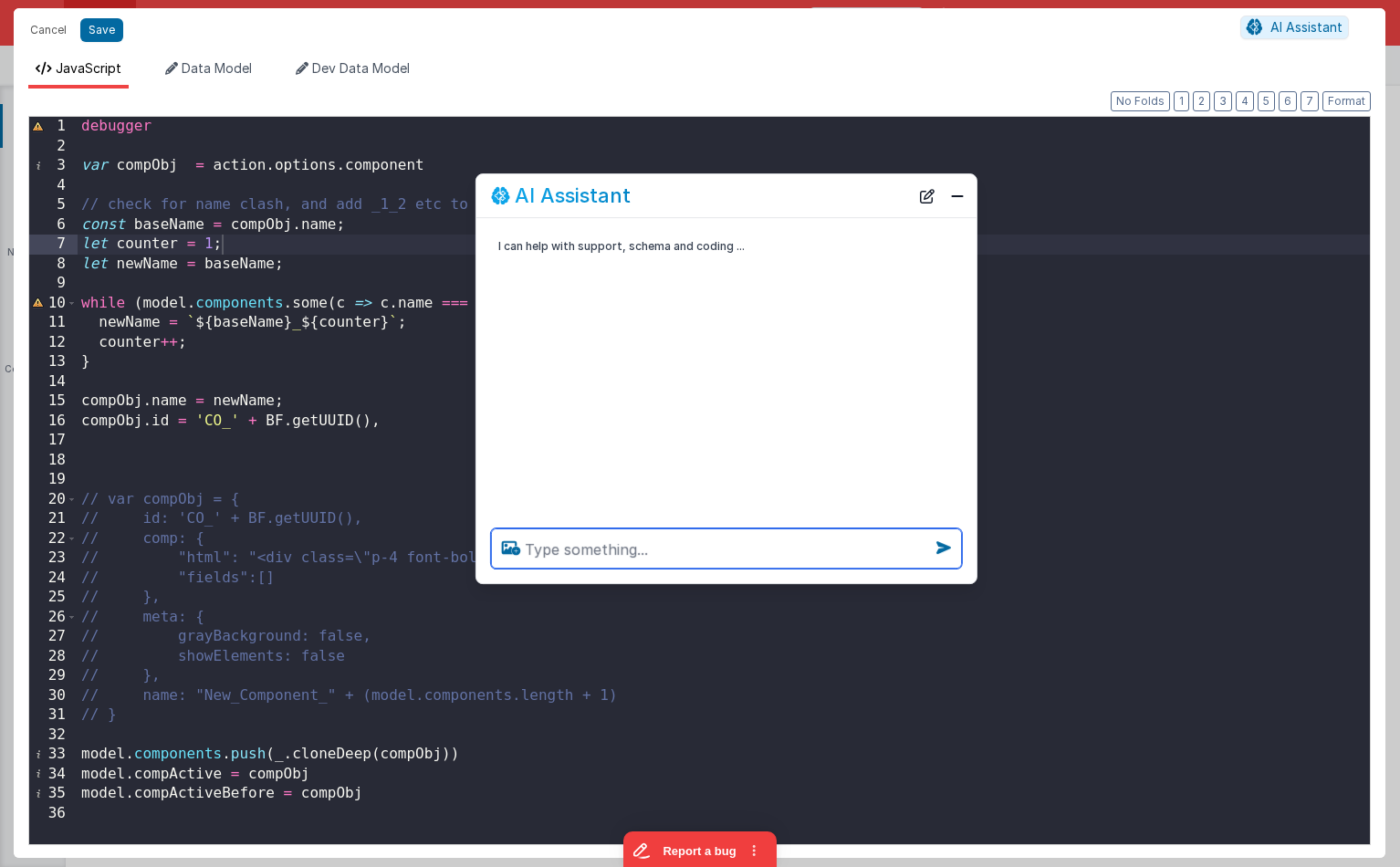
click at [716, 537] on textarea at bounding box center [726, 548] width 471 height 40
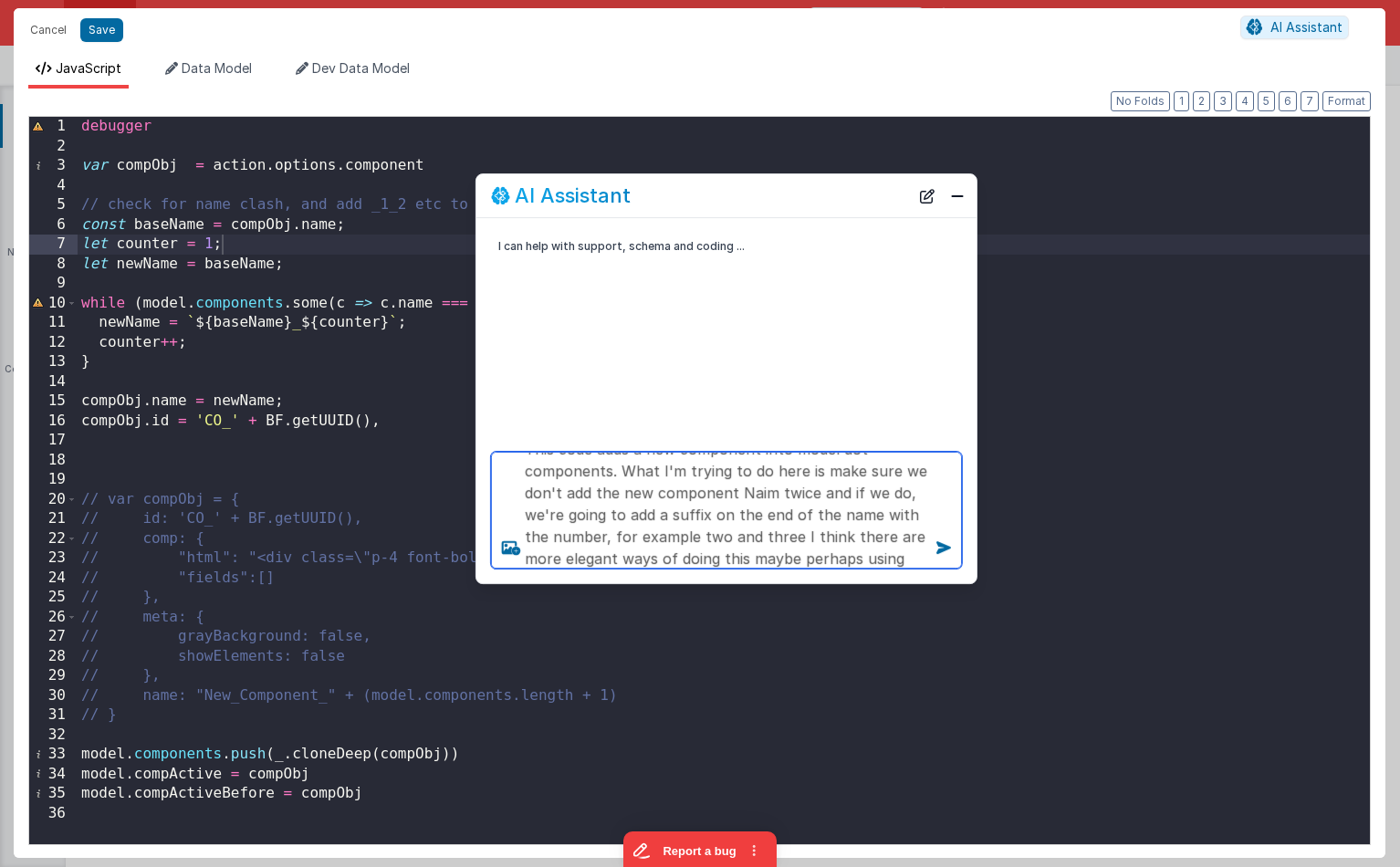
scroll to position [46, 0]
type textarea "This code adds a new component into model dot components. What I'm trying to do…"
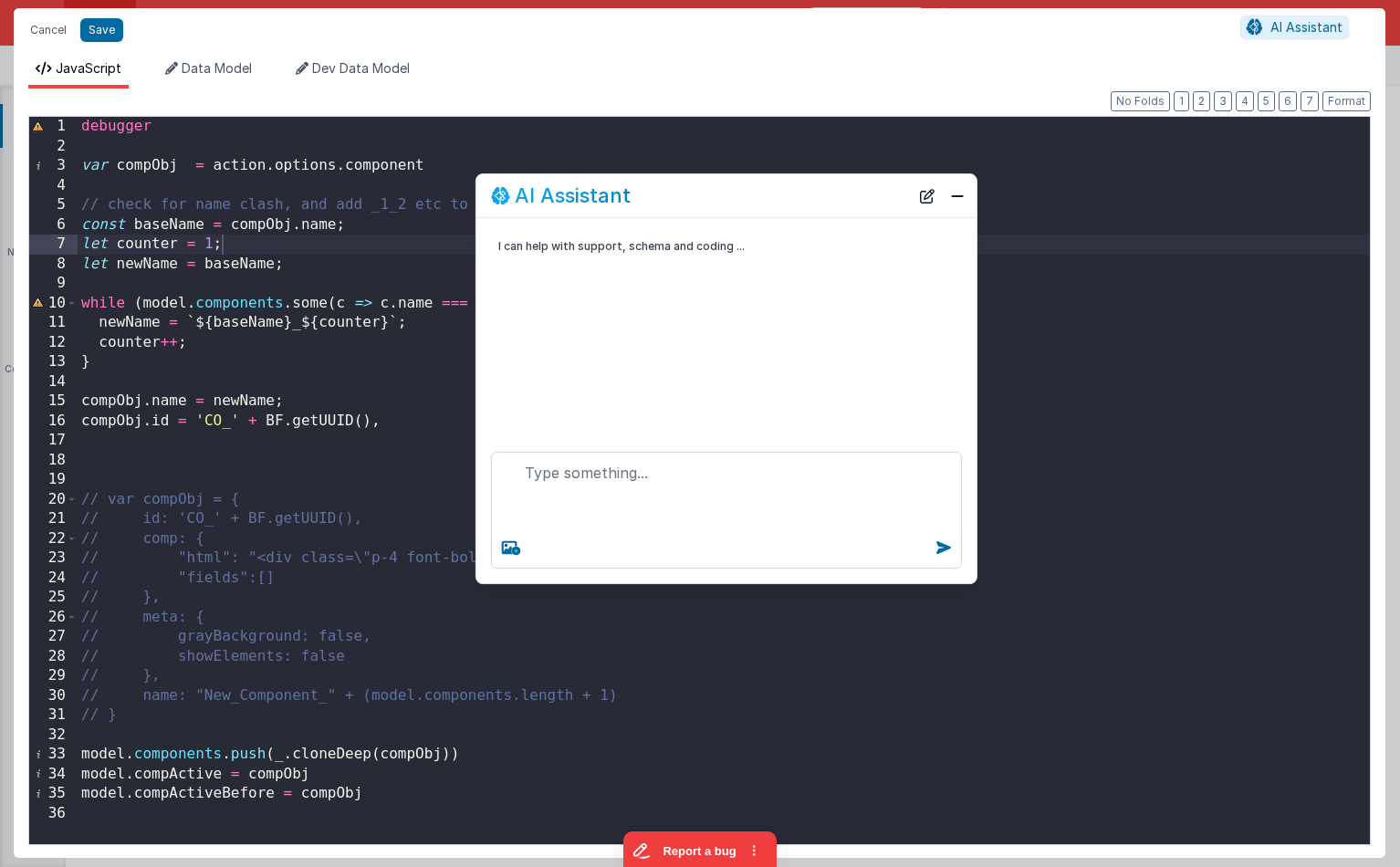
scroll to position [0, 0]
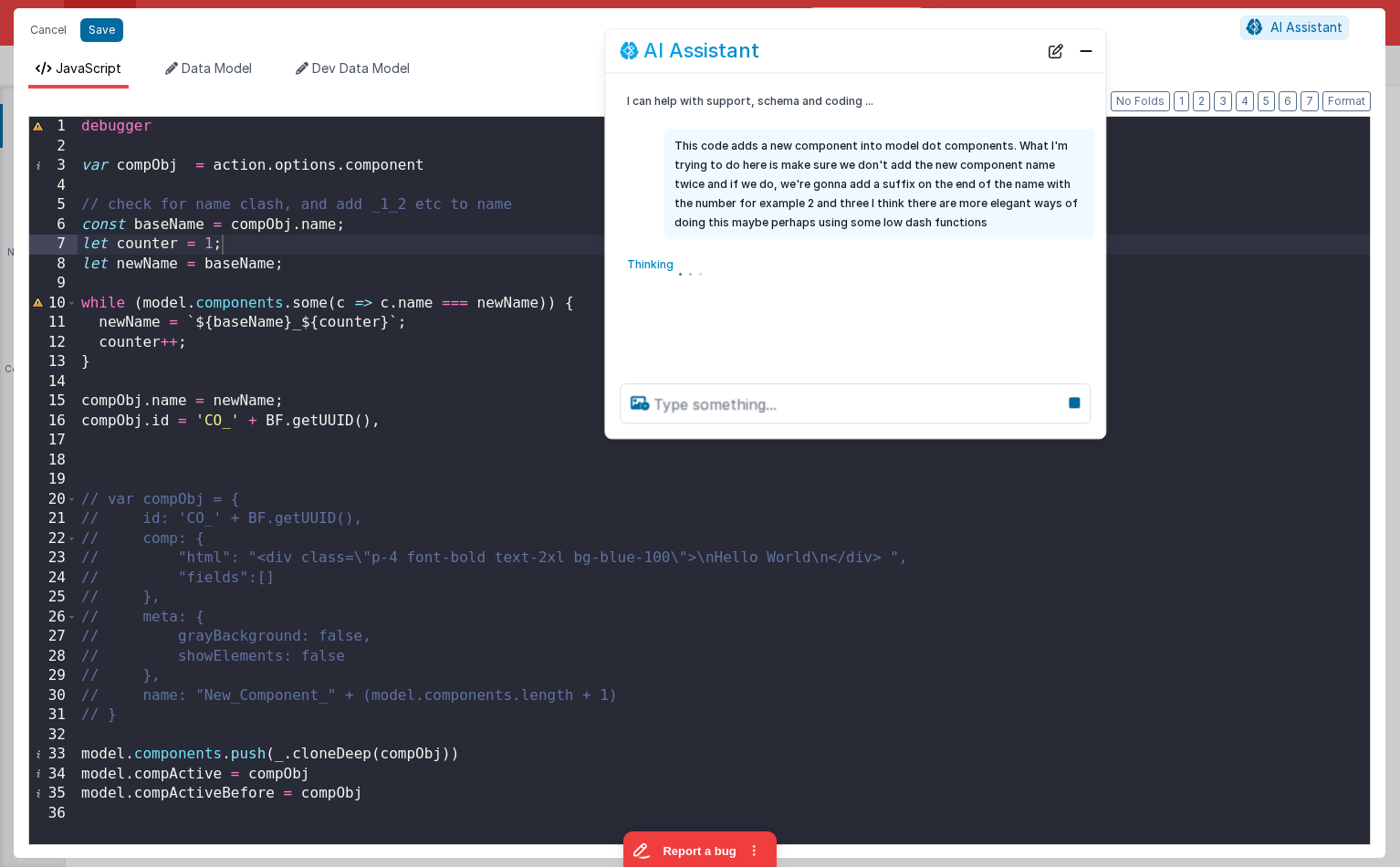
drag, startPoint x: 781, startPoint y: 191, endPoint x: 923, endPoint y: 318, distance: 190.6
click at [913, 48] on div "AI Assistant" at bounding box center [829, 51] width 418 height 22
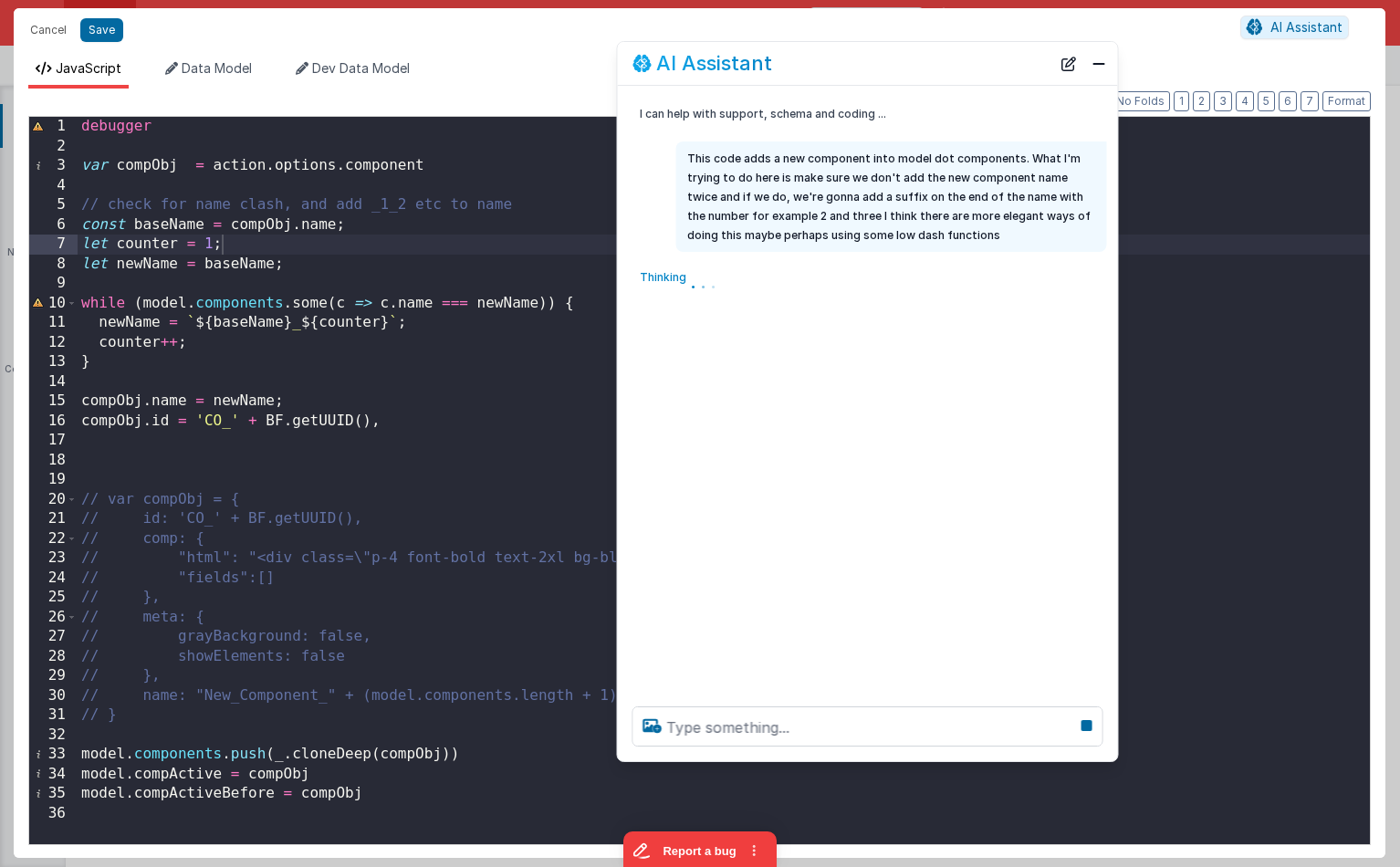
drag, startPoint x: 910, startPoint y: 449, endPoint x: 898, endPoint y: 767, distance: 317.8
click at [898, 761] on div at bounding box center [868, 726] width 500 height 69
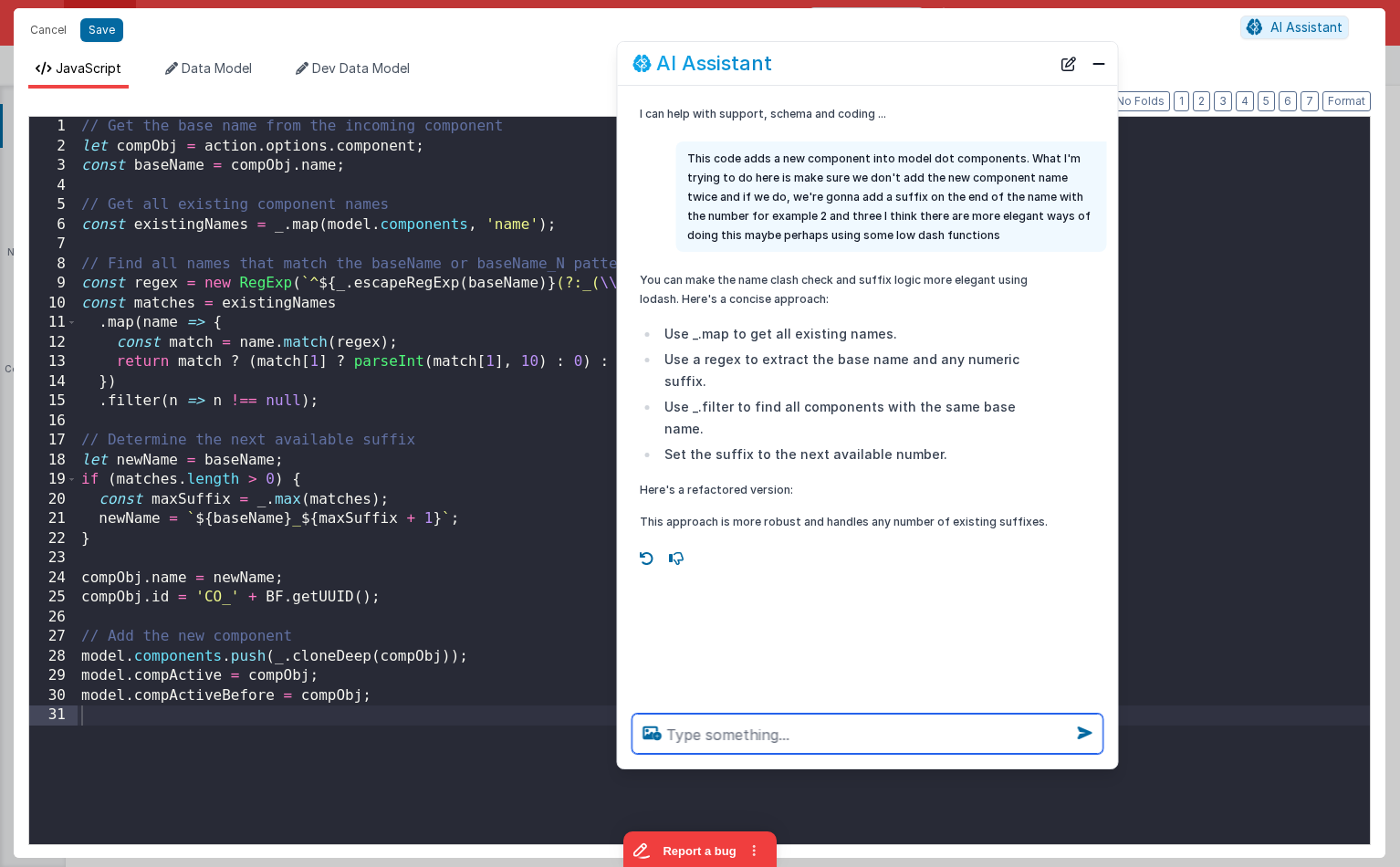
drag, startPoint x: 701, startPoint y: 334, endPoint x: 934, endPoint y: 341, distance: 233.7
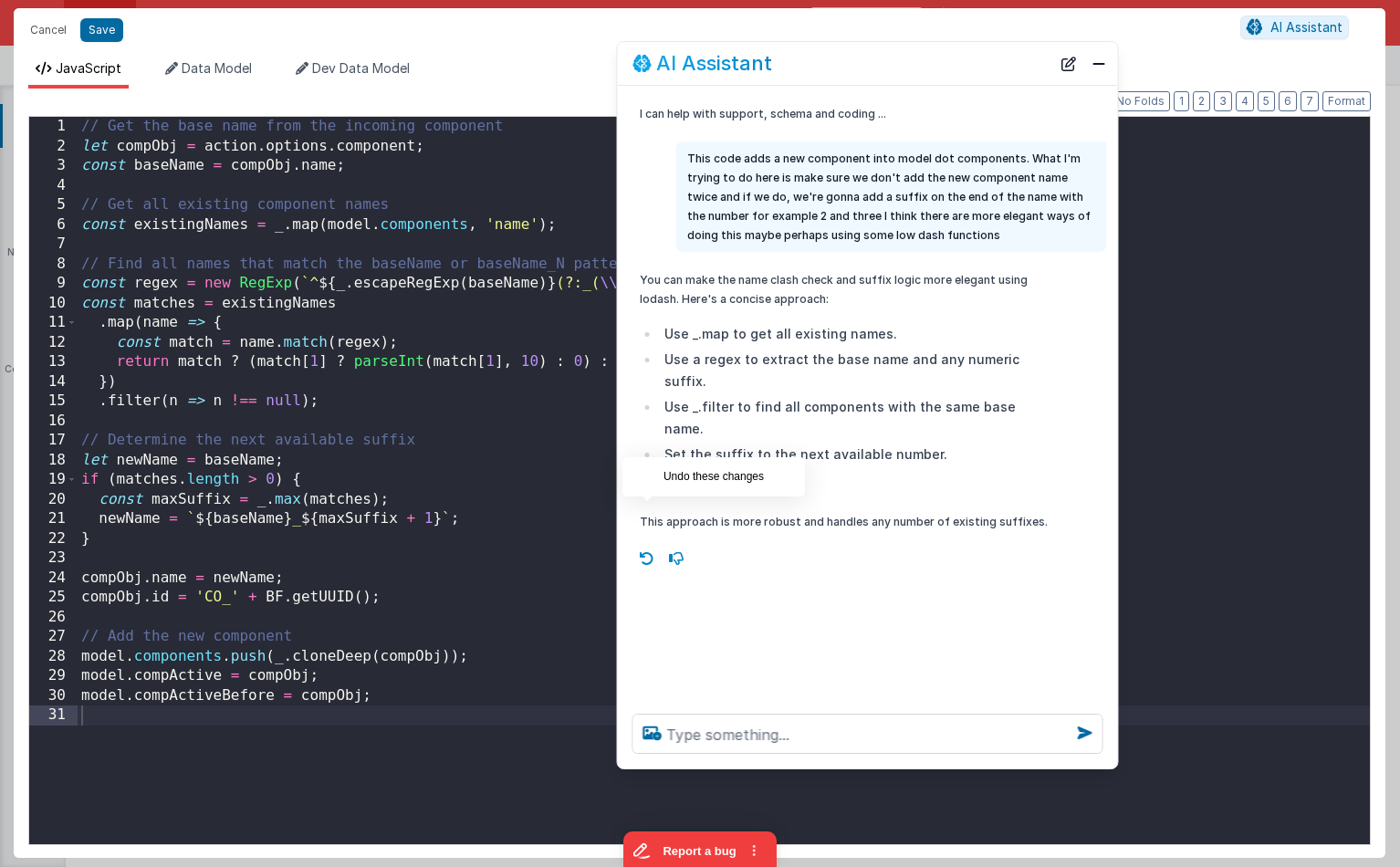
click at [647, 544] on icon at bounding box center [646, 558] width 29 height 29
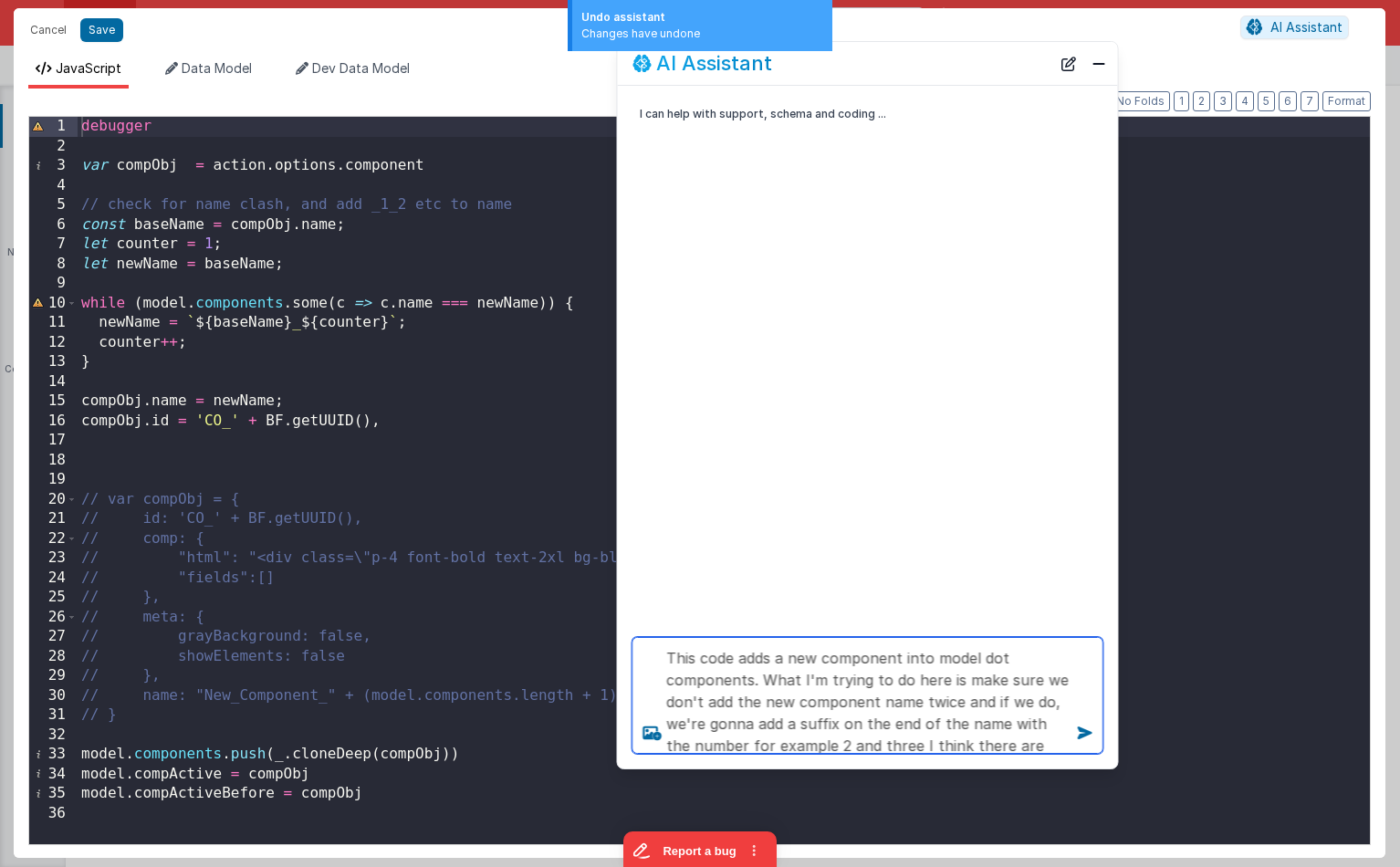
click at [748, 704] on textarea "This code adds a new component into model dot components. What I'm trying to do…" at bounding box center [867, 695] width 471 height 117
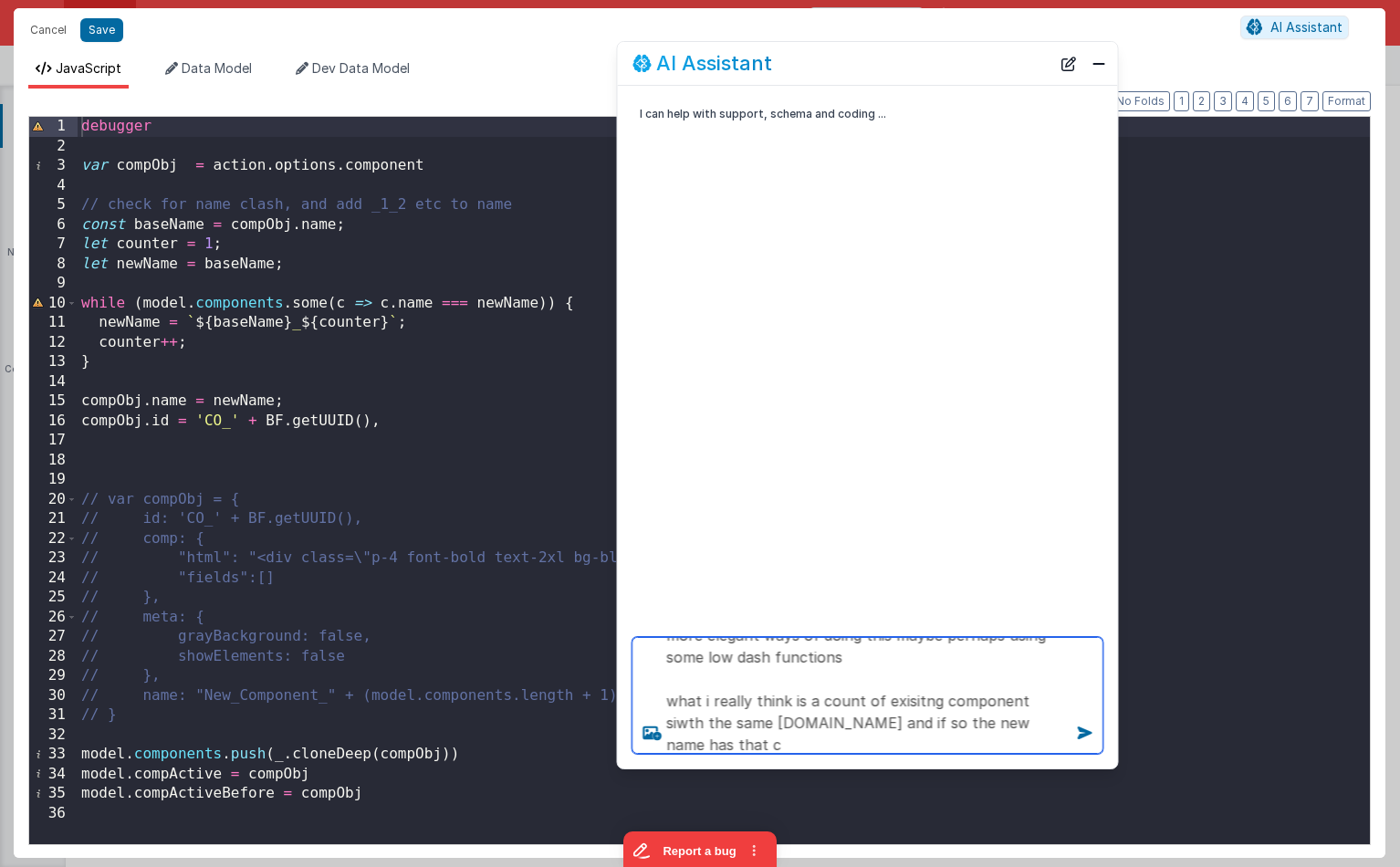
scroll to position [154, 0]
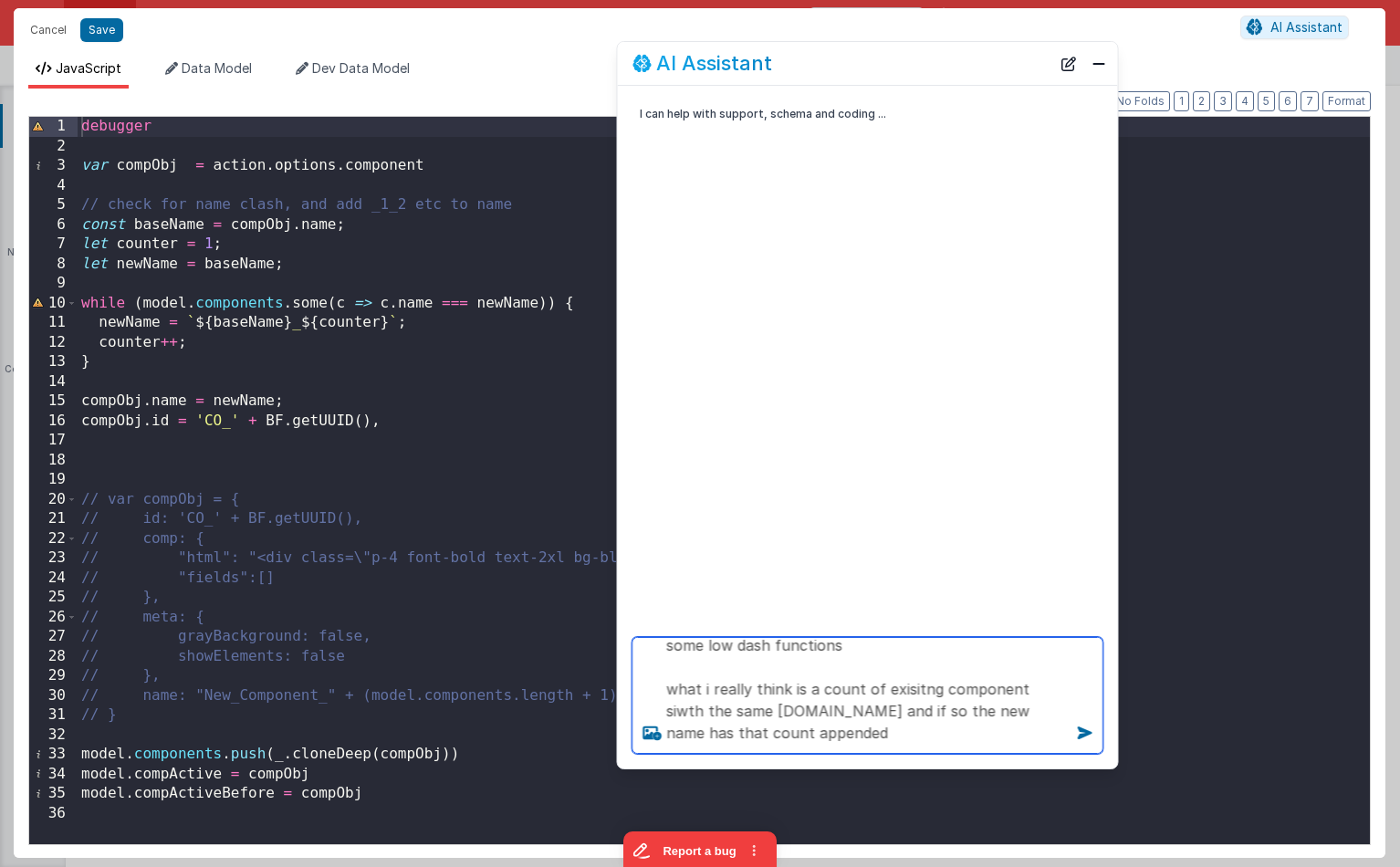
type textarea "This code adds a new component into model dot components. What I'm trying to do…"
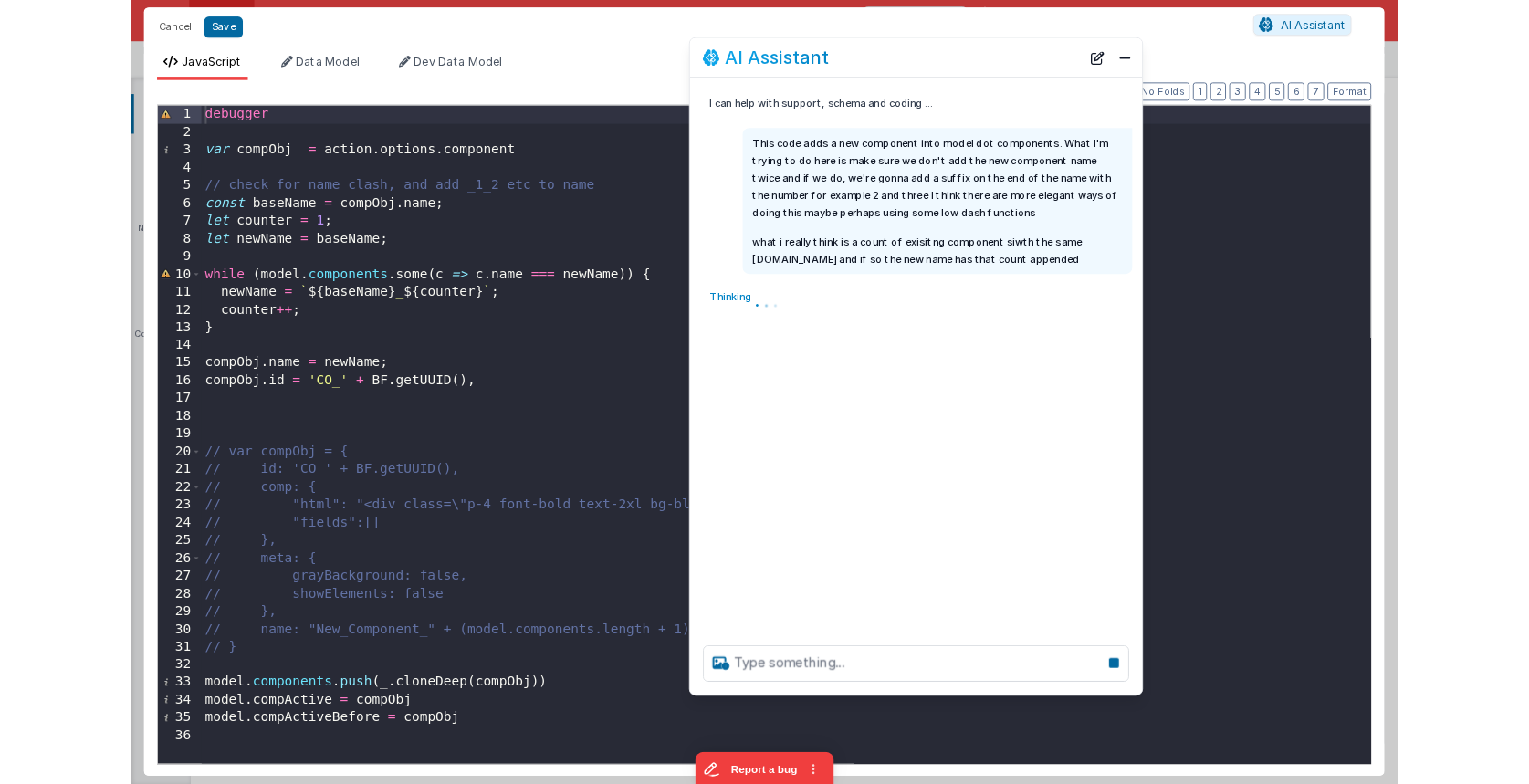
scroll to position [0, 0]
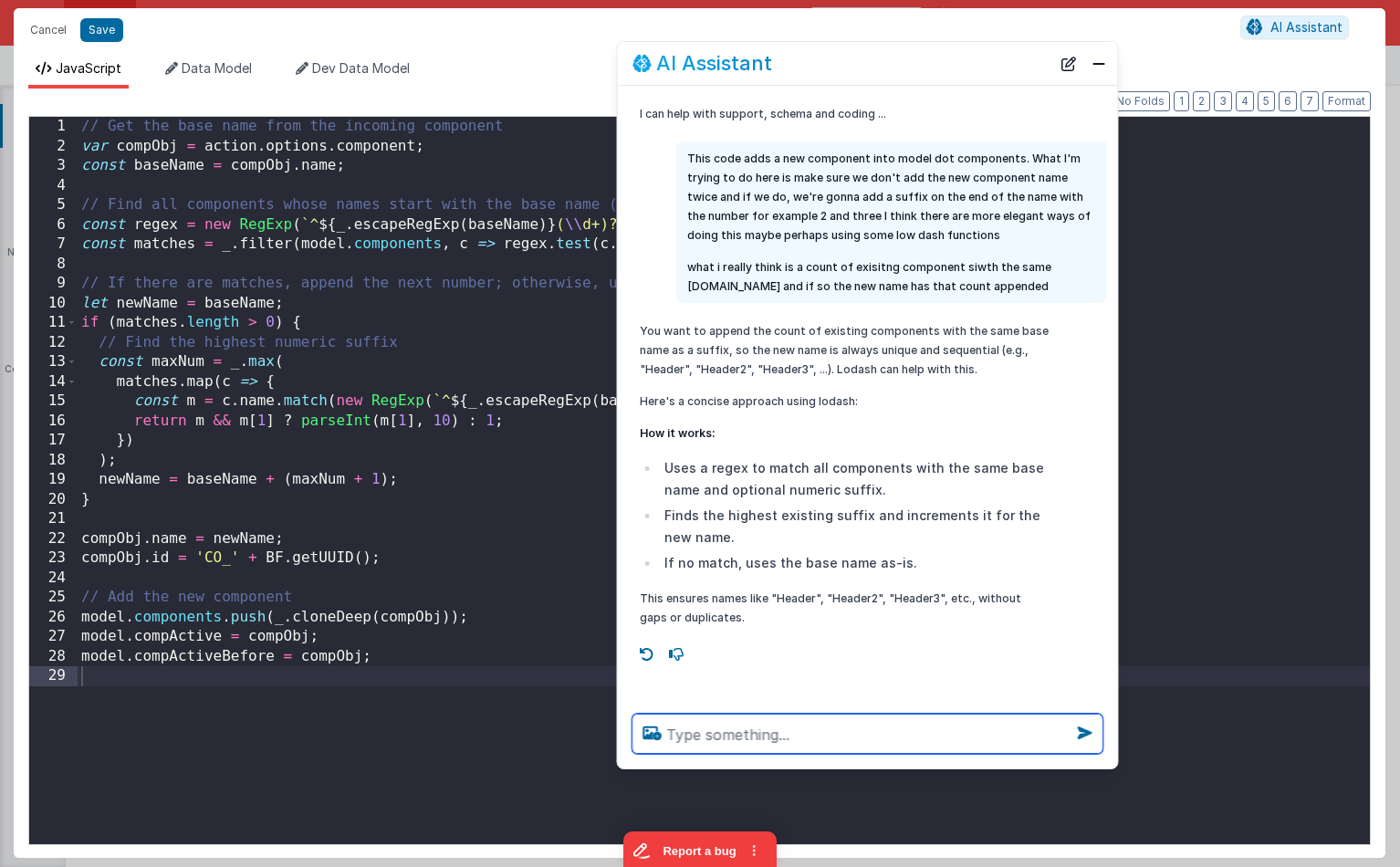
click at [779, 726] on textarea at bounding box center [867, 734] width 471 height 40
click at [41, 28] on button "Cancel" at bounding box center [48, 30] width 55 height 26
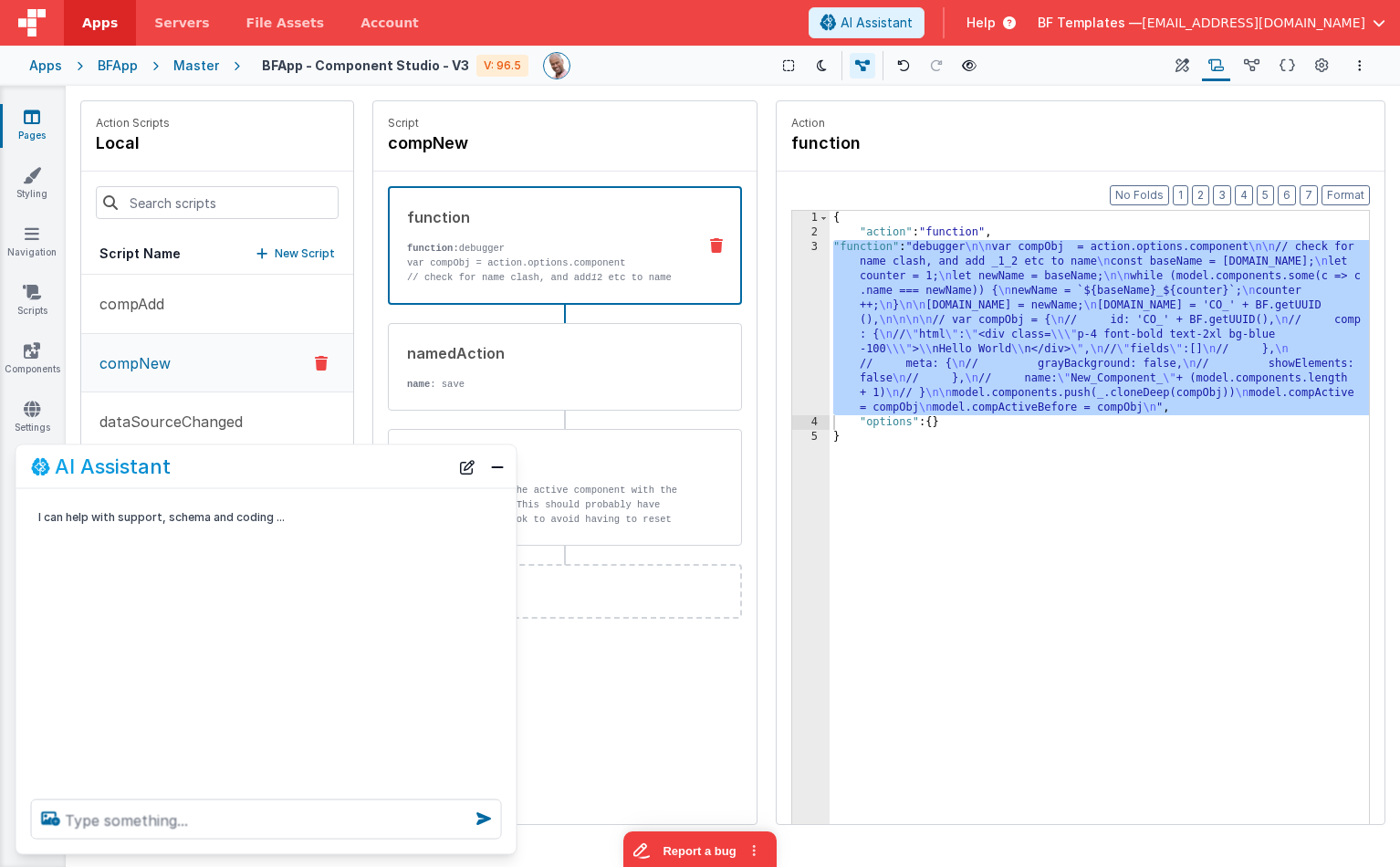
click at [968, 265] on div "{ "action" : "function" , "function" : "debugger \n\n var compObj = action.opti…" at bounding box center [1099, 560] width 539 height 699
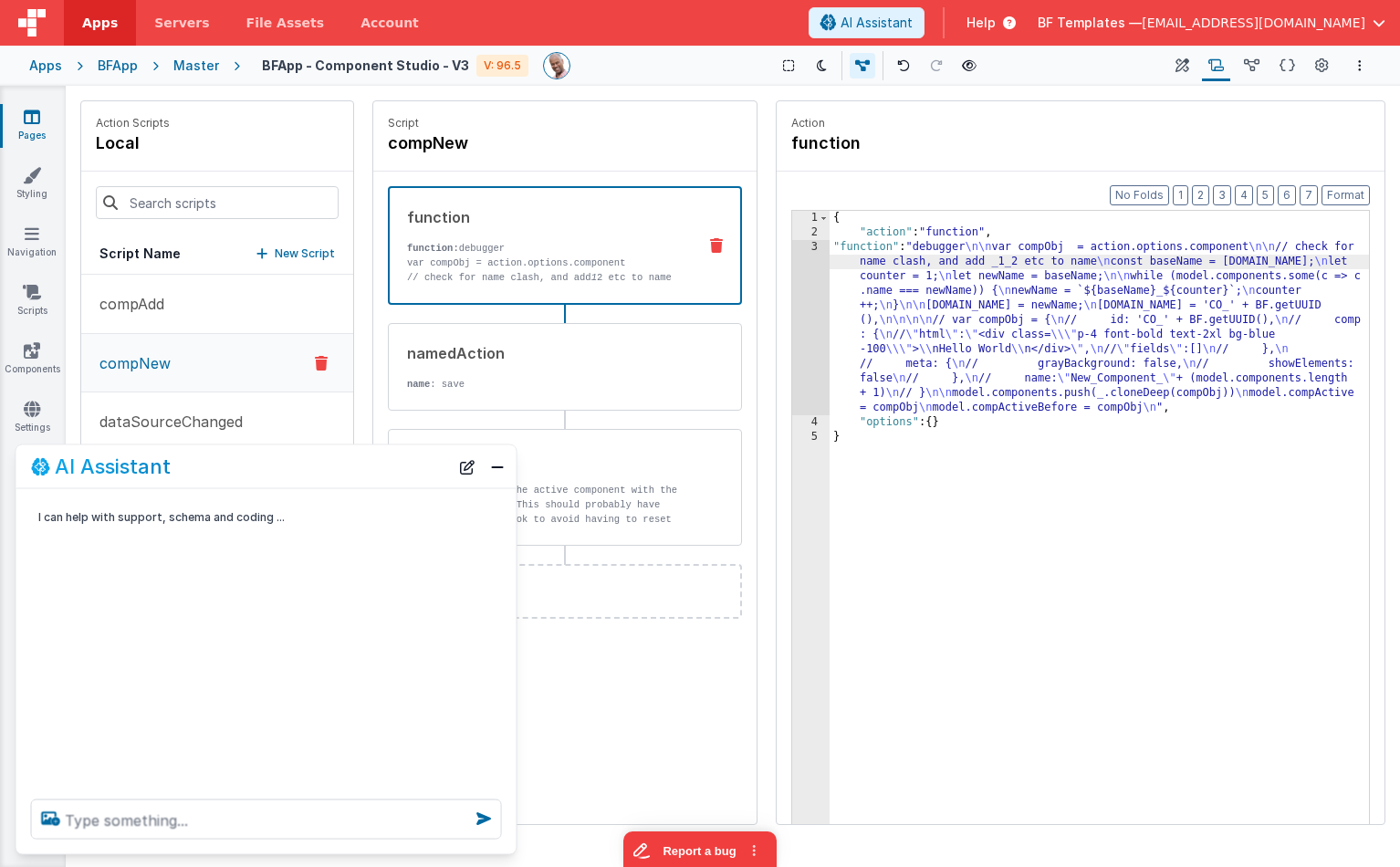
click at [800, 299] on div "3" at bounding box center [810, 327] width 37 height 175
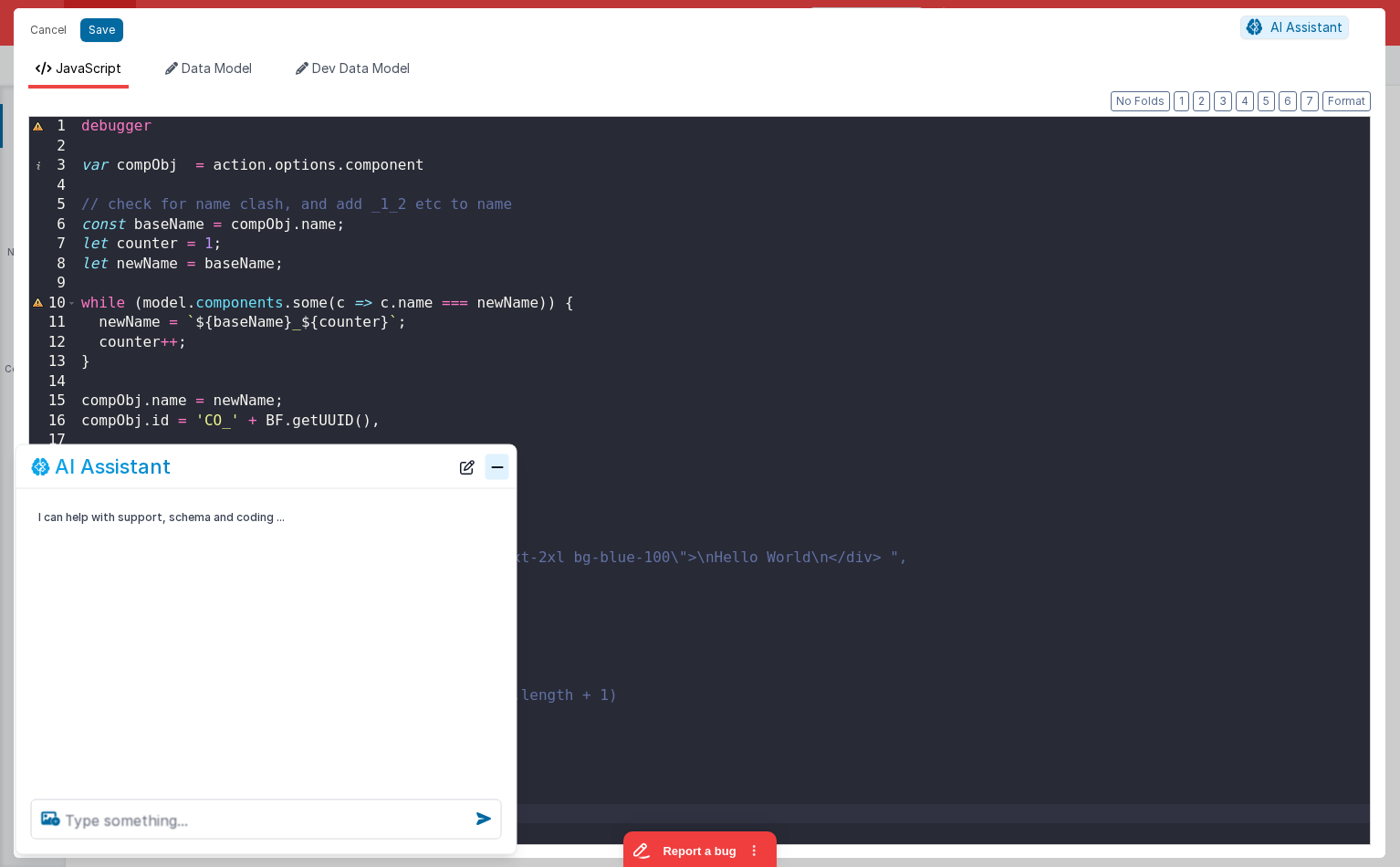
click at [492, 472] on button "Close" at bounding box center [497, 467] width 24 height 26
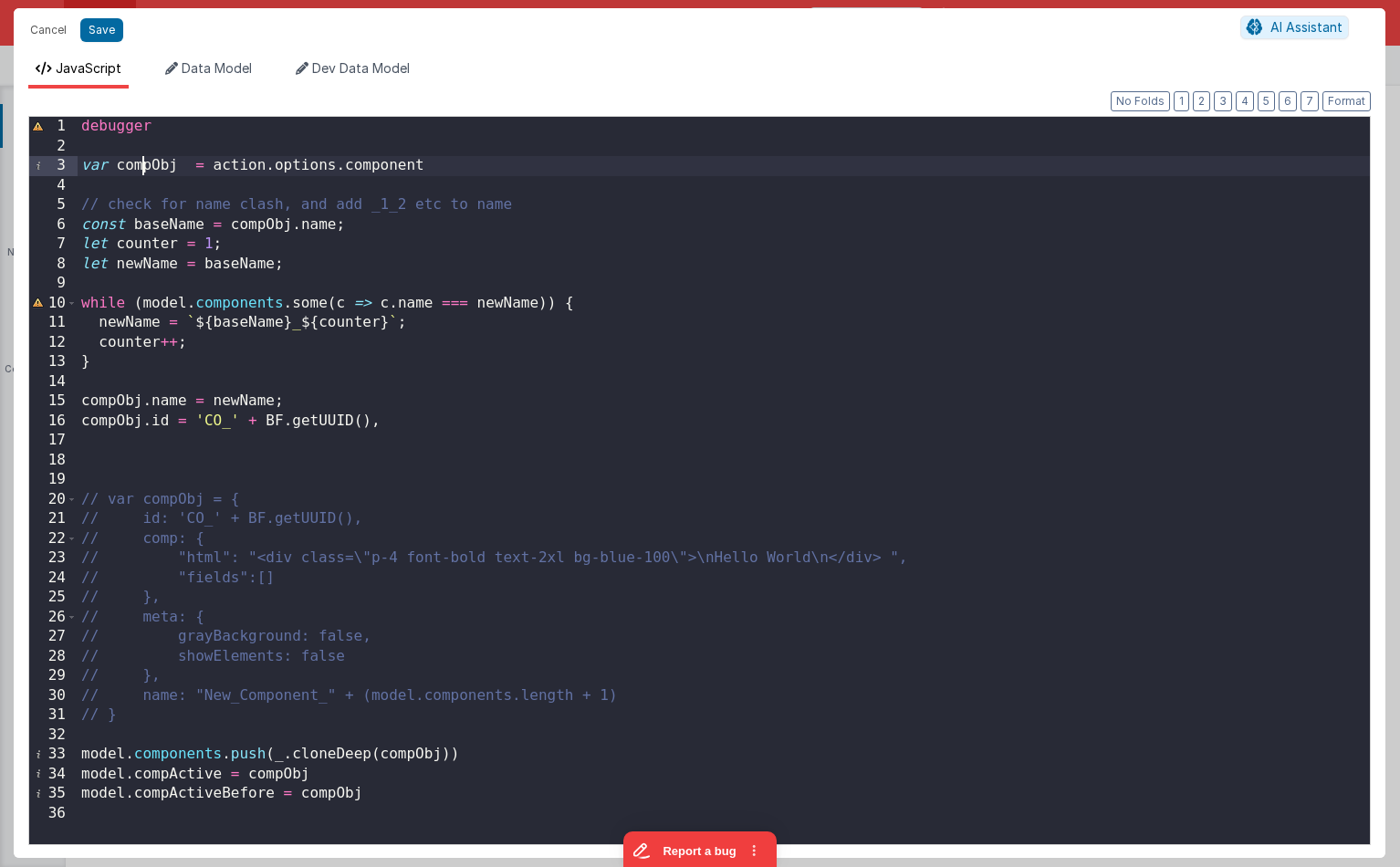
click at [141, 167] on div "debugger var compObj = action . options . component // check for name clash, an…" at bounding box center [724, 500] width 1292 height 767
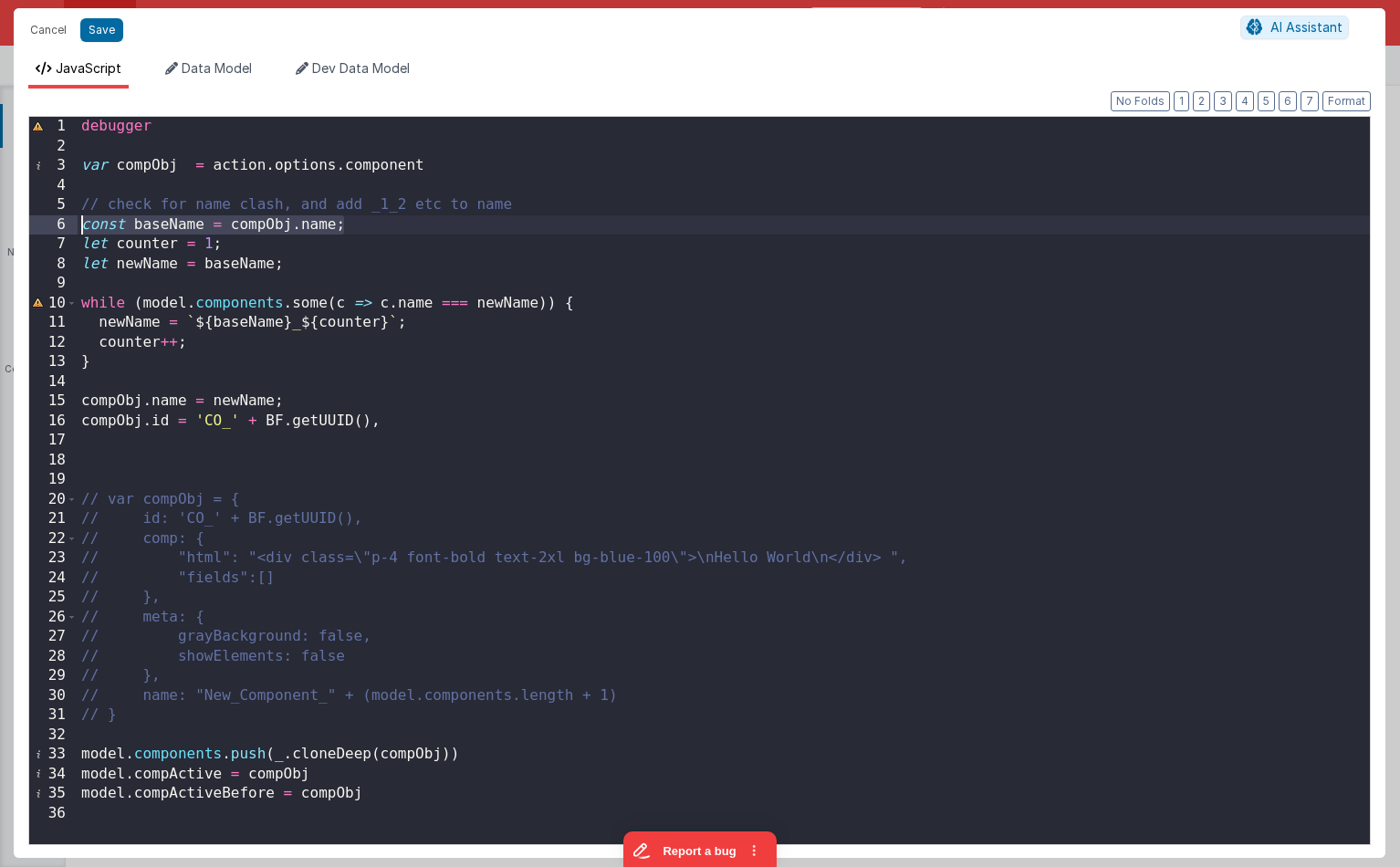
drag, startPoint x: 355, startPoint y: 228, endPoint x: 169, endPoint y: 234, distance: 186.2
click at [52, 224] on div "1 2 3 4 5 6 7 8 9 10 11 12 13 14 15 16 17 18 19 20 21 22 23 24 25 26 27 28 29 3…" at bounding box center [699, 480] width 1342 height 729
click at [358, 225] on div "debugger var compObj = action . options . component // check for name clash, an…" at bounding box center [724, 500] width 1292 height 767
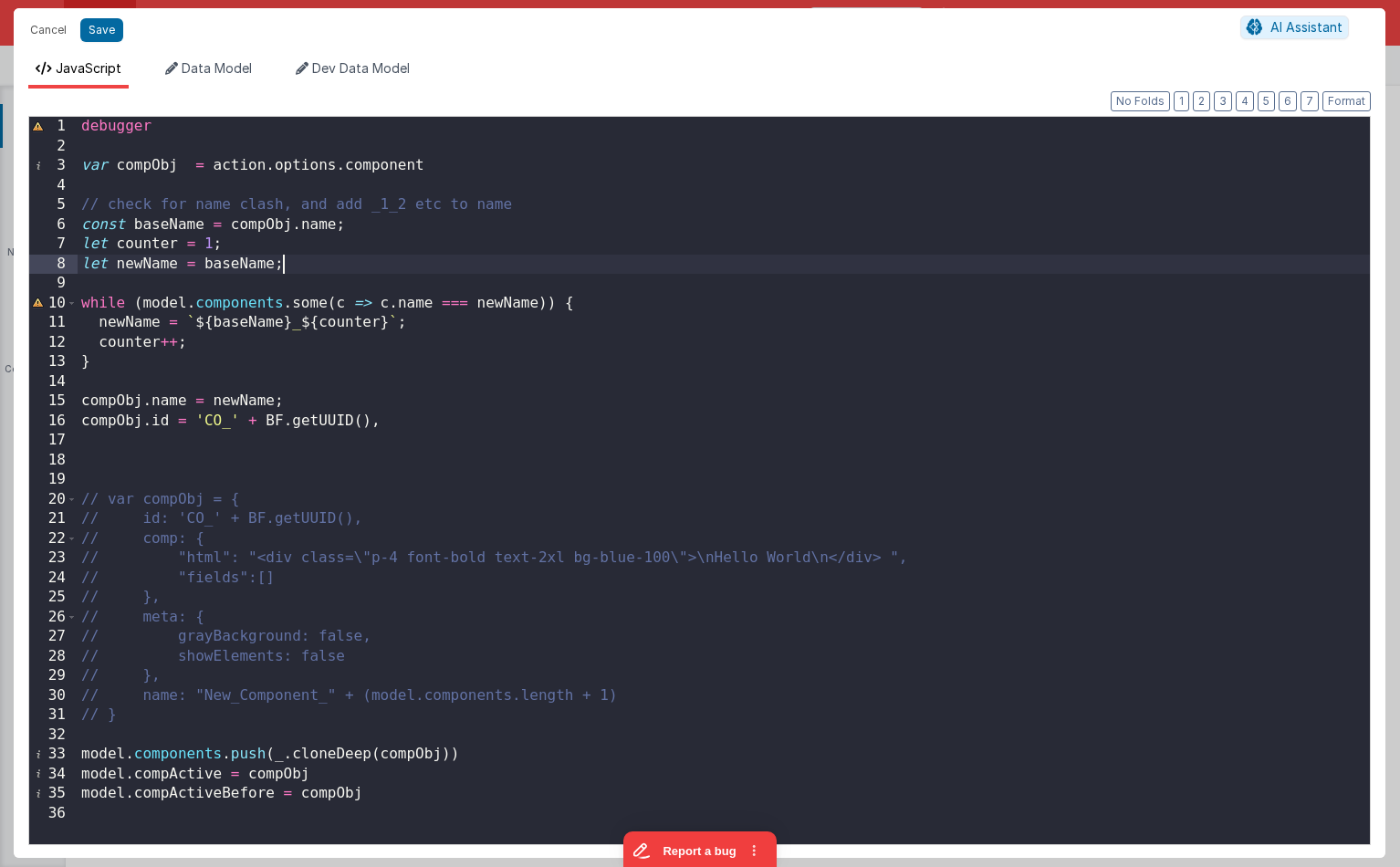
click at [442, 265] on div "debugger var compObj = action . options . component // check for name clash, an…" at bounding box center [724, 500] width 1292 height 767
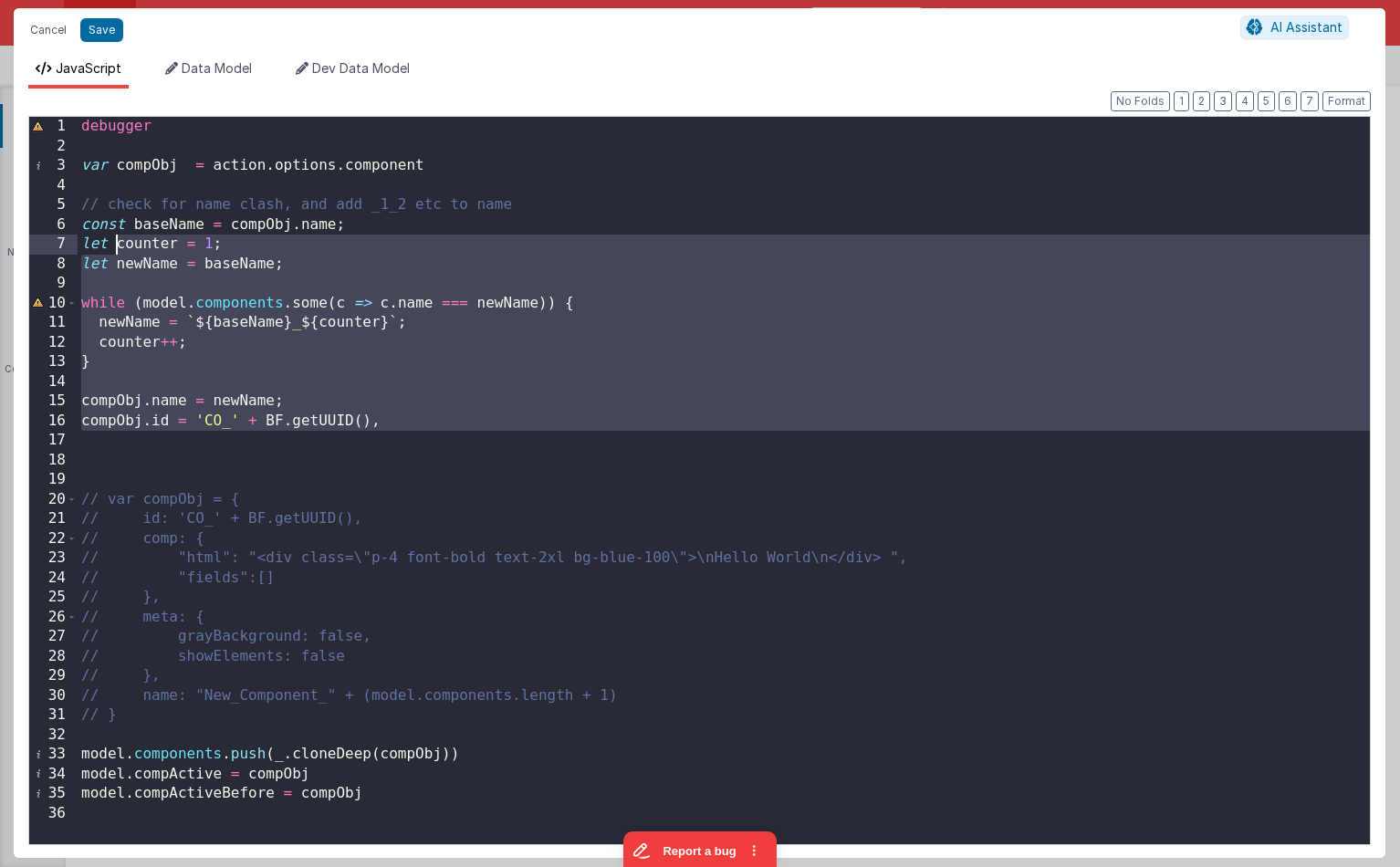
drag, startPoint x: 437, startPoint y: 429, endPoint x: 201, endPoint y: 256, distance: 293.1
click at [120, 240] on div "debugger var compObj = action . options . component // check for name clash, an…" at bounding box center [724, 500] width 1292 height 767
click at [57, 31] on button "Cancel" at bounding box center [48, 30] width 55 height 26
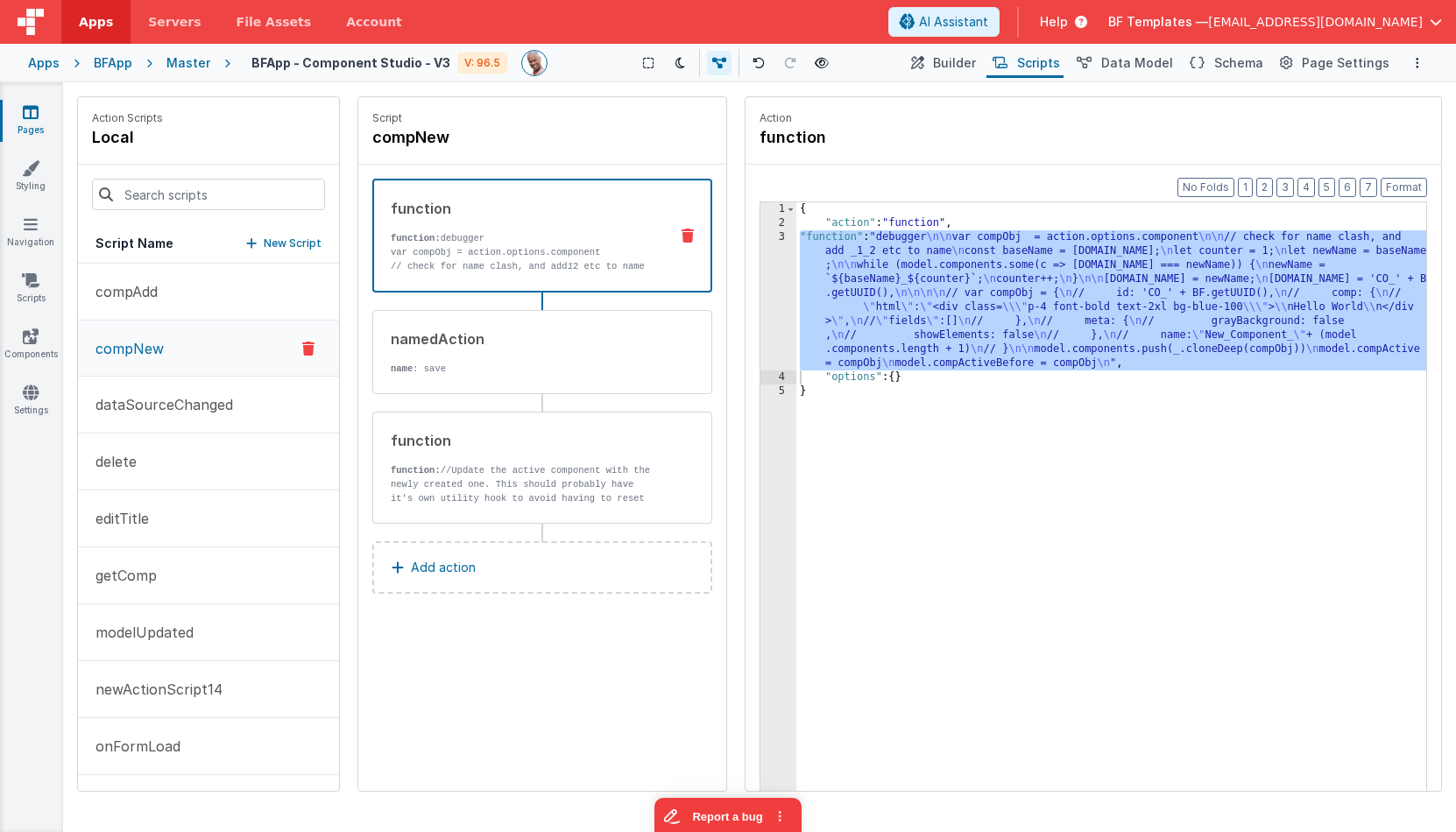
click at [964, 63] on span "Builder" at bounding box center [954, 63] width 43 height 17
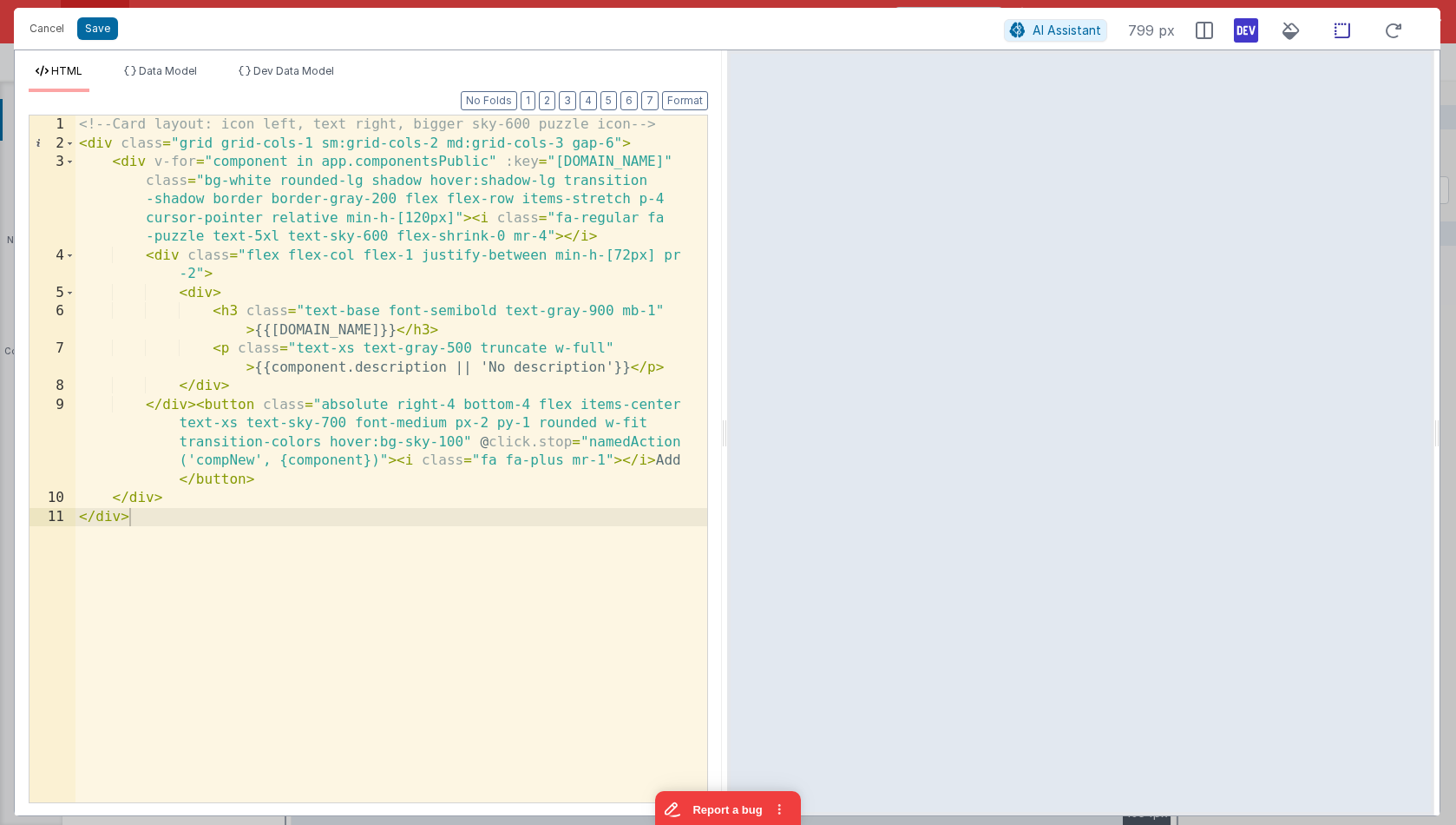
click at [1339, 31] on icon at bounding box center [1343, 30] width 36 height 22
click at [367, 325] on div "<!-- Card layout: icon left, text right, bigger sky-600 puzzle icon --> < div c…" at bounding box center [391, 477] width 631 height 724
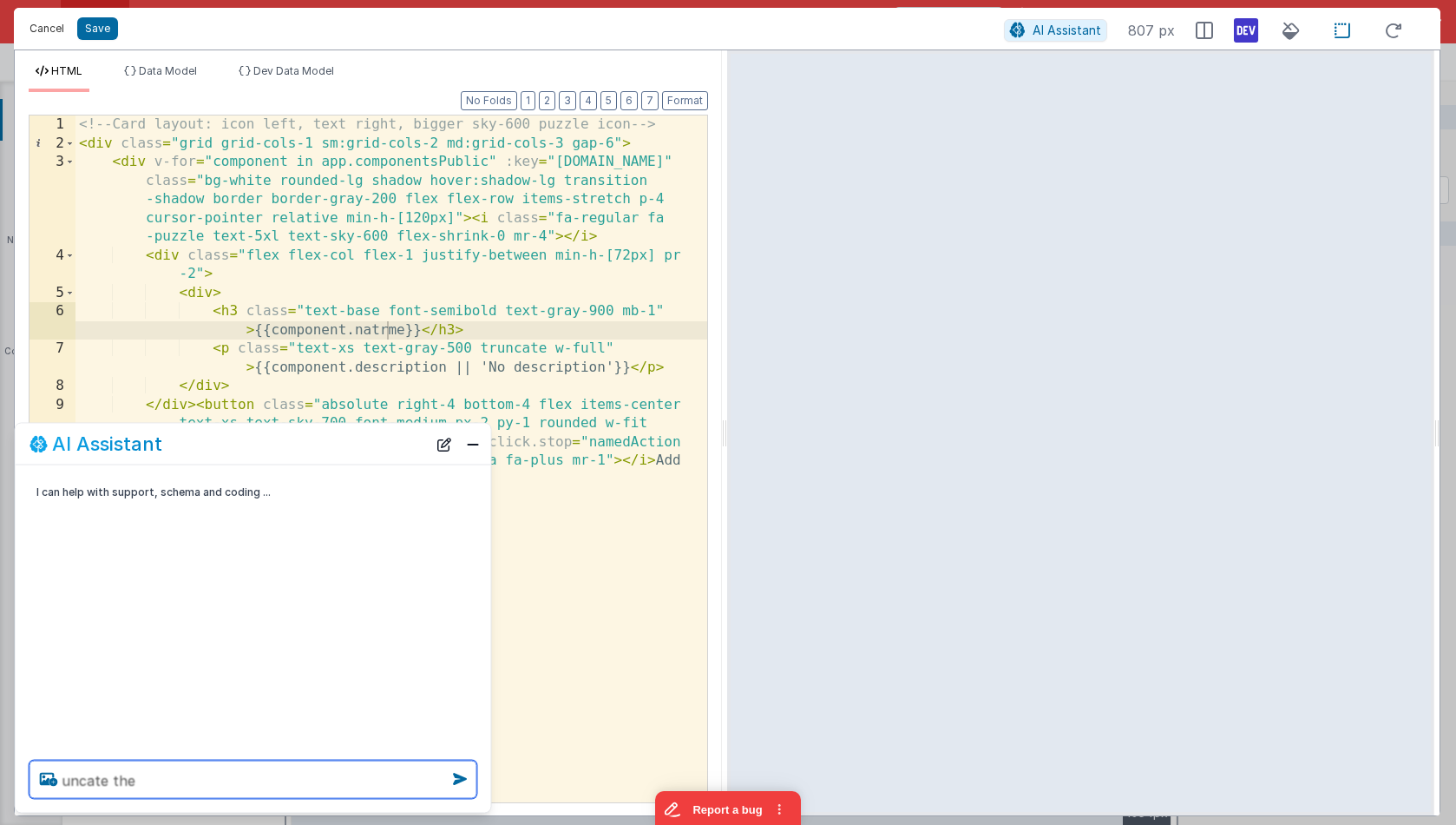
type textarea "uncate the"
click at [39, 28] on button "Cancel" at bounding box center [47, 29] width 52 height 25
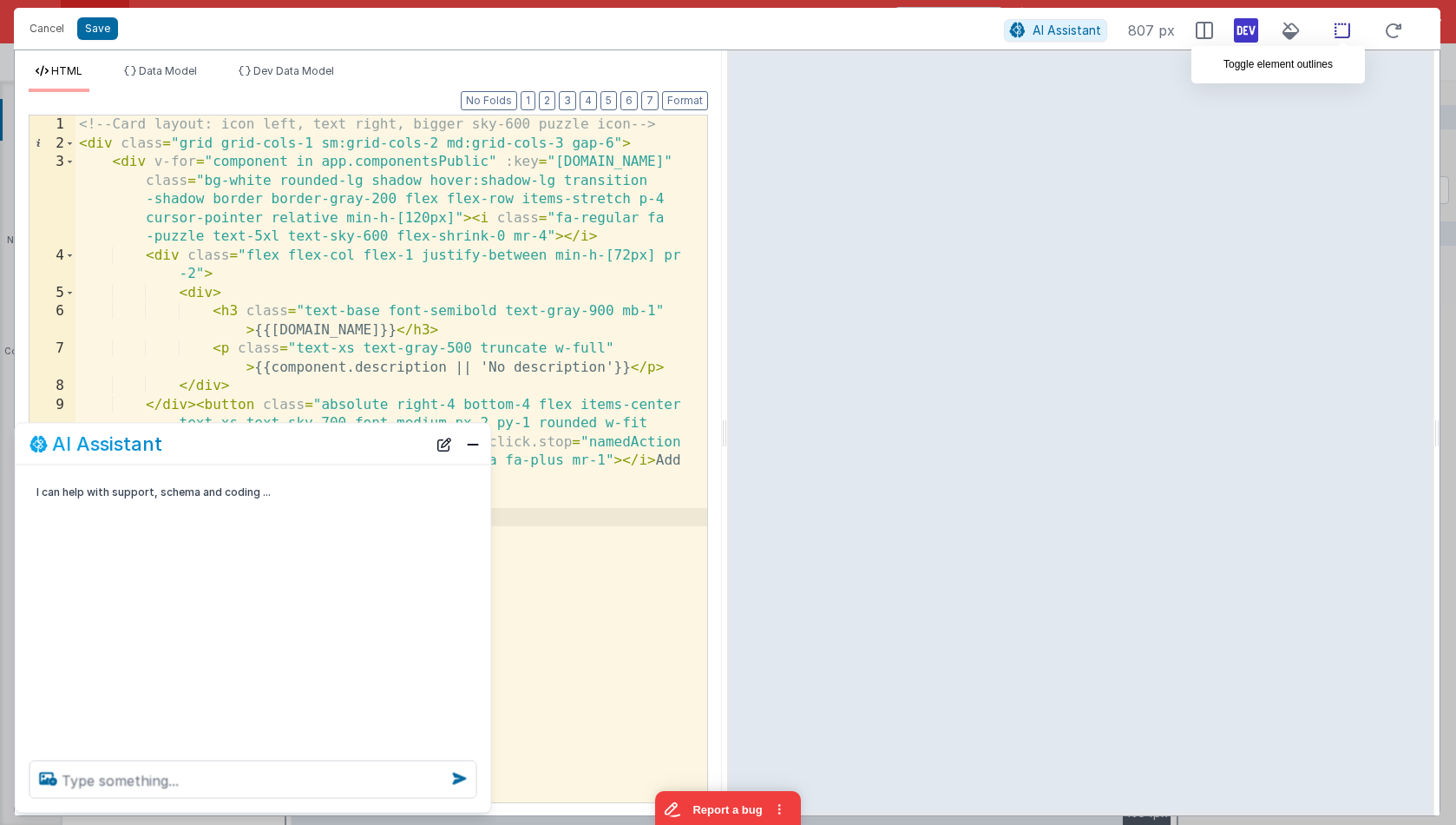
click at [1345, 27] on icon at bounding box center [1343, 30] width 36 height 22
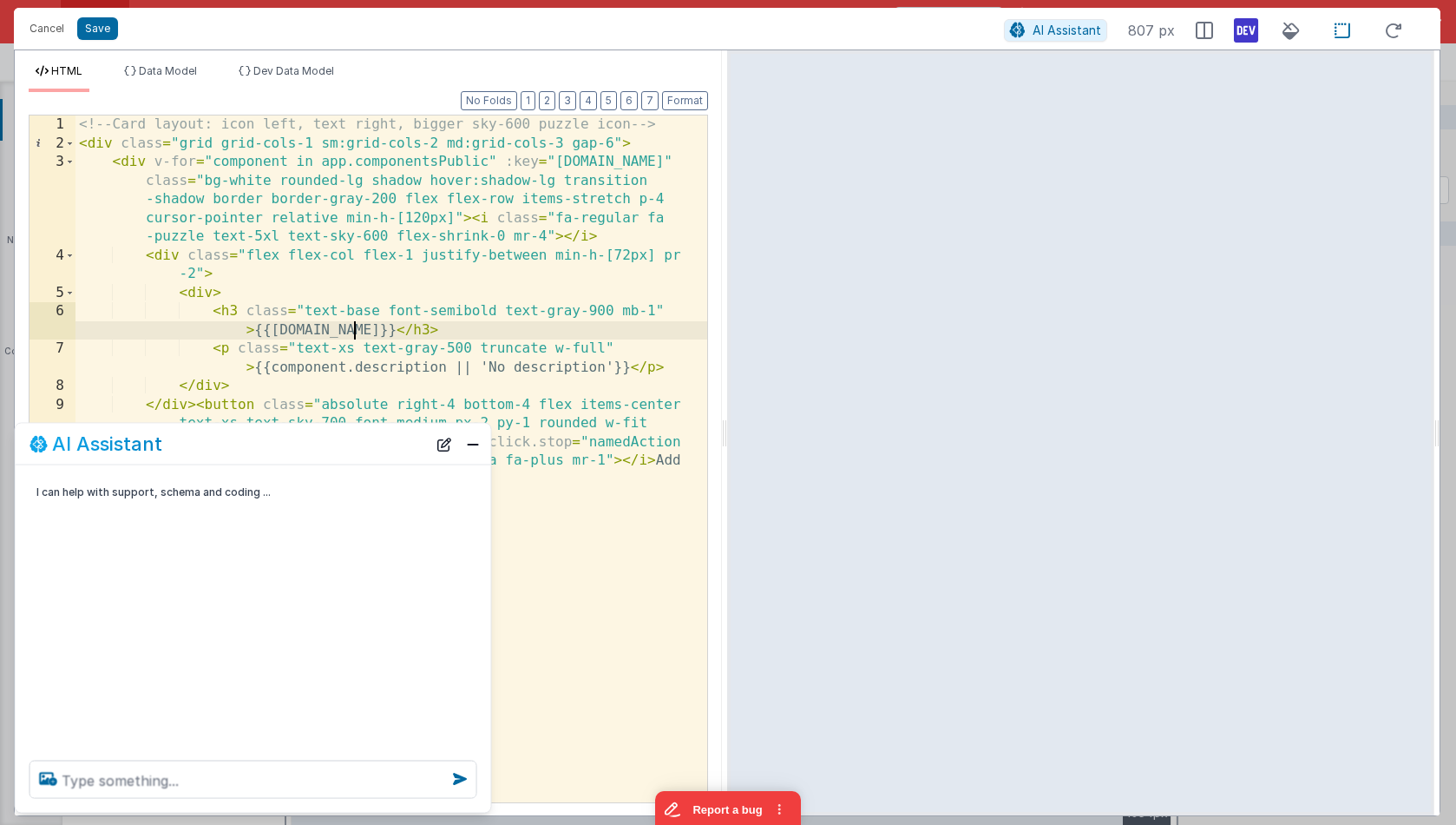
click at [358, 330] on div "<!-- Card layout: icon left, text right, bigger sky-600 puzzle icon --> < div c…" at bounding box center [391, 477] width 631 height 724
click at [223, 761] on textarea at bounding box center [253, 779] width 448 height 38
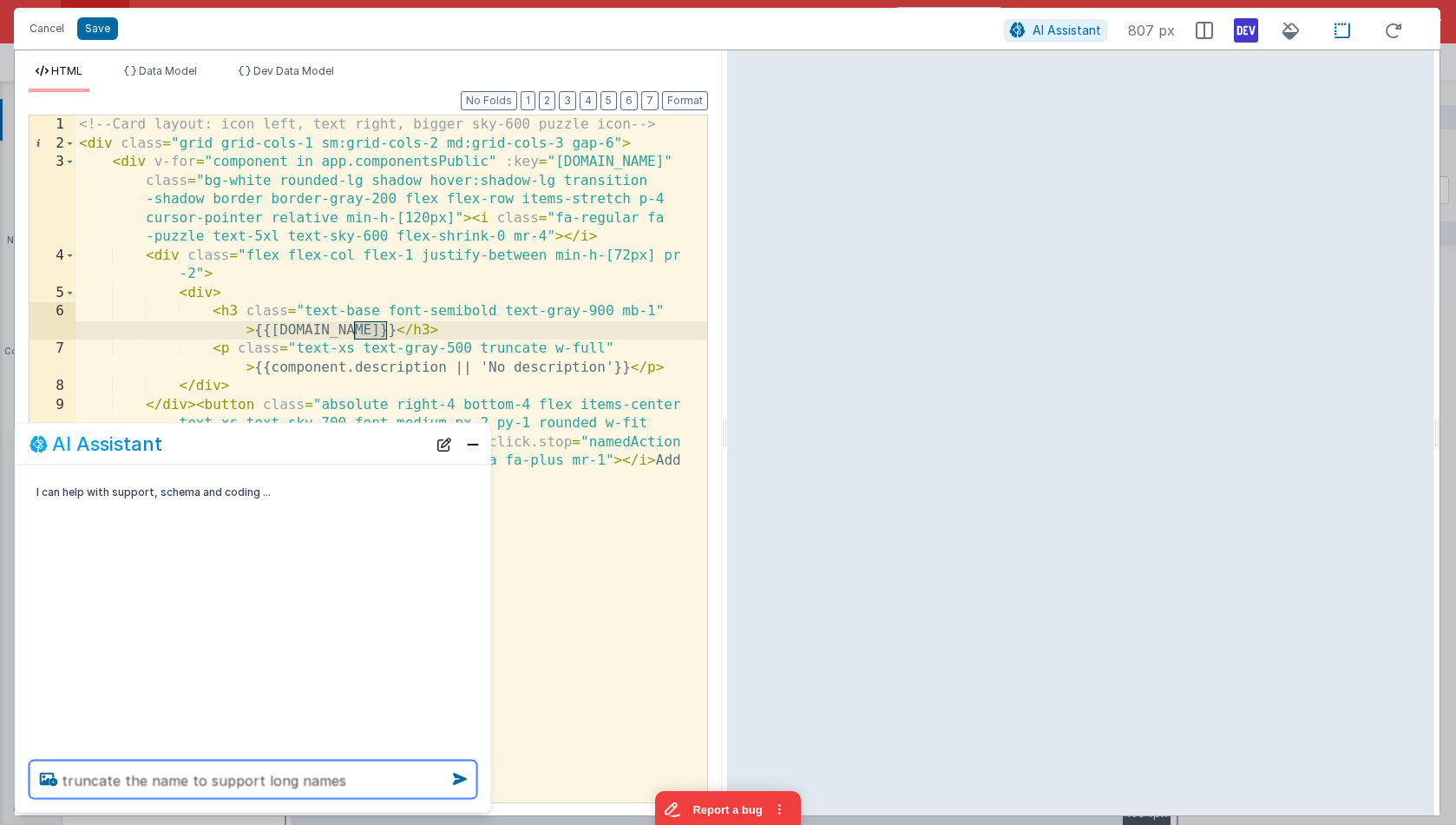
type textarea "truncate the name to support long names"
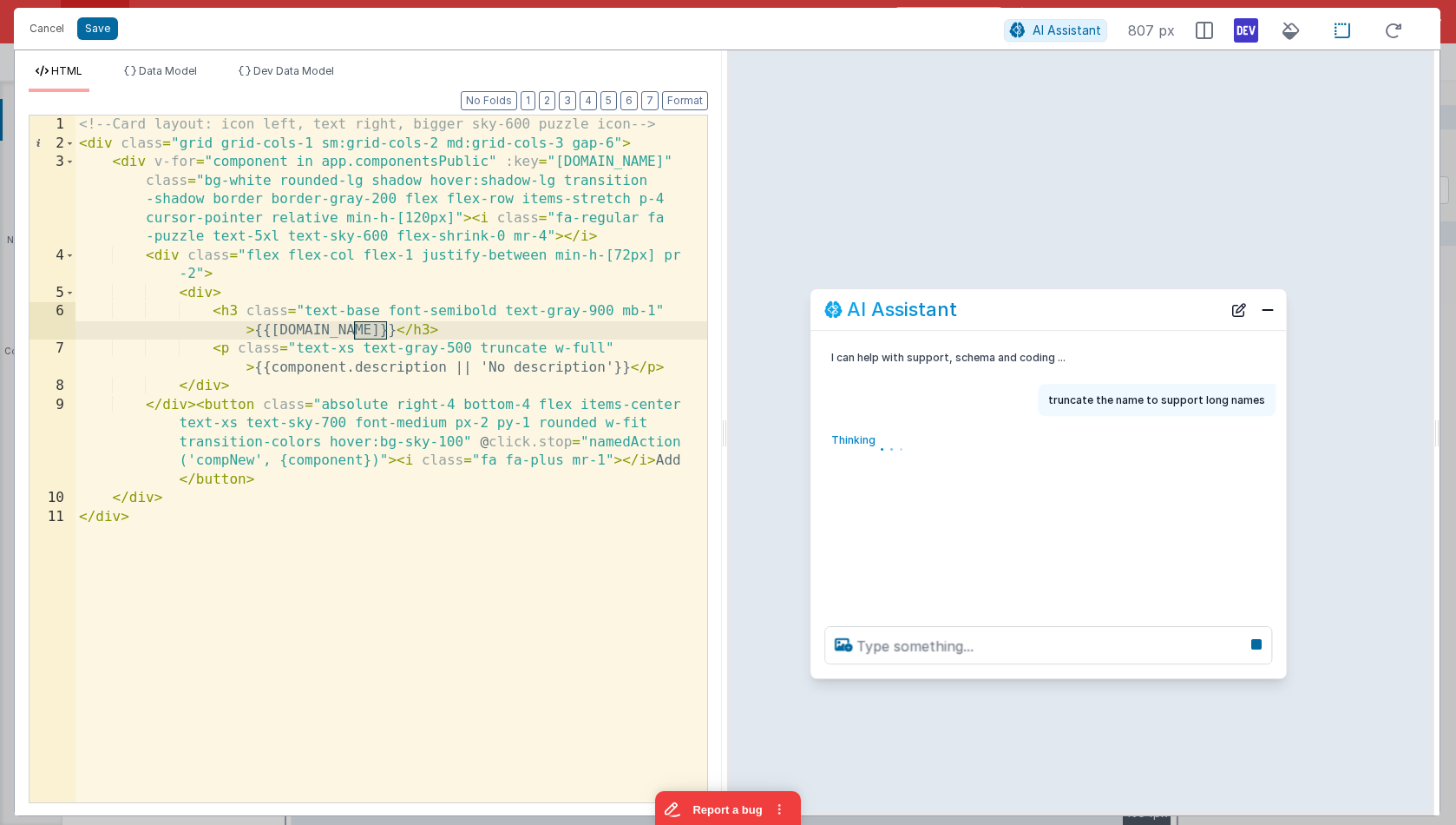
drag, startPoint x: 279, startPoint y: 445, endPoint x: 1065, endPoint y: 313, distance: 797.0
click at [1065, 313] on div "AI Assistant" at bounding box center [1023, 310] width 398 height 21
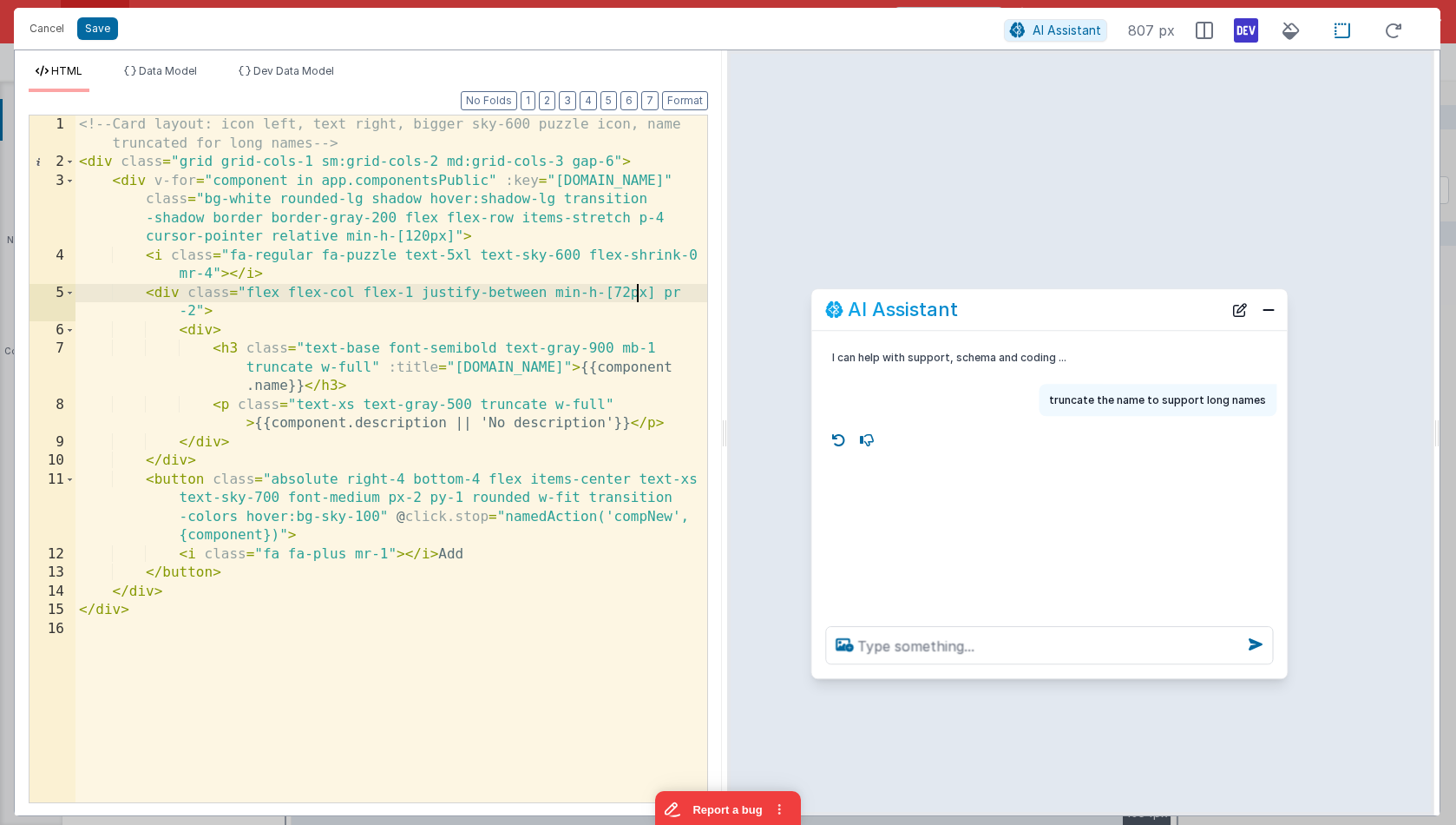
click at [636, 293] on div "<!-- Card layout: icon left, text right, bigger sky-600 puzzle icon, name trunc…" at bounding box center [391, 486] width 631 height 743
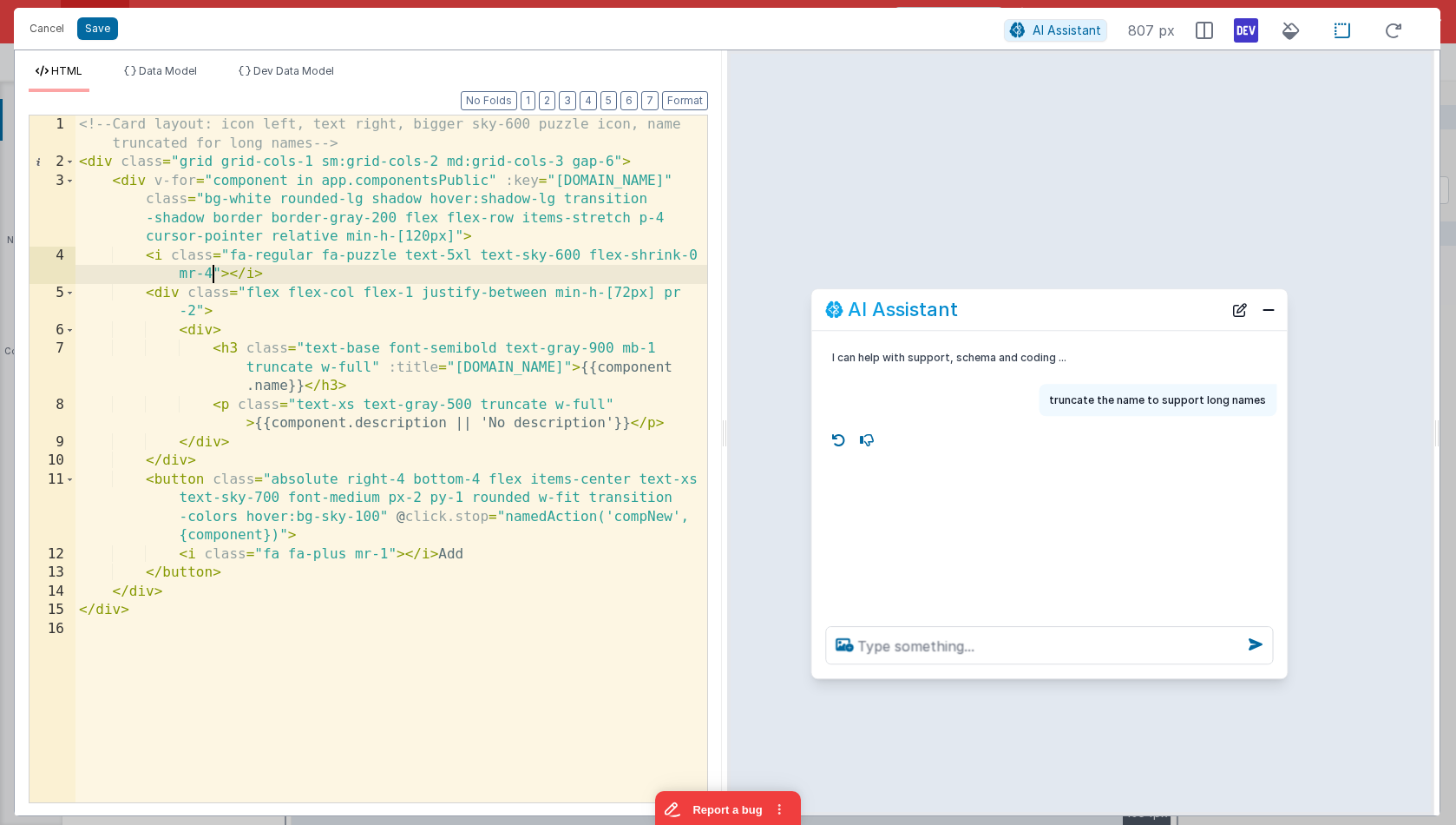
drag, startPoint x: 210, startPoint y: 270, endPoint x: 236, endPoint y: 272, distance: 26.1
click at [210, 270] on div "<!-- Card layout: icon left, text right, bigger sky-600 puzzle icon, name trunc…" at bounding box center [391, 486] width 631 height 743
click at [517, 292] on div "<!-- Card layout: icon left, text right, bigger sky-600 puzzle icon, name trunc…" at bounding box center [391, 486] width 631 height 743
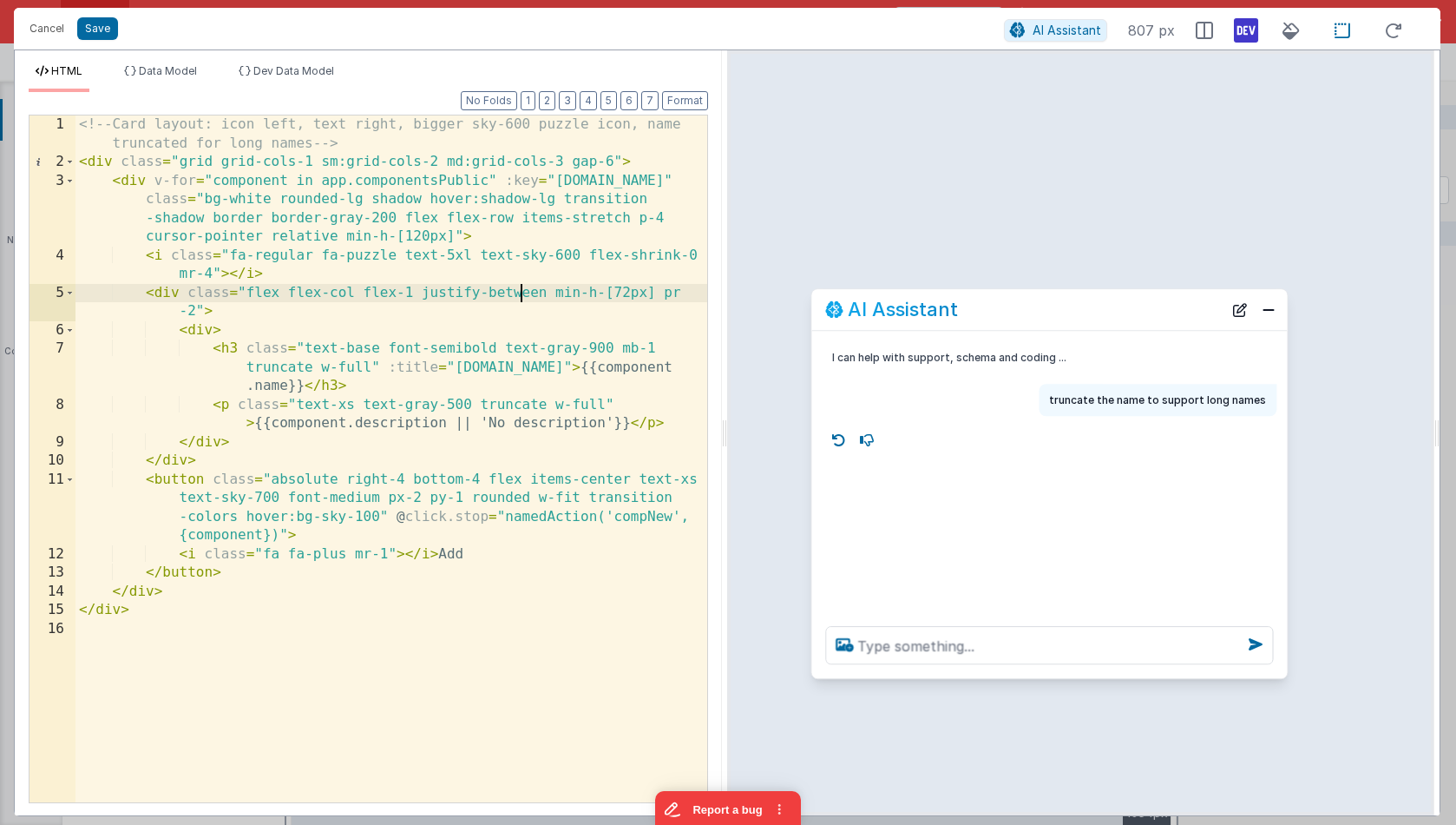
click at [198, 308] on div "<!-- Card layout: icon left, text right, bigger sky-600 puzzle icon, name trunc…" at bounding box center [391, 486] width 631 height 743
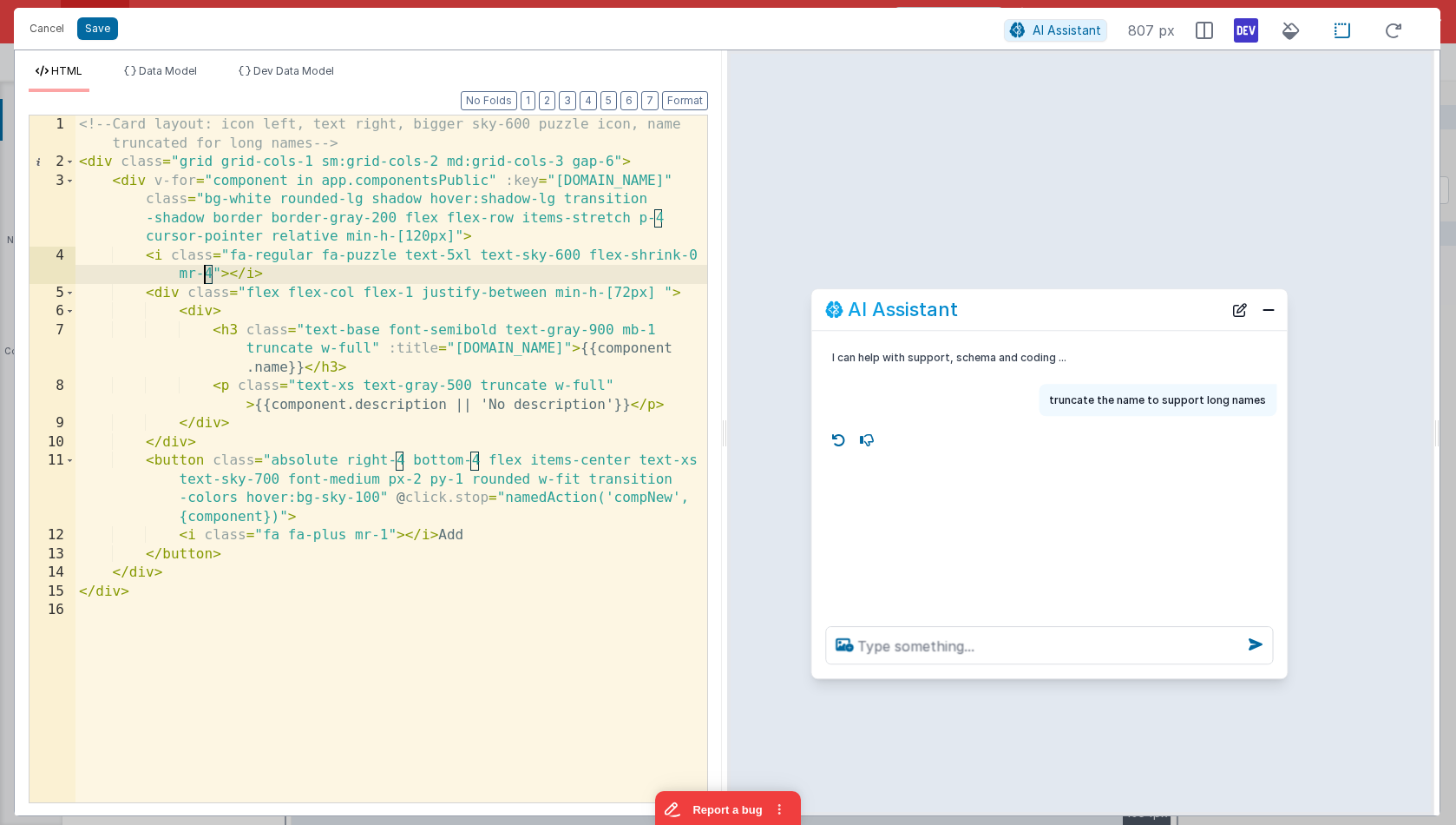
click at [204, 275] on div "<!-- Card layout: icon left, text right, bigger sky-600 puzzle icon, name trunc…" at bounding box center [391, 486] width 631 height 743
click at [1346, 29] on icon at bounding box center [1343, 30] width 36 height 22
click at [1268, 305] on button "Close" at bounding box center [1269, 310] width 23 height 25
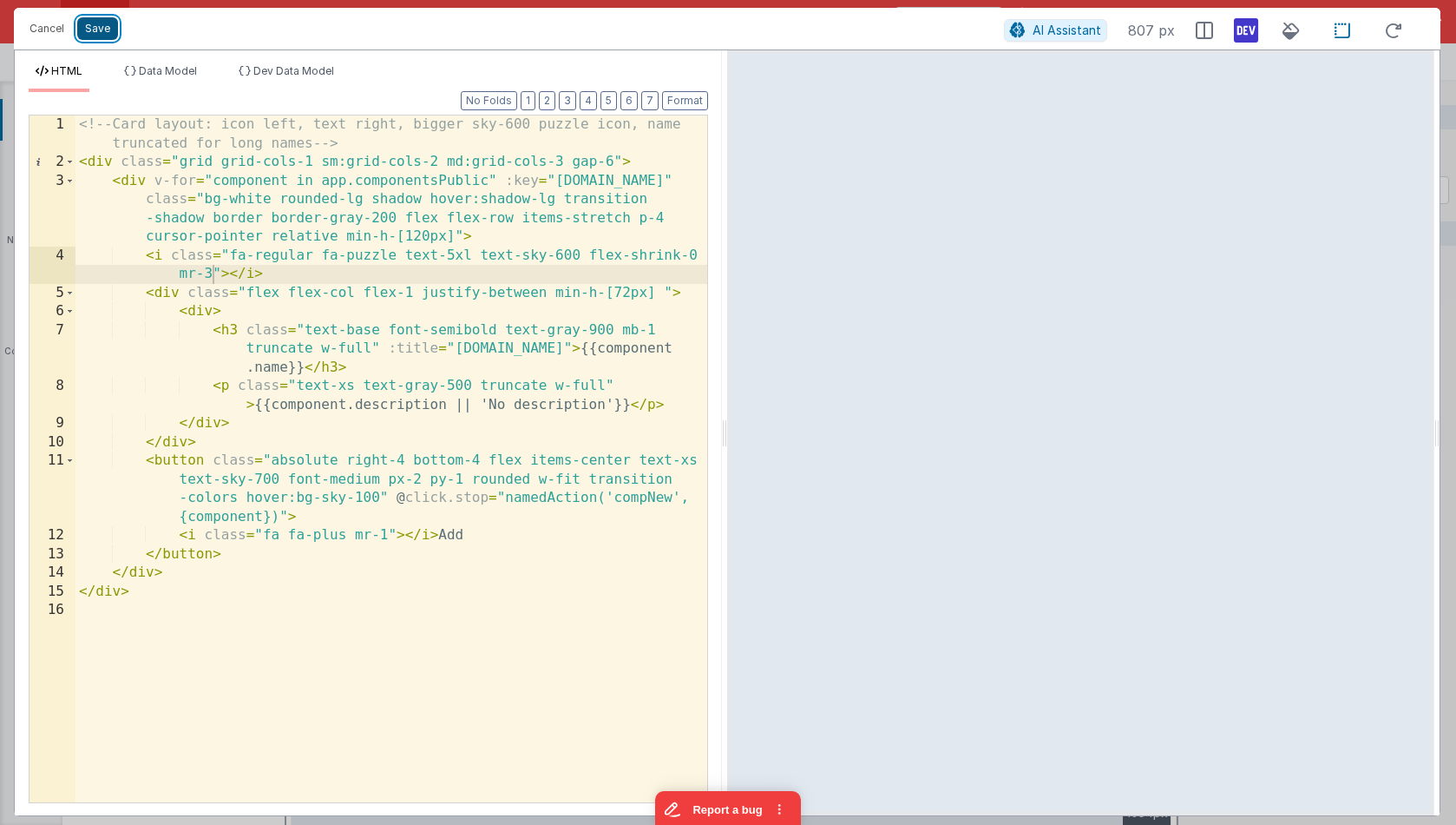
click at [106, 35] on button "Save" at bounding box center [97, 29] width 41 height 23
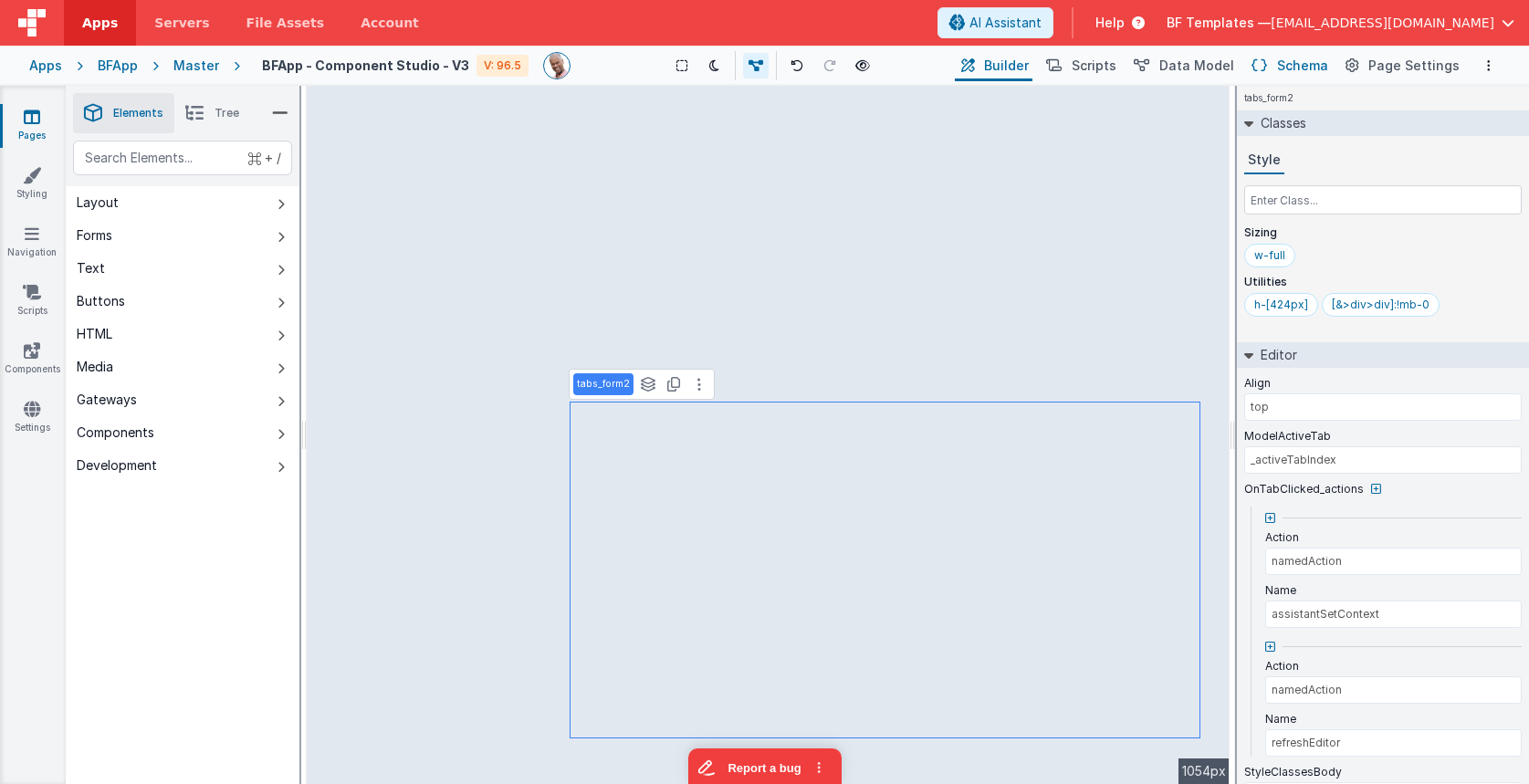
drag, startPoint x: 1300, startPoint y: 70, endPoint x: 1279, endPoint y: 78, distance: 22.2
click at [1300, 70] on span "Schema" at bounding box center [1302, 66] width 51 height 18
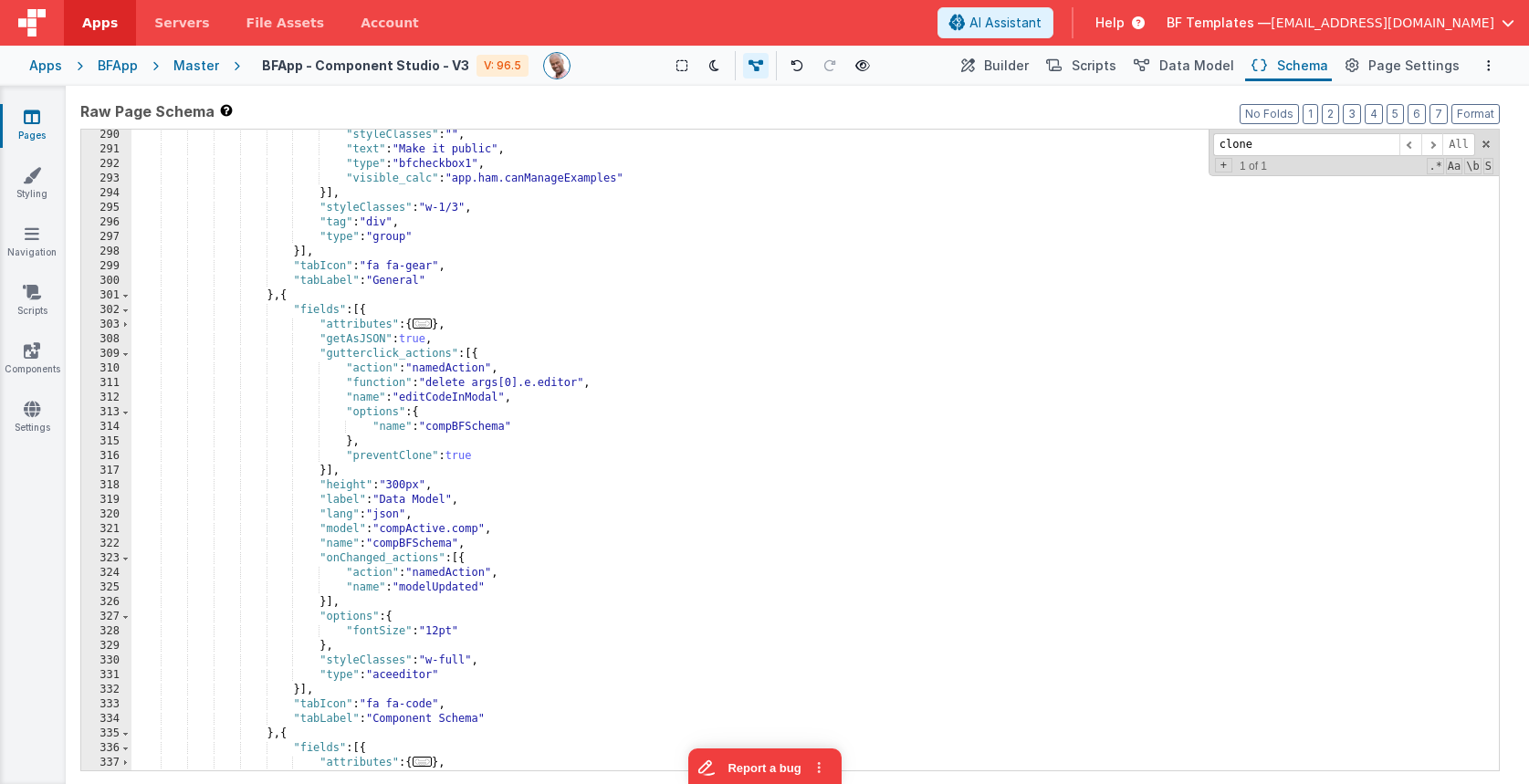
scroll to position [3156, 0]
click at [956, 209] on div ""styleClasses" : "" , "text" : "Make it public" , "type" : "bfcheckbox1" , "vis…" at bounding box center [814, 463] width 1367 height 670
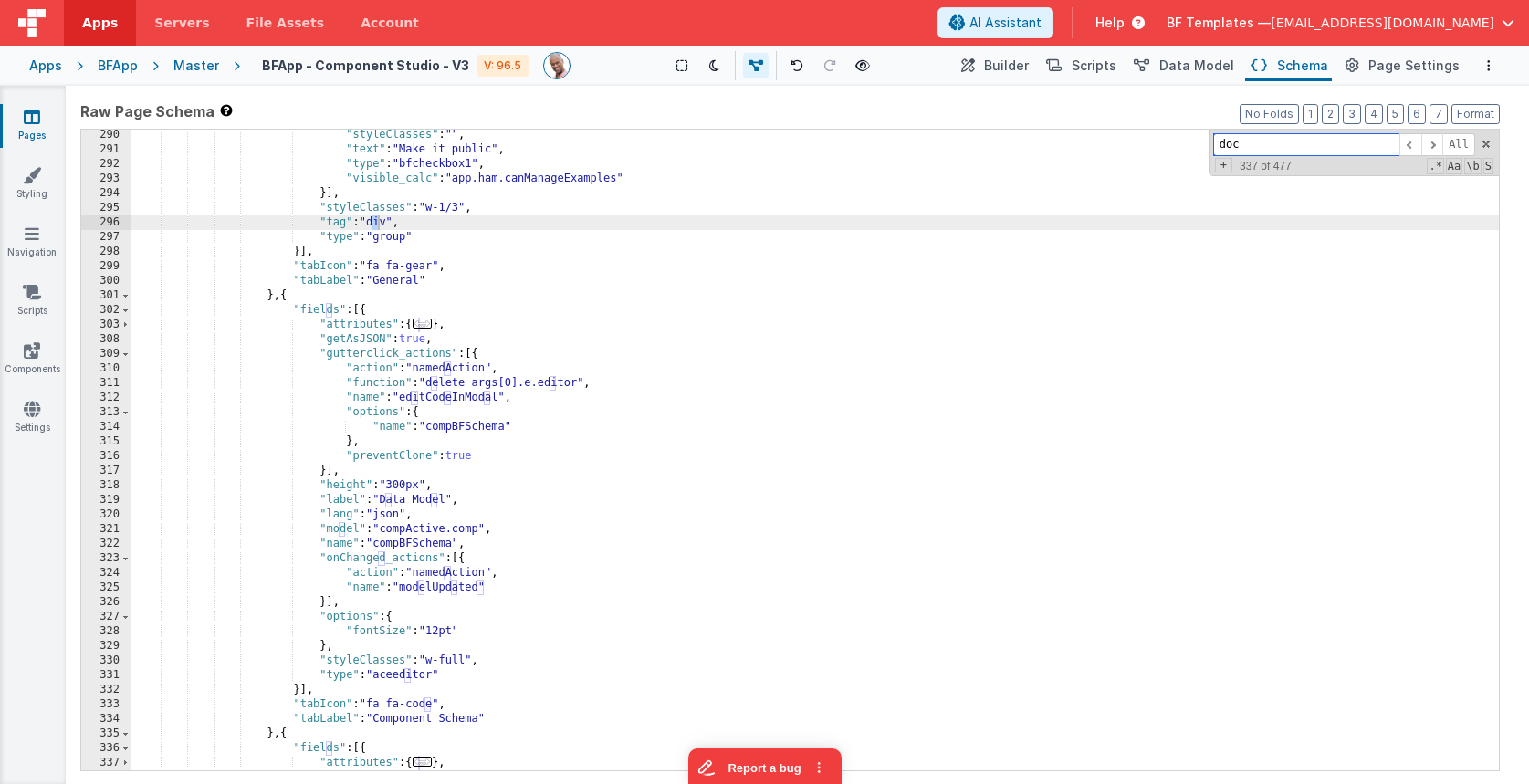
scroll to position [2191, 0]
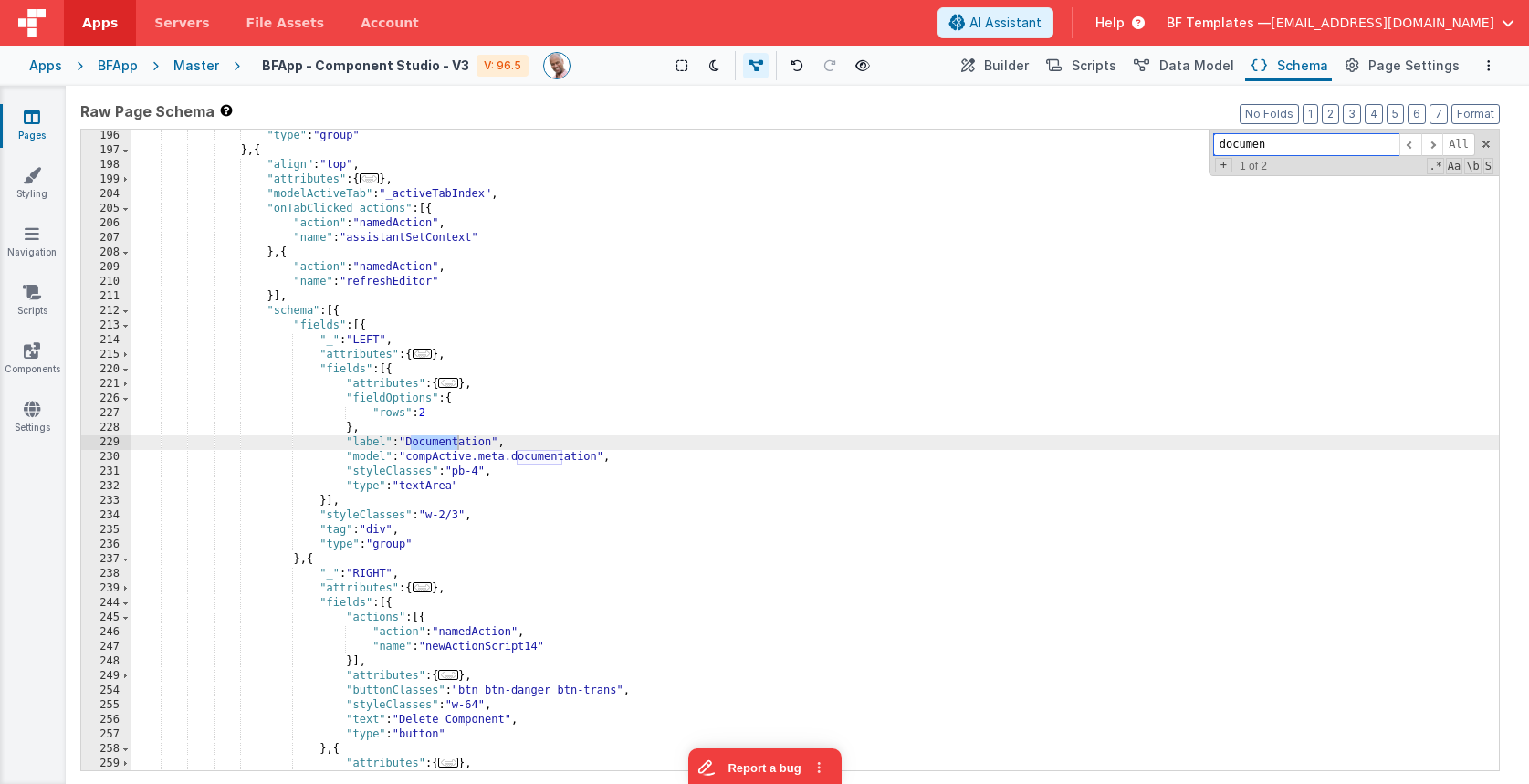
type input "documen"
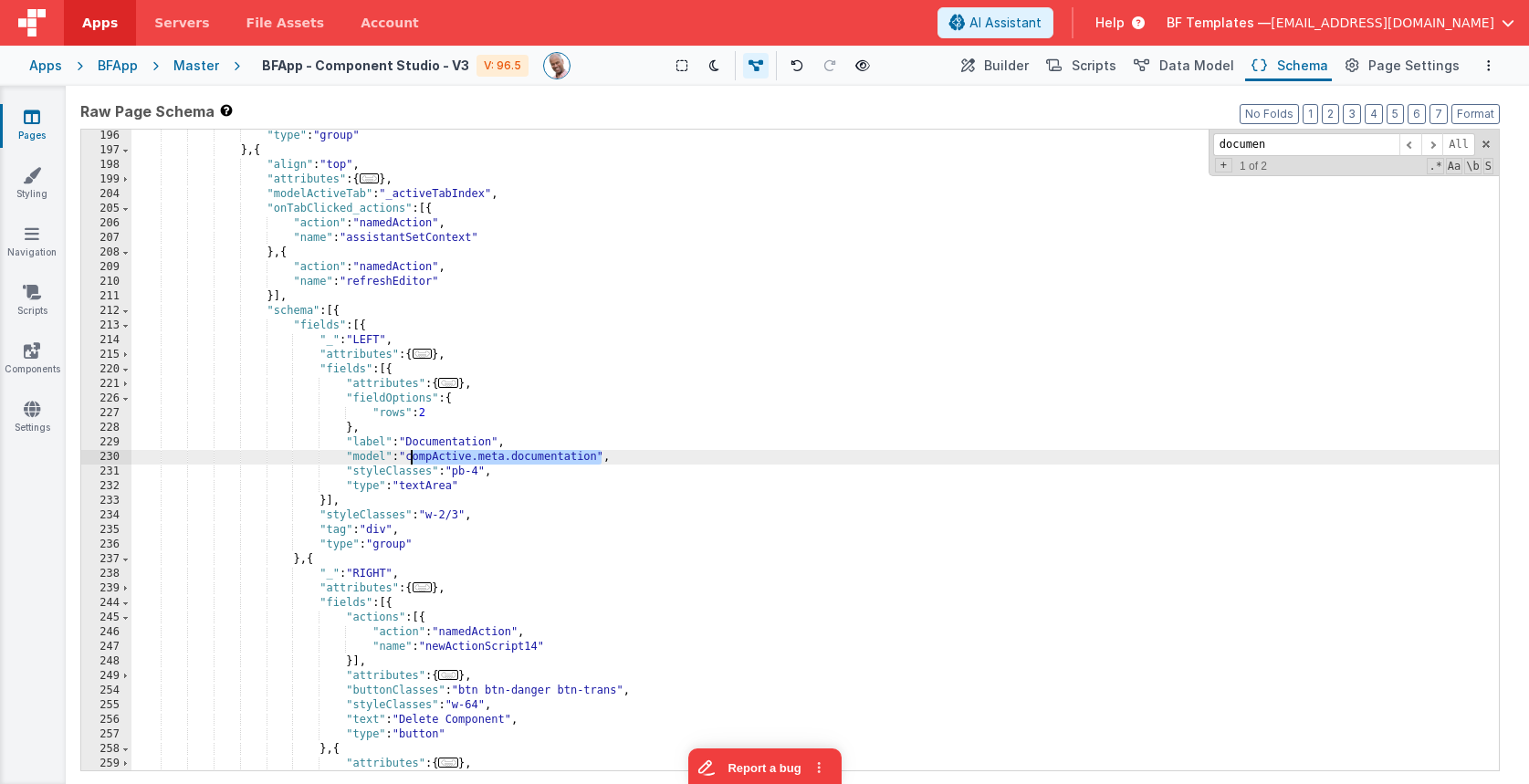
drag, startPoint x: 601, startPoint y: 458, endPoint x: 408, endPoint y: 458, distance: 193.5
click at [408, 459] on div ""type" : "group" } , { "align" : "top" , "attributes" : { ... } , "modelActiveT…" at bounding box center [814, 464] width 1367 height 670
drag, startPoint x: 999, startPoint y: 62, endPoint x: 187, endPoint y: 64, distance: 812.2
click at [999, 62] on button "Builder" at bounding box center [994, 65] width 78 height 31
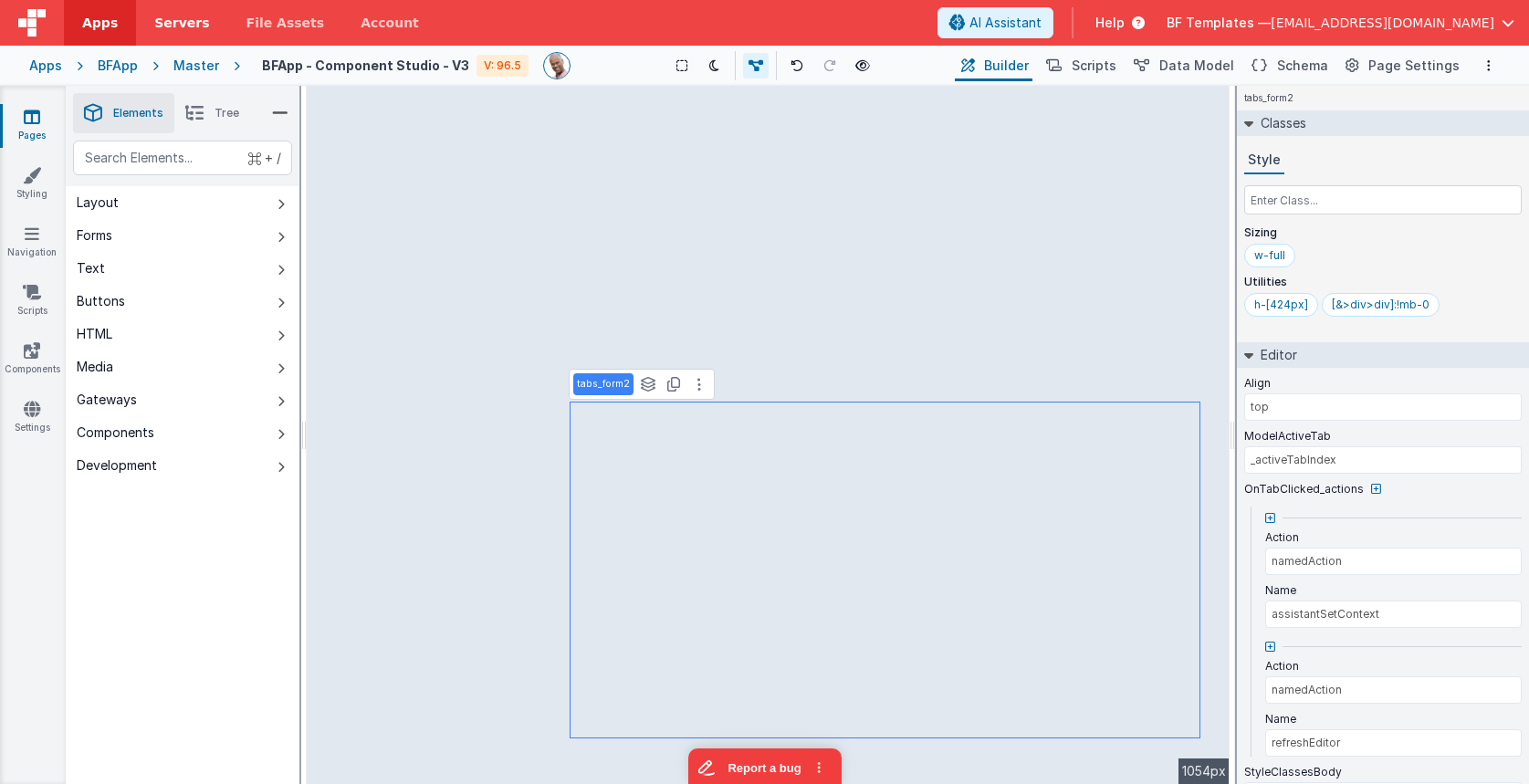
drag, startPoint x: 188, startPoint y: 61, endPoint x: 207, endPoint y: 34, distance: 33.4
click at [188, 62] on div "Master" at bounding box center [196, 66] width 46 height 18
